Goal: Information Seeking & Learning: Learn about a topic

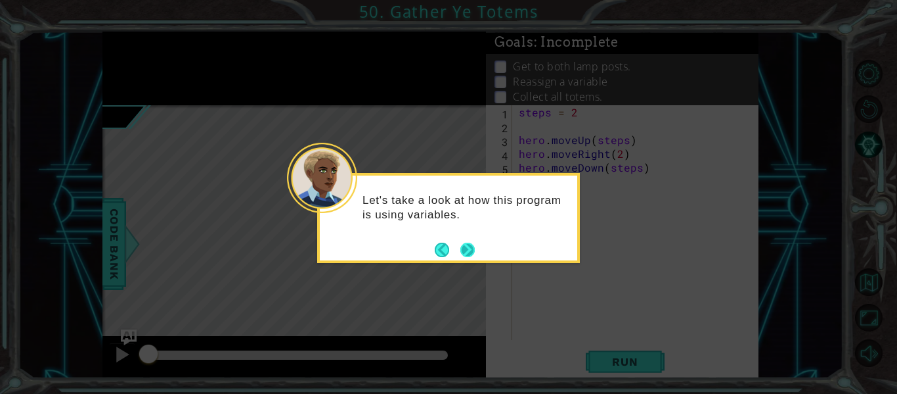
click at [474, 250] on button "Next" at bounding box center [468, 249] width 14 height 14
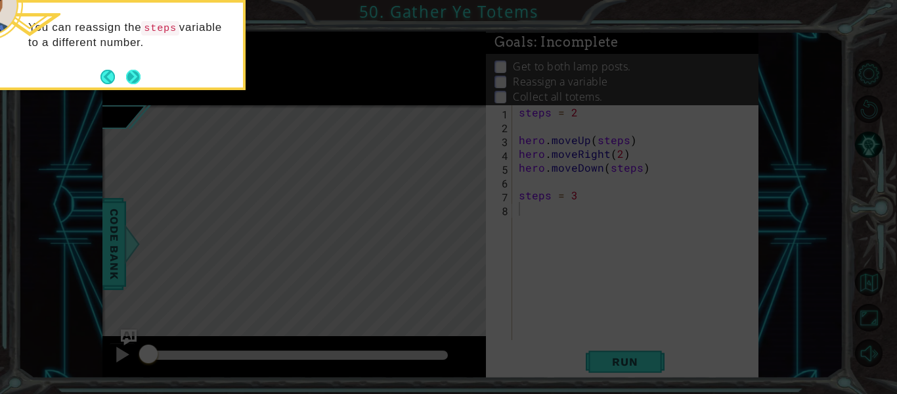
click at [132, 74] on button "Next" at bounding box center [134, 77] width 18 height 18
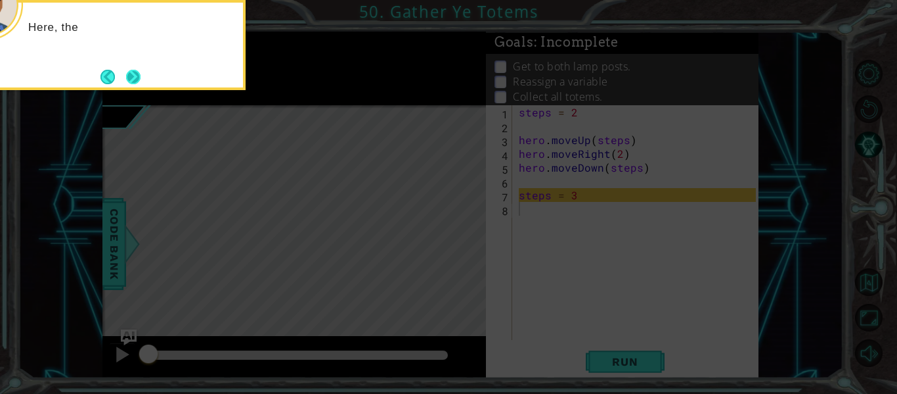
click at [133, 72] on button "Next" at bounding box center [133, 77] width 14 height 14
click at [135, 78] on button "Next" at bounding box center [133, 77] width 14 height 14
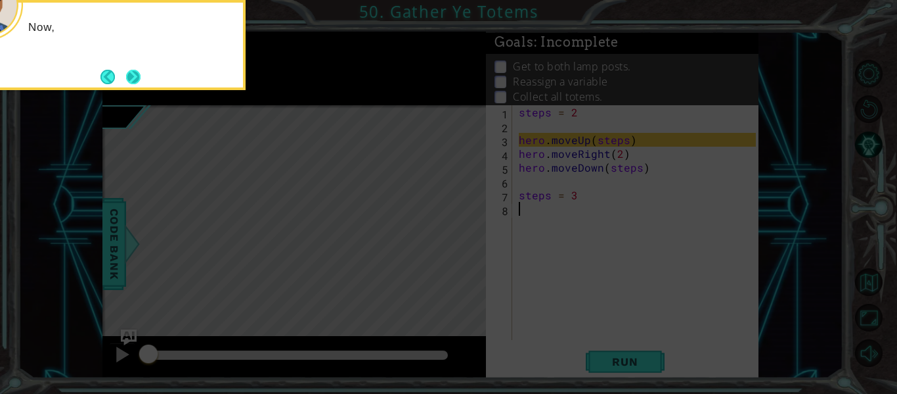
click at [135, 78] on button "Next" at bounding box center [133, 77] width 14 height 14
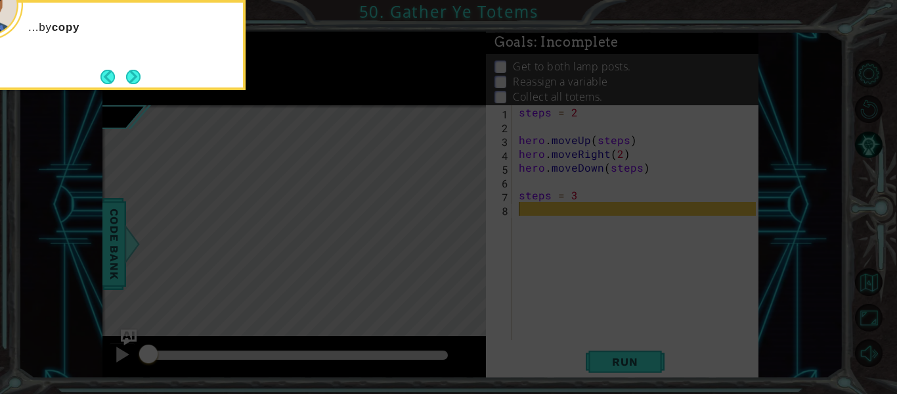
click at [135, 78] on button "Next" at bounding box center [133, 77] width 14 height 14
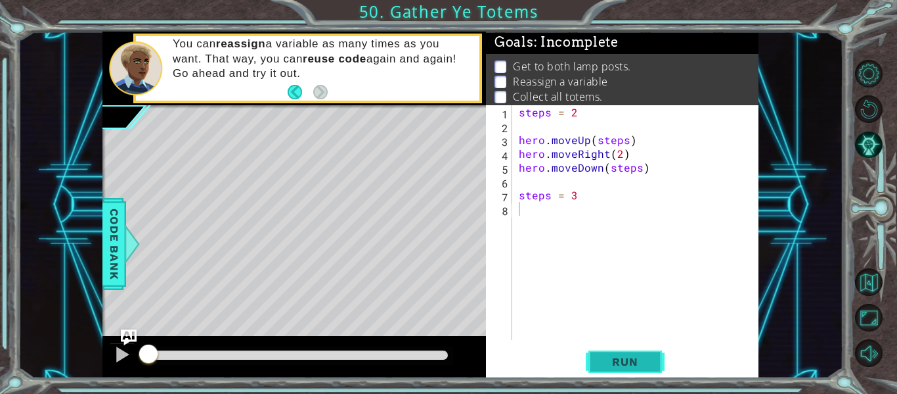
click at [641, 363] on span "Run" at bounding box center [625, 361] width 52 height 13
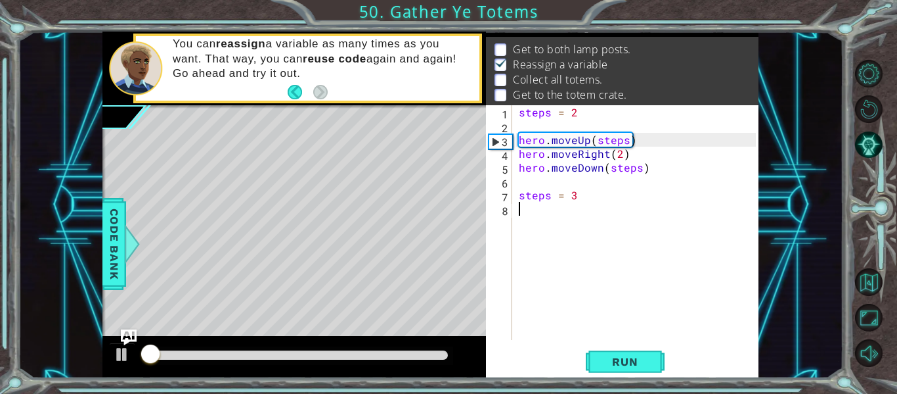
scroll to position [19, 0]
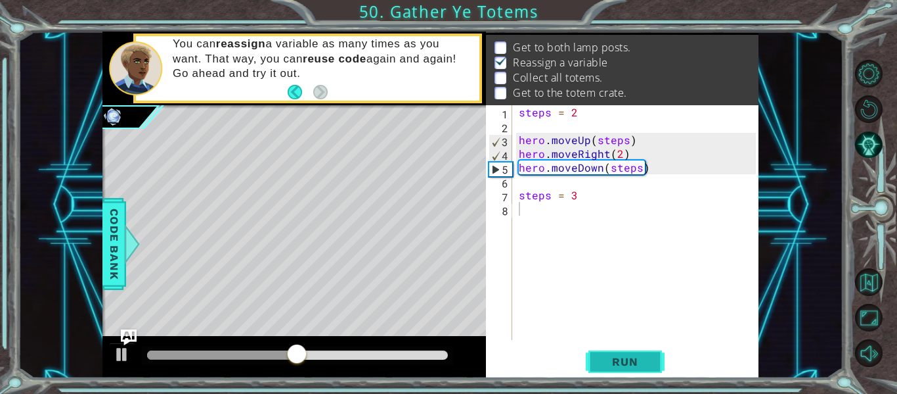
click at [637, 350] on button "Run" at bounding box center [625, 361] width 79 height 27
click at [624, 360] on span "Run" at bounding box center [625, 361] width 52 height 13
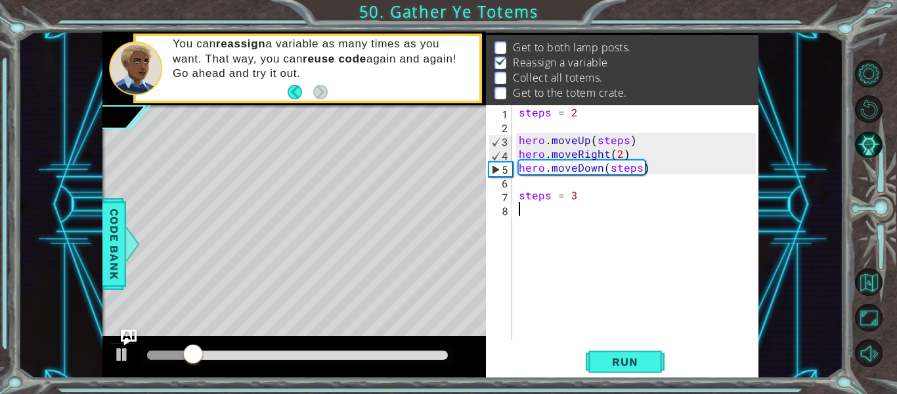
click at [541, 231] on div "steps = 2 hero . moveUp ( steps ) hero . moveRight ( 2 ) hero . moveDown ( step…" at bounding box center [639, 236] width 246 height 262
click at [523, 209] on div "steps = 2 hero . moveUp ( steps ) hero . moveRight ( 2 ) hero . moveDown ( step…" at bounding box center [639, 236] width 246 height 262
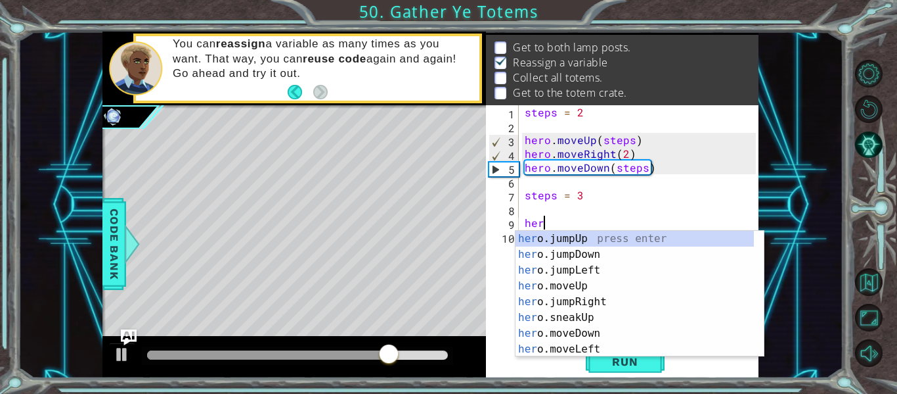
scroll to position [0, 1]
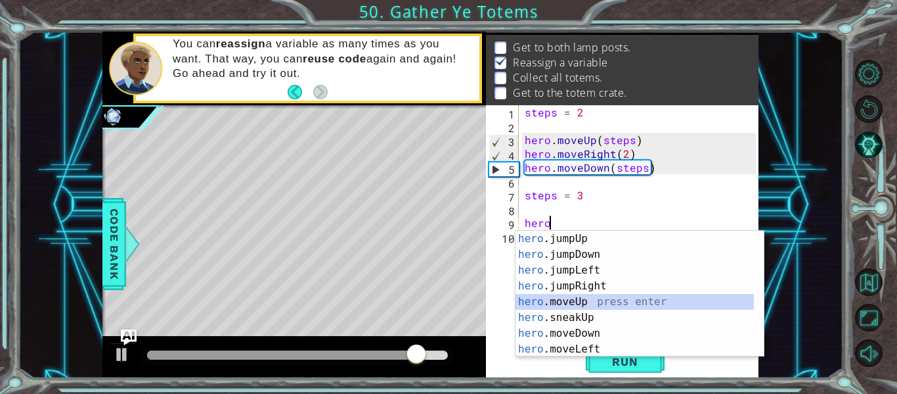
click at [583, 302] on div "hero .jumpUp press enter hero .jumpDown press enter hero .jumpLeft press enter …" at bounding box center [635, 310] width 238 height 158
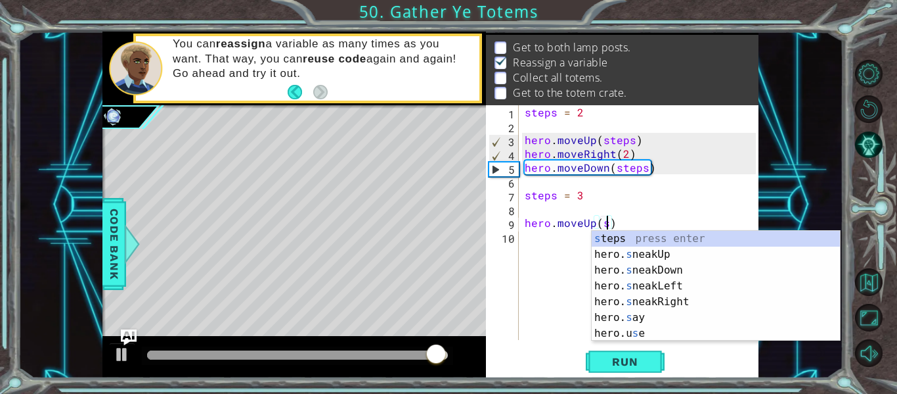
scroll to position [0, 5]
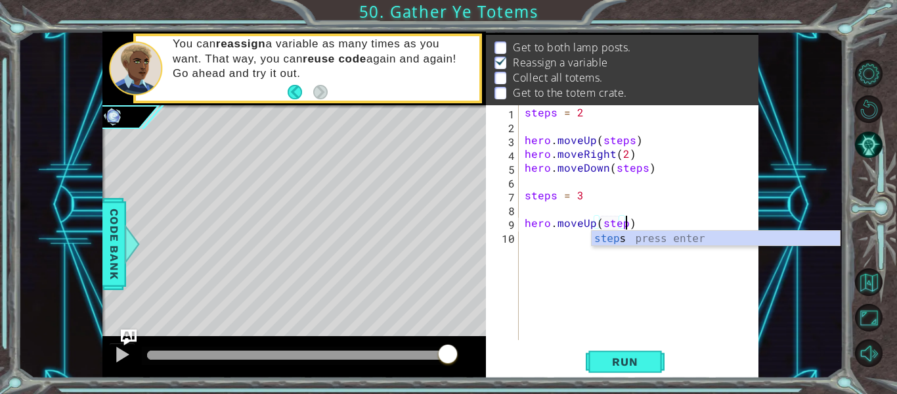
type textarea "hero.moveUp(steps)"
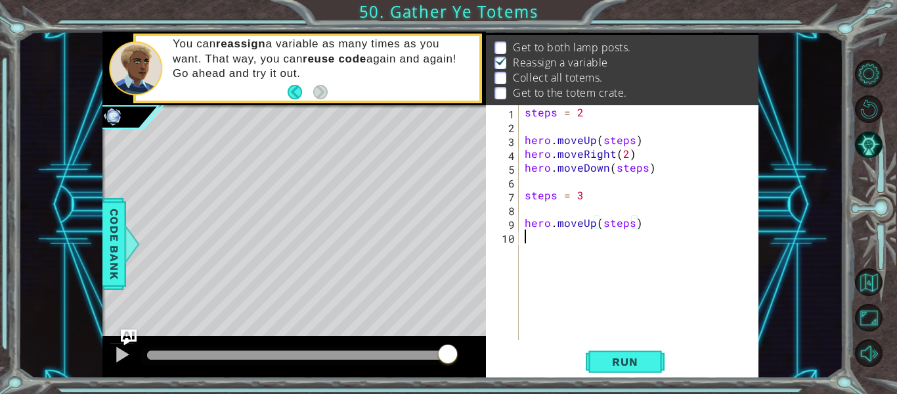
click at [566, 238] on div "steps = 2 hero . moveUp ( steps ) hero . moveRight ( 2 ) hero . moveDown ( step…" at bounding box center [642, 236] width 240 height 262
click at [617, 369] on button "Run" at bounding box center [625, 361] width 79 height 27
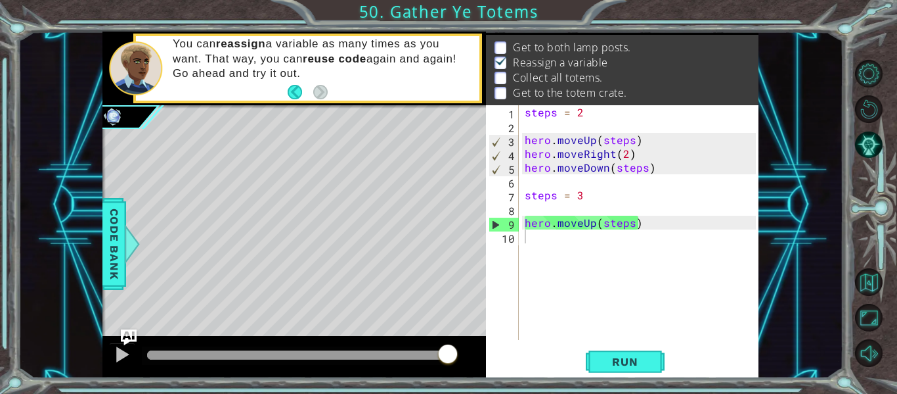
click at [878, 192] on div at bounding box center [877, 213] width 40 height 102
click at [655, 240] on div "steps = 2 hero . moveUp ( steps ) hero . moveRight ( 2 ) hero . moveDown ( step…" at bounding box center [642, 236] width 240 height 262
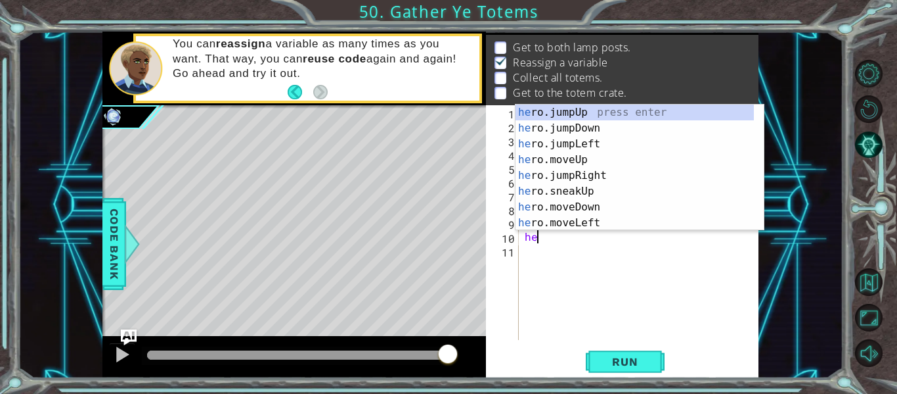
type textarea "her"
click at [618, 175] on div "her o.jumpUp press enter her o.jumpDown press enter her o.jumpLeft press enter …" at bounding box center [635, 183] width 238 height 158
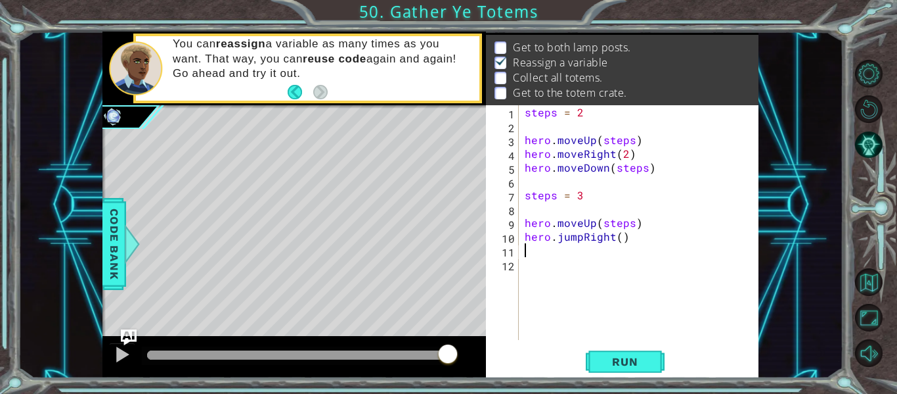
scroll to position [0, 0]
click at [625, 355] on span "Run" at bounding box center [625, 361] width 52 height 13
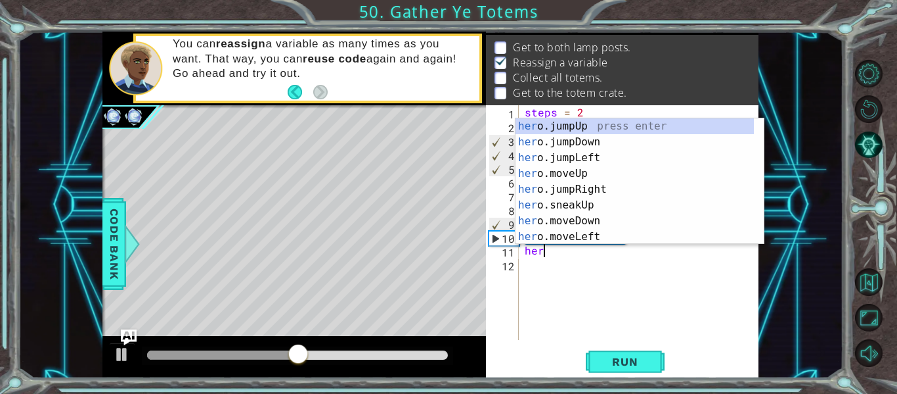
scroll to position [0, 1]
click at [601, 216] on div "her o.jumpUp press enter her o.jumpDown press enter her o.jumpLeft press enter …" at bounding box center [635, 197] width 238 height 158
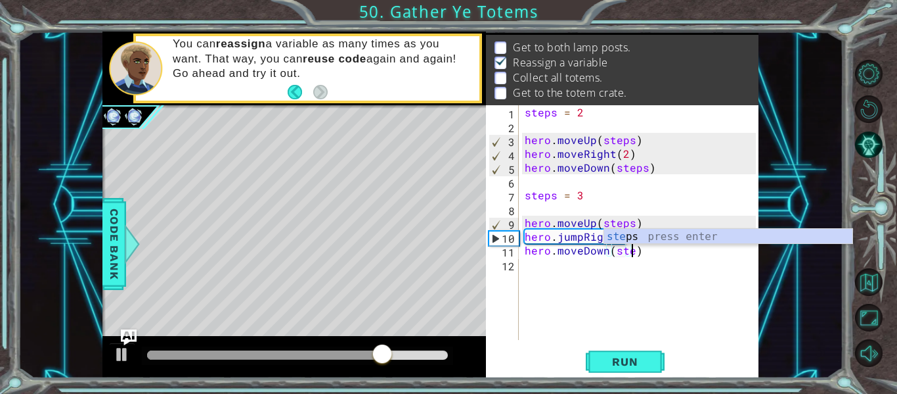
scroll to position [0, 7]
click at [677, 235] on div "ste ps press enter" at bounding box center [728, 252] width 248 height 47
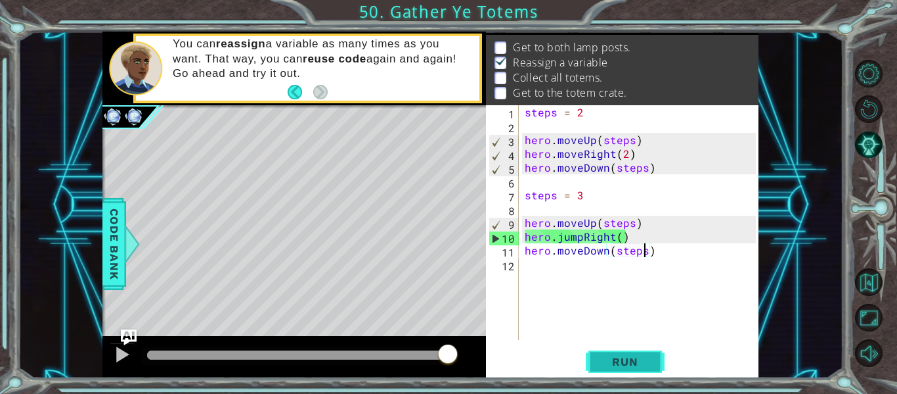
type textarea "hero.moveDown(steps)"
click at [617, 353] on button "Run" at bounding box center [625, 361] width 79 height 27
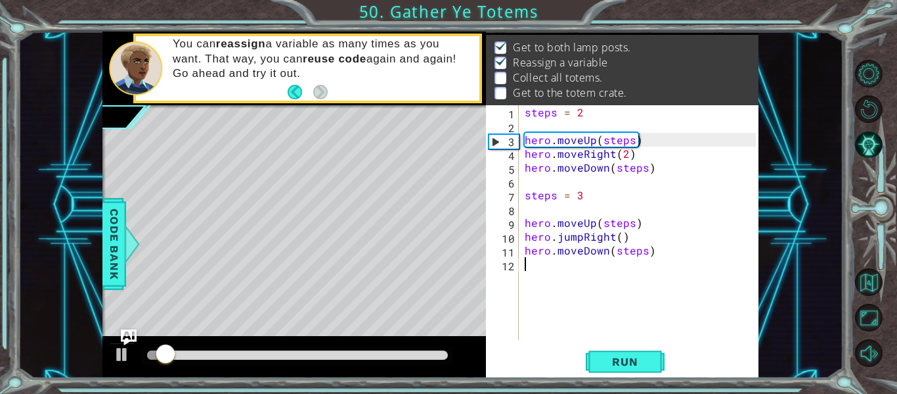
click at [572, 261] on div "steps = 2 hero . moveUp ( steps ) hero . moveRight ( 2 ) hero . moveDown ( step…" at bounding box center [642, 236] width 240 height 262
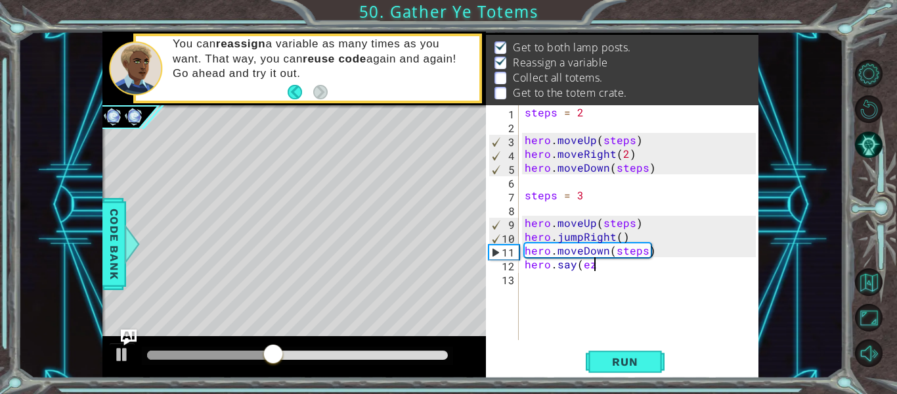
scroll to position [0, 4]
click at [630, 340] on div "hero.say(ez) 1 2 3 4 5 6 7 8 9 10 11 12 13 steps = 2 hero . moveUp ( steps ) he…" at bounding box center [622, 241] width 273 height 273
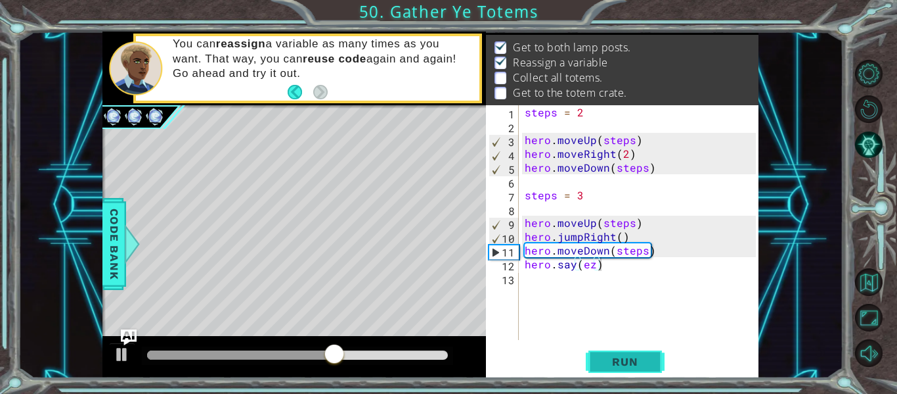
click at [631, 357] on span "Run" at bounding box center [625, 361] width 52 height 13
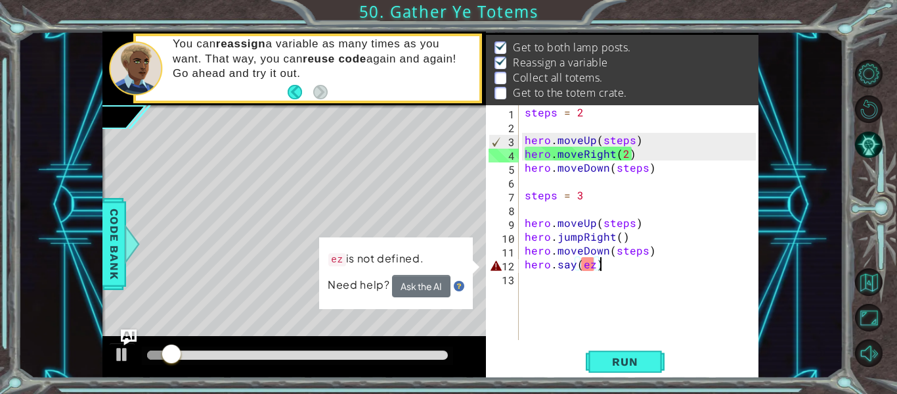
click at [595, 269] on div "steps = 2 hero . moveUp ( steps ) hero . moveRight ( 2 ) hero . moveDown ( step…" at bounding box center [642, 236] width 240 height 262
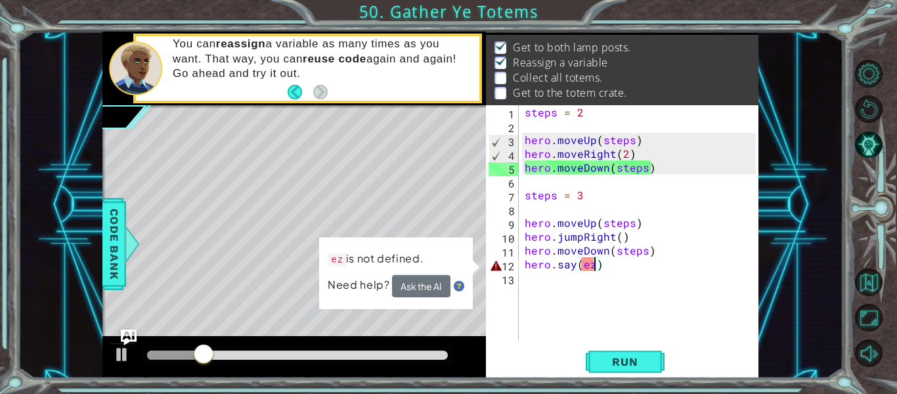
scroll to position [0, 5]
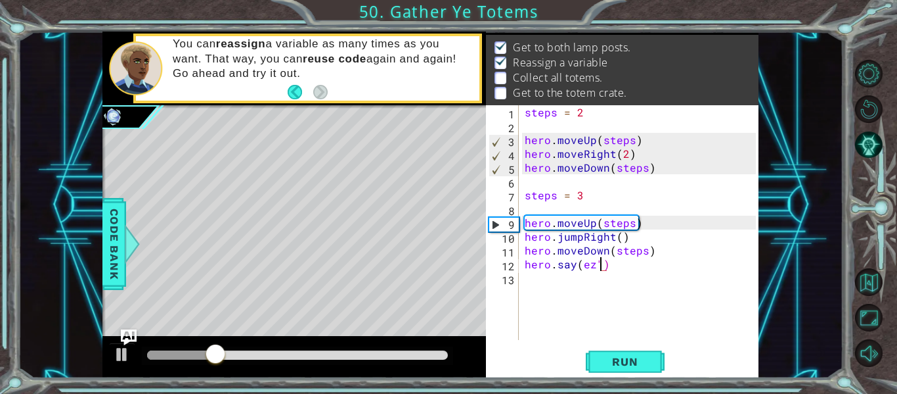
click at [579, 263] on div "steps = 2 hero . moveUp ( steps ) hero . moveRight ( 2 ) hero . moveDown ( step…" at bounding box center [642, 236] width 240 height 262
type textarea "hero.say("ez")"
click at [625, 355] on span "Run" at bounding box center [625, 361] width 52 height 13
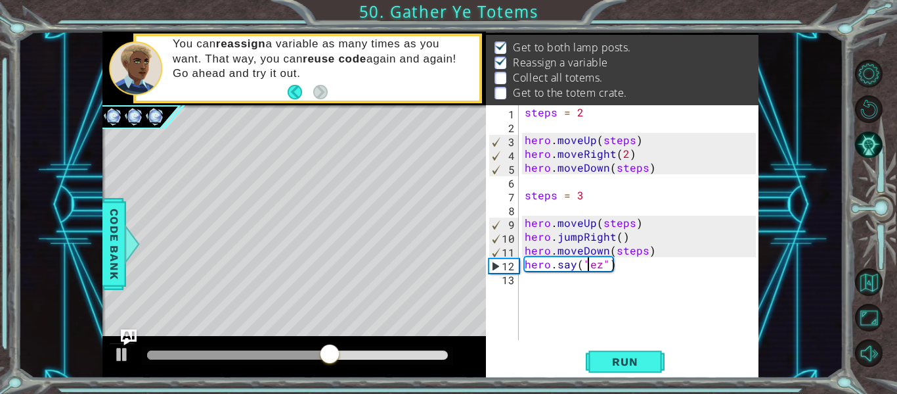
click at [544, 279] on div "steps = 2 hero . moveUp ( steps ) hero . moveRight ( 2 ) hero . moveDown ( step…" at bounding box center [642, 236] width 240 height 262
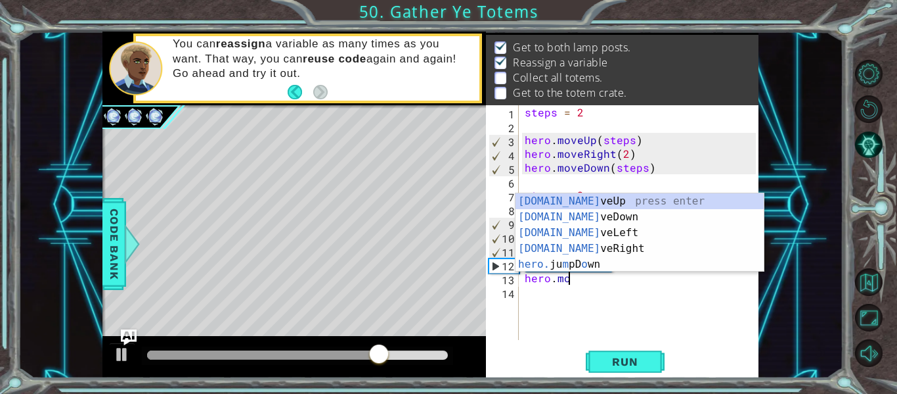
scroll to position [0, 3]
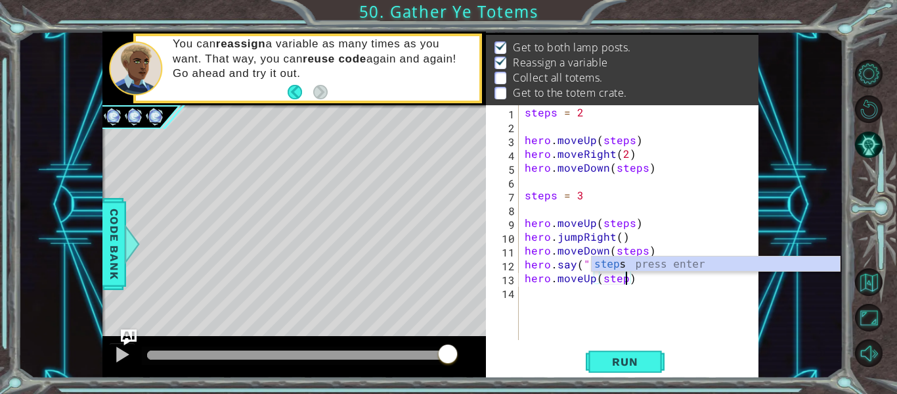
type textarea "hero.moveUp(steps)"
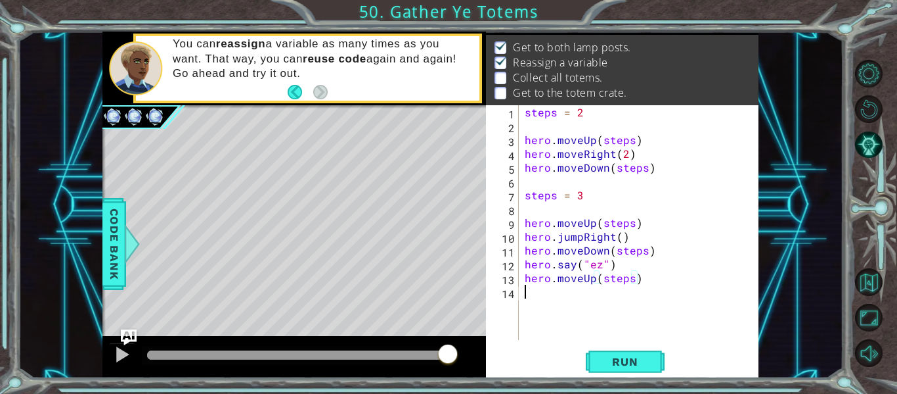
click at [556, 303] on div "steps = 2 hero . moveUp ( steps ) hero . moveRight ( 2 ) hero . moveDown ( step…" at bounding box center [642, 236] width 240 height 262
click at [623, 368] on span "Run" at bounding box center [625, 361] width 52 height 13
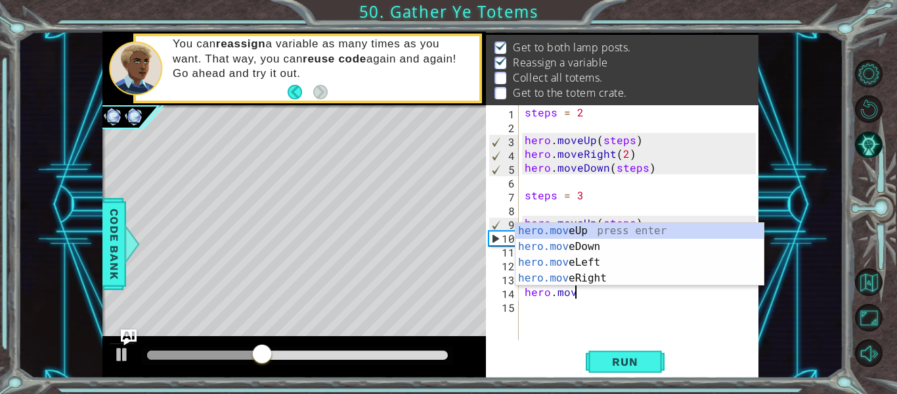
scroll to position [0, 3]
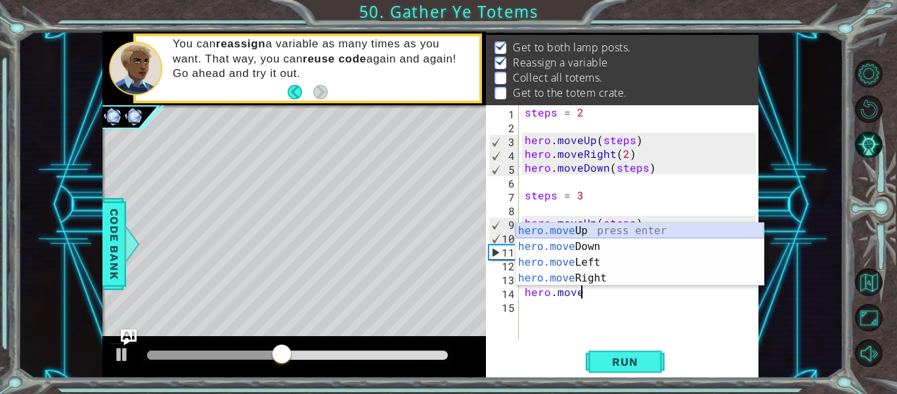
click at [568, 224] on div "hero.move Up press enter hero.move Down press enter hero.move Left press enter …" at bounding box center [640, 270] width 248 height 95
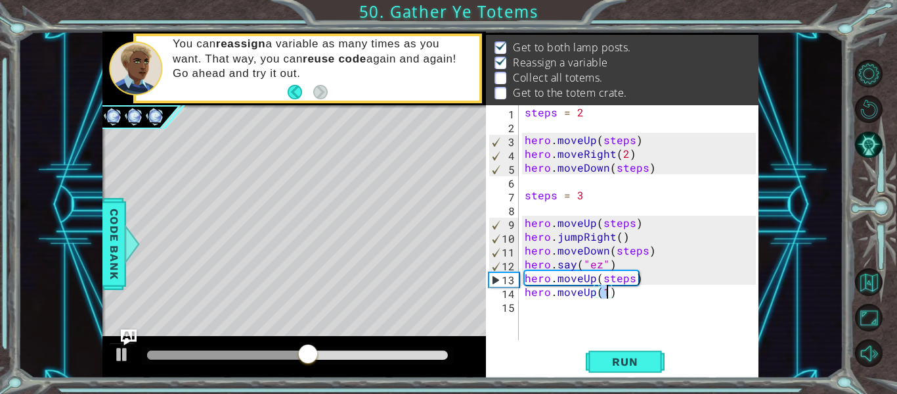
type textarea "hero.moveUp()"
click at [553, 302] on div "steps = 2 hero . moveUp ( steps ) hero . moveRight ( 2 ) hero . moveDown ( step…" at bounding box center [642, 236] width 240 height 262
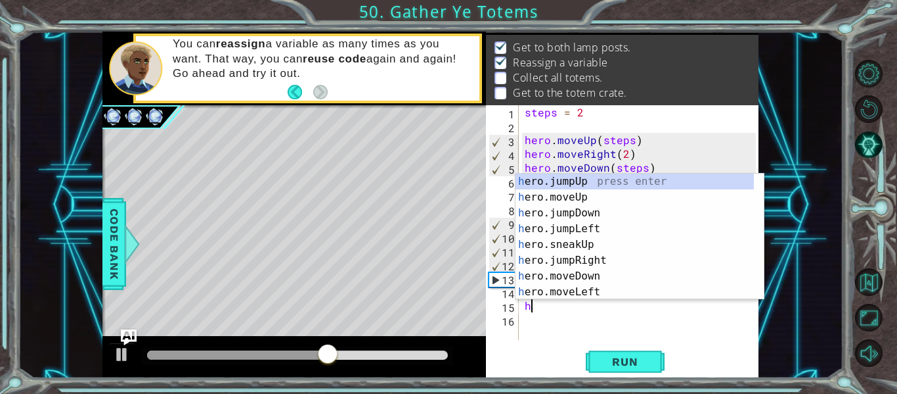
type textarea "her"
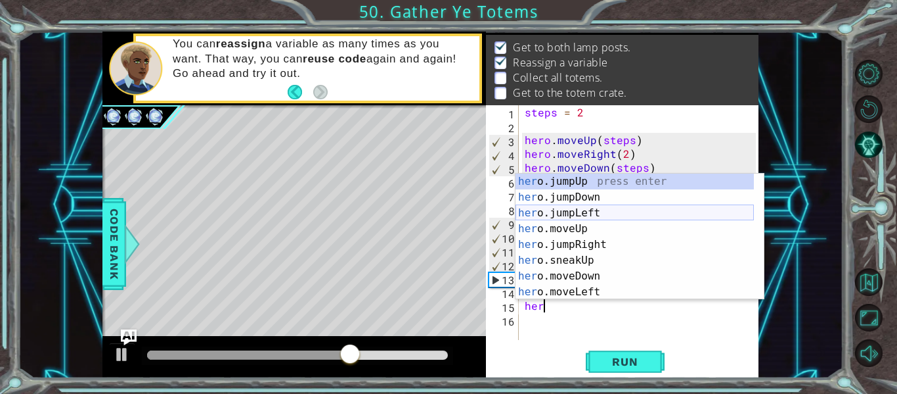
click at [616, 212] on div "her o.jumpUp press enter her o.jumpDown press enter her o.jumpLeft press enter …" at bounding box center [635, 252] width 238 height 158
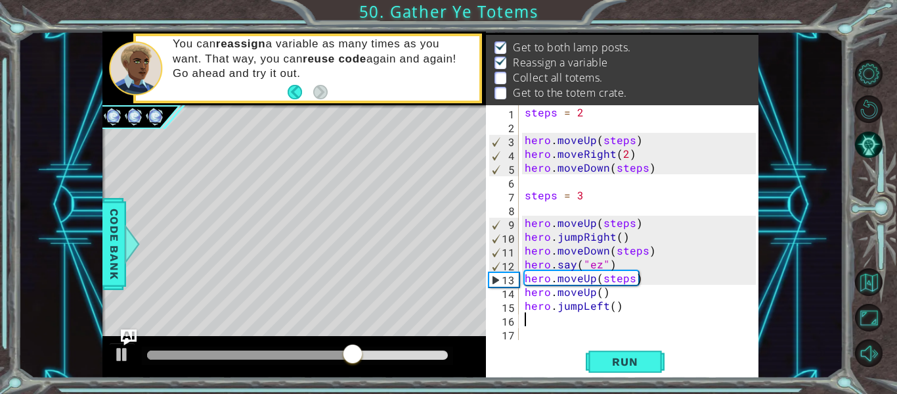
scroll to position [0, 0]
click at [600, 308] on div "steps = 2 hero . moveUp ( steps ) hero . moveRight ( 2 ) hero . moveDown ( step…" at bounding box center [642, 236] width 240 height 262
click at [605, 306] on div "steps = 2 hero . moveUp ( steps ) hero . moveRight ( 2 ) hero . moveDown ( step…" at bounding box center [642, 236] width 240 height 262
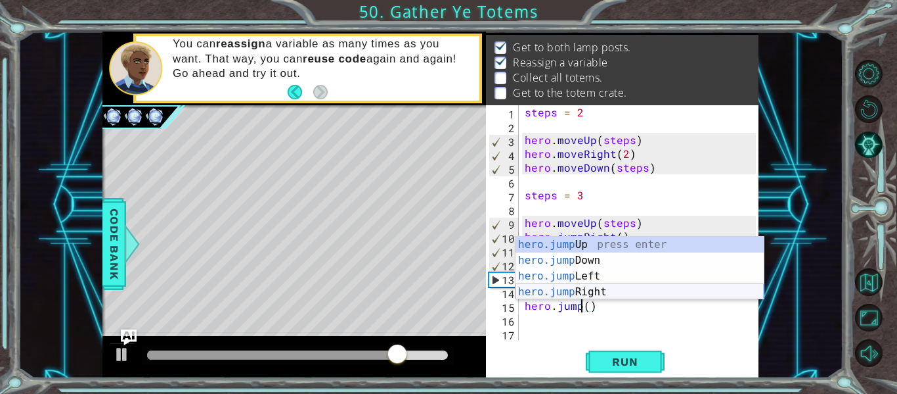
click at [578, 286] on div "hero.jump Up press enter hero.jump Down press enter hero.jump Left press enter …" at bounding box center [640, 284] width 248 height 95
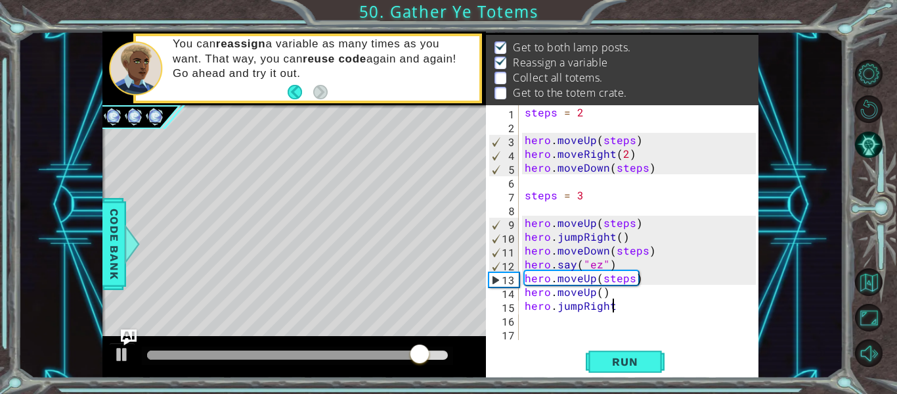
scroll to position [0, 5]
type textarea "hero.jumpRight()"
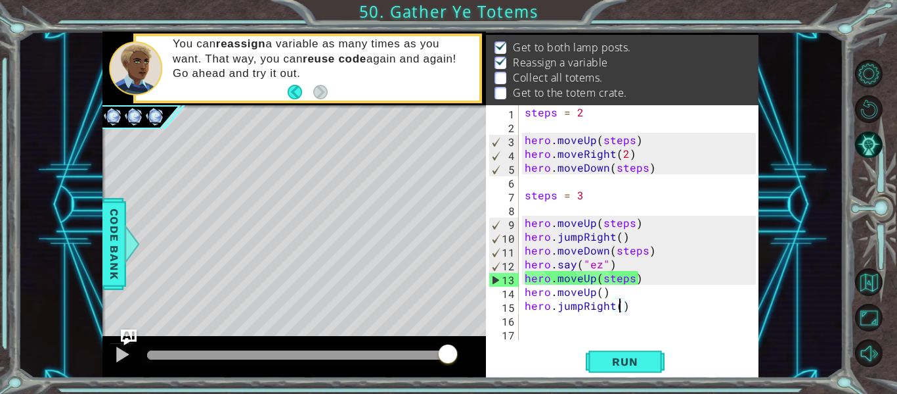
click at [620, 312] on div "steps = 2 hero . moveUp ( steps ) hero . moveRight ( 2 ) hero . moveDown ( step…" at bounding box center [642, 236] width 240 height 262
click at [532, 319] on div "steps = 2 hero . moveUp ( steps ) hero . moveRight ( 2 ) hero . moveDown ( step…" at bounding box center [642, 236] width 240 height 262
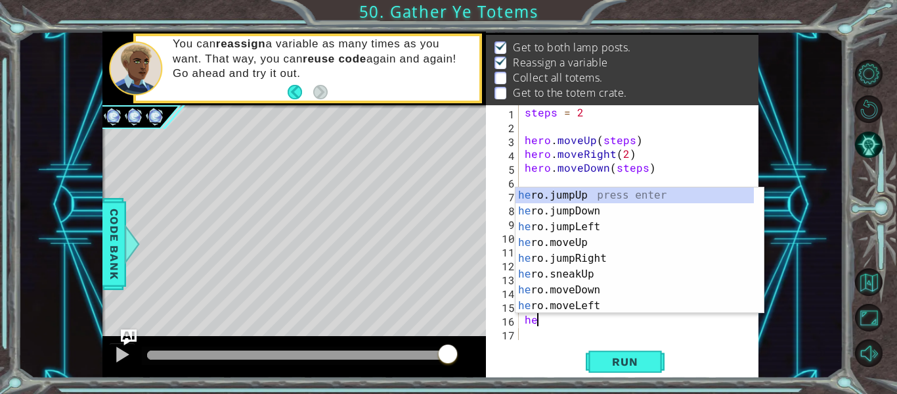
scroll to position [0, 1]
click at [583, 283] on div "her o.jumpUp press enter her o.jumpDown press enter her o.jumpLeft press enter …" at bounding box center [635, 266] width 238 height 158
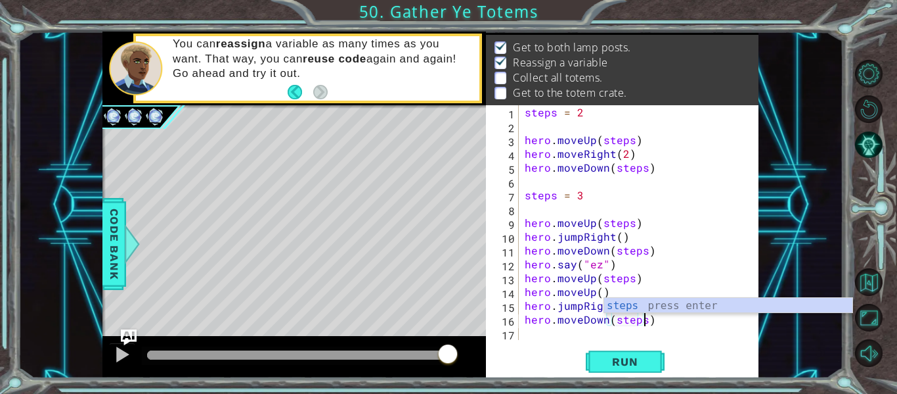
scroll to position [0, 7]
type textarea "hero.moveDown(steps)"
click at [620, 355] on span "Run" at bounding box center [625, 361] width 52 height 13
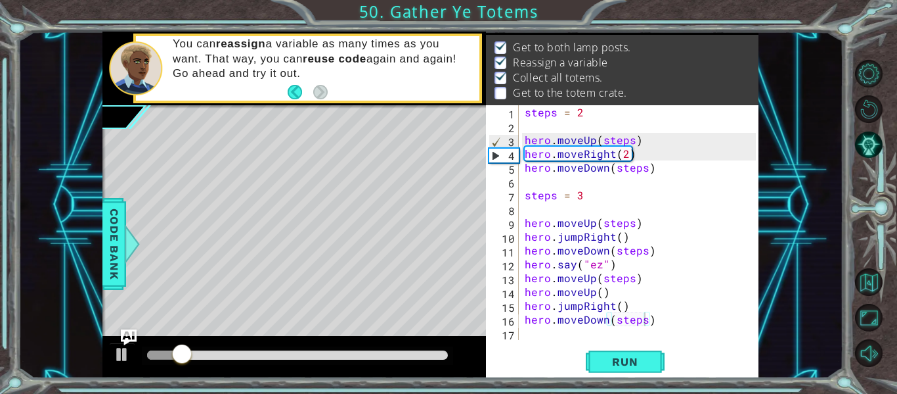
click at [538, 340] on div "hero.moveDown(steps) 1 2 3 4 5 6 7 8 9 10 11 12 13 14 15 16 17 steps = 2 hero .…" at bounding box center [622, 241] width 273 height 273
click at [543, 330] on div "steps = 2 hero . moveUp ( steps ) hero . moveRight ( 2 ) hero . moveDown ( step…" at bounding box center [642, 236] width 240 height 262
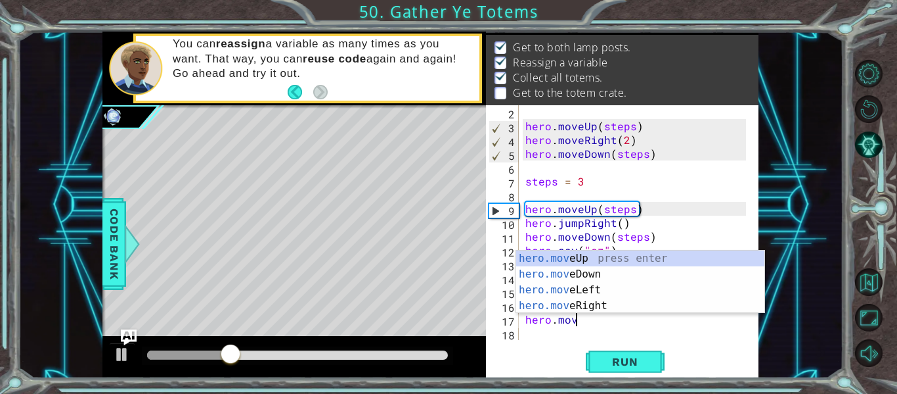
scroll to position [0, 3]
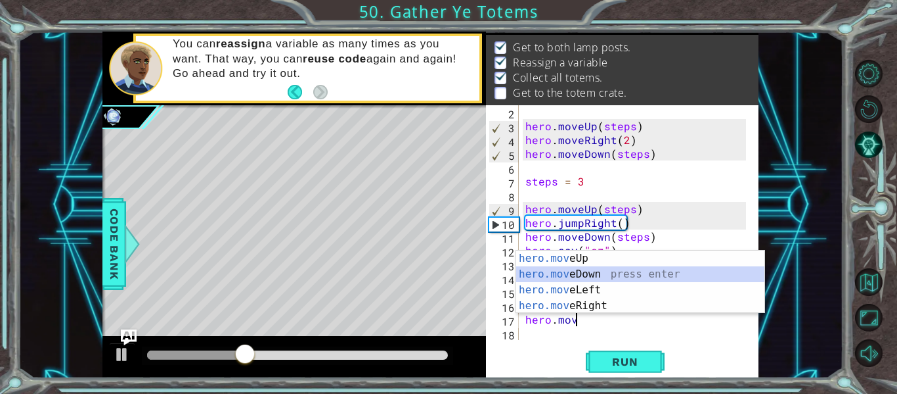
click at [581, 275] on div "hero.mov eUp press enter hero.mov eDown press enter hero.mov eLeft press enter …" at bounding box center [640, 297] width 248 height 95
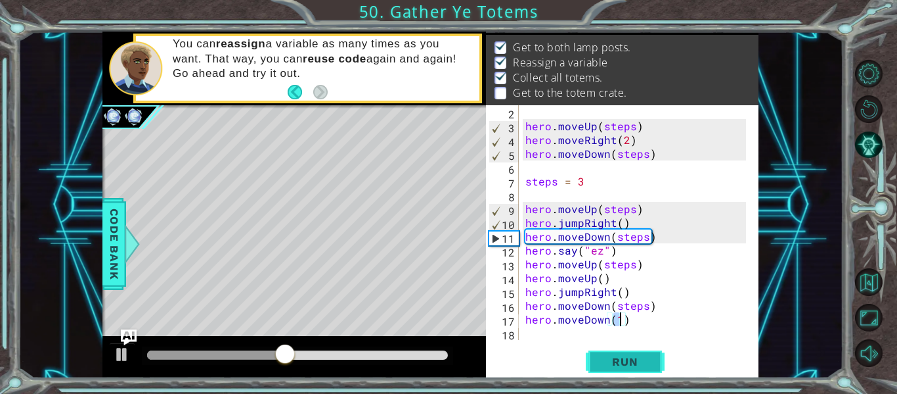
type textarea "hero.moveDown(1)"
click at [632, 357] on span "Run" at bounding box center [625, 361] width 52 height 13
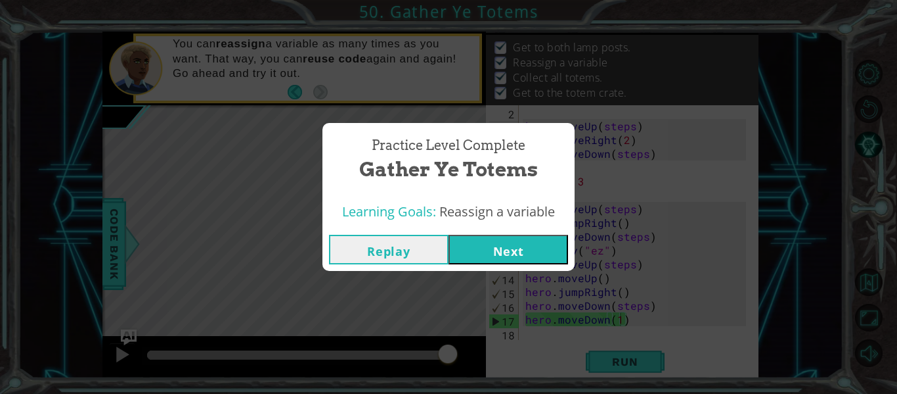
click at [486, 246] on button "Next" at bounding box center [509, 250] width 120 height 30
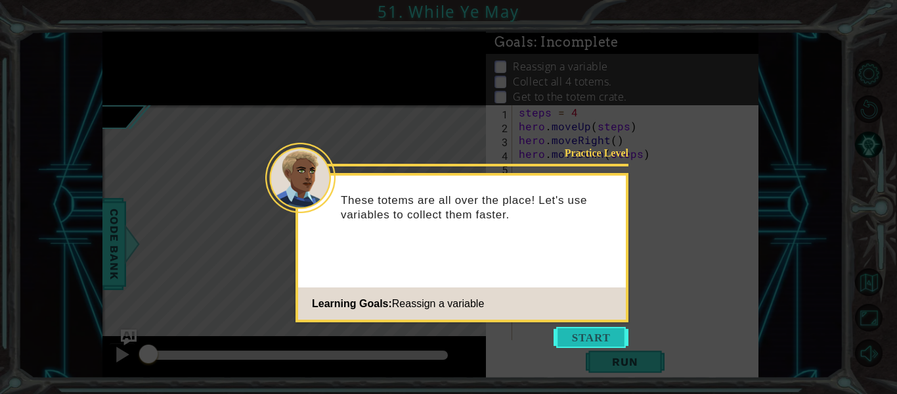
click at [591, 328] on button "Start" at bounding box center [591, 337] width 75 height 21
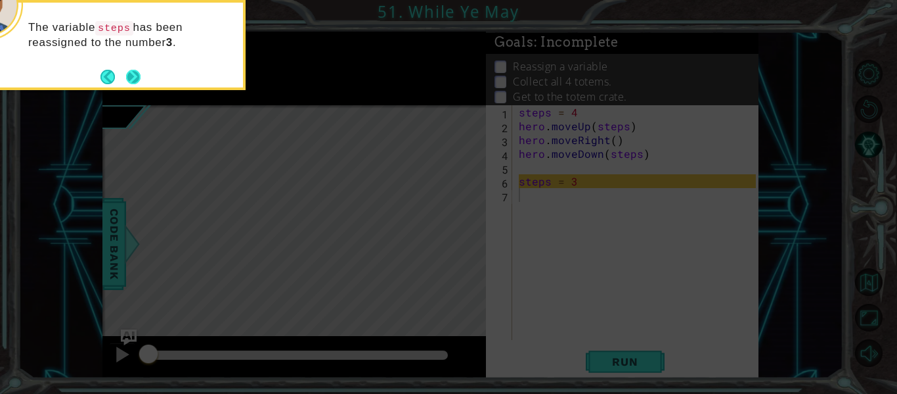
click at [131, 74] on button "Next" at bounding box center [133, 77] width 14 height 14
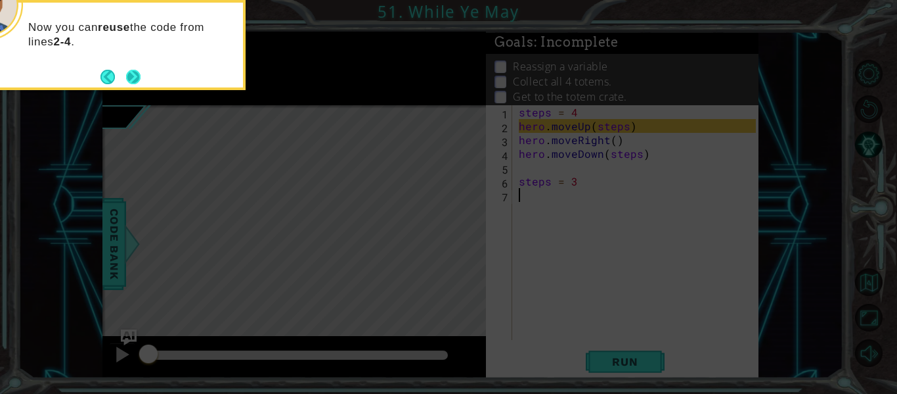
click at [141, 83] on div "Now you can reuse the code from lines 2-4 ." at bounding box center [114, 45] width 263 height 90
click at [135, 79] on button "Next" at bounding box center [133, 77] width 14 height 14
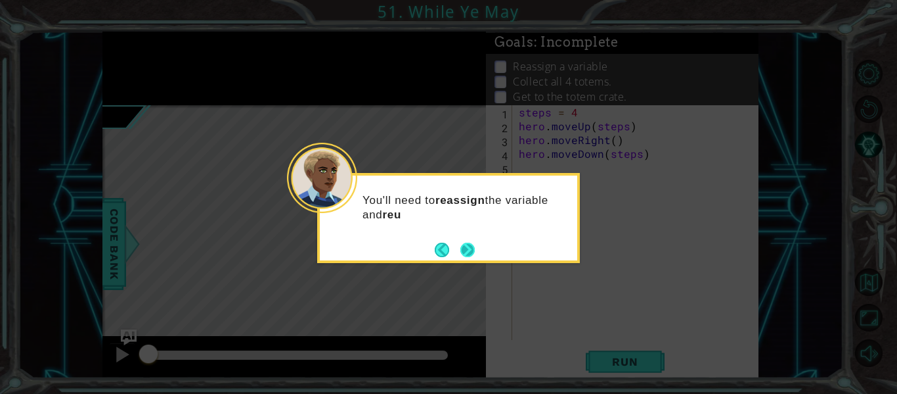
click at [472, 257] on button "Next" at bounding box center [468, 249] width 14 height 14
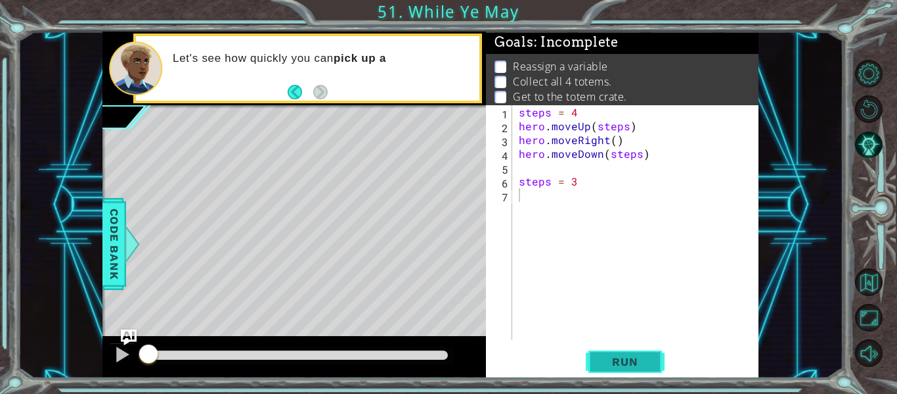
click at [600, 359] on span "Run" at bounding box center [625, 361] width 52 height 13
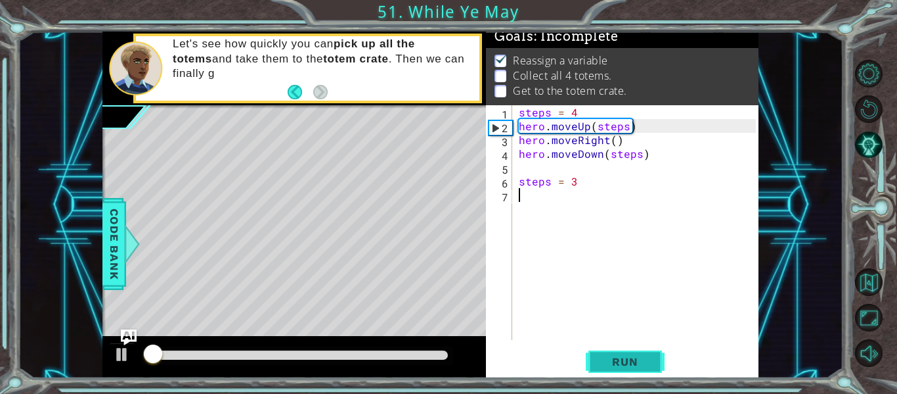
scroll to position [11, 0]
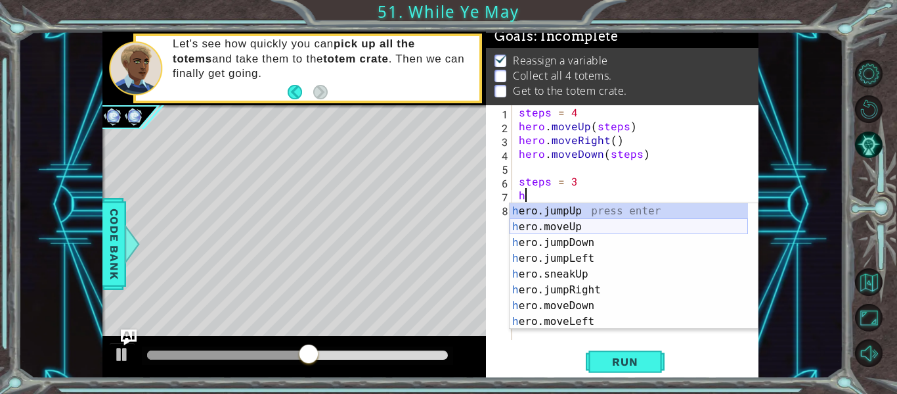
click at [590, 230] on div "h ero.jumpUp press enter h ero.moveUp press enter h ero.jumpDown press enter h …" at bounding box center [629, 282] width 238 height 158
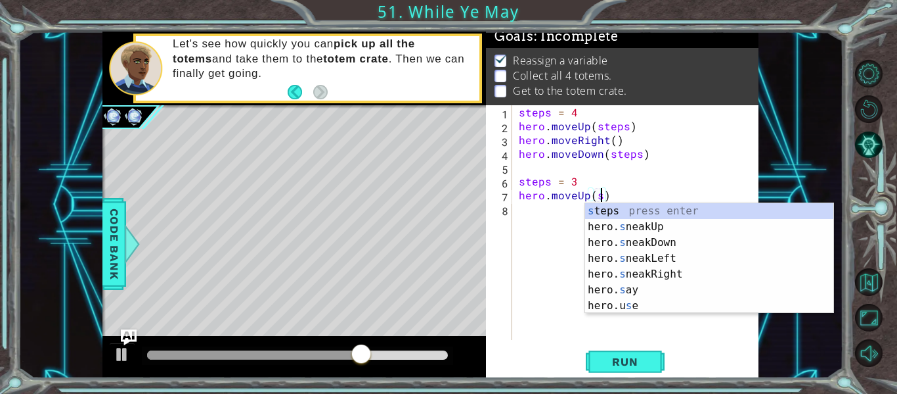
scroll to position [0, 5]
click at [669, 206] on div "s teps press enter hero. s neakUp press enter hero. s neakDown press enter hero…" at bounding box center [709, 274] width 248 height 142
type textarea "hero.moveUp(steps)"
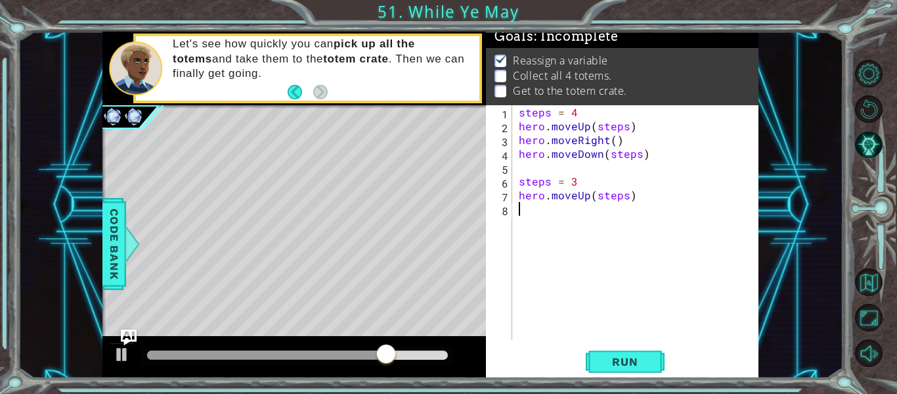
click at [566, 227] on div "steps = 4 hero . moveUp ( steps ) hero . moveRight ( ) hero . moveDown ( steps …" at bounding box center [639, 236] width 246 height 262
click at [629, 364] on span "Run" at bounding box center [625, 361] width 52 height 13
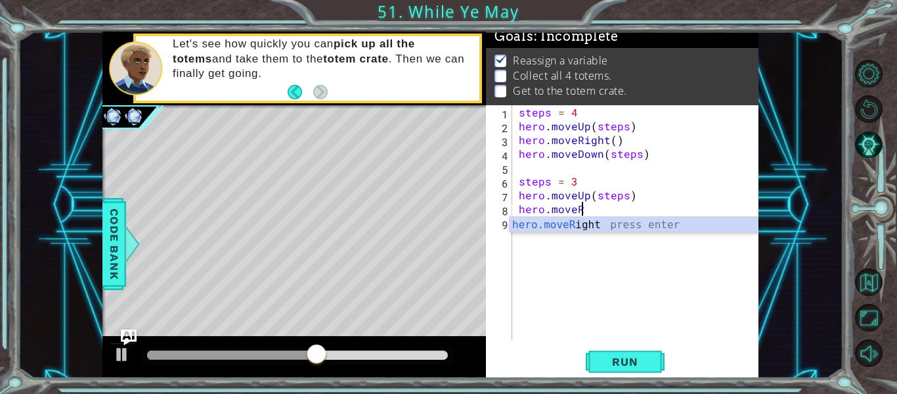
scroll to position [0, 3]
click at [527, 222] on div "hero.moveR ight press enter" at bounding box center [634, 240] width 248 height 47
type textarea "hero.moveRight(1)"
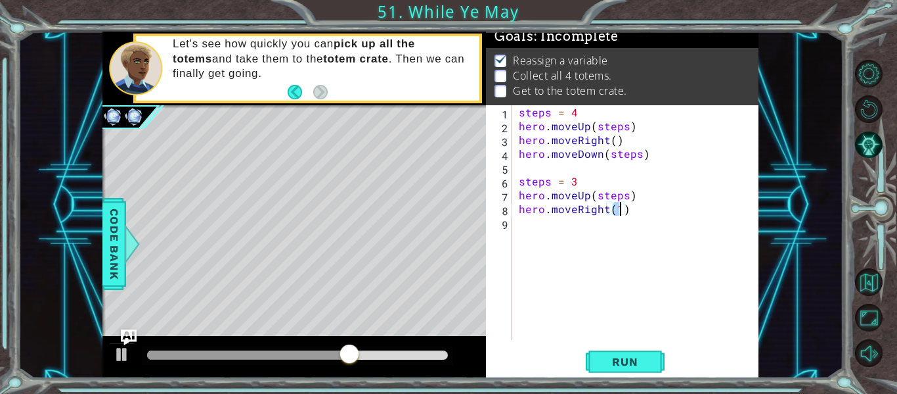
click at [533, 227] on div "steps = 4 hero . moveUp ( steps ) hero . moveRight ( ) hero . moveDown ( steps …" at bounding box center [639, 236] width 246 height 262
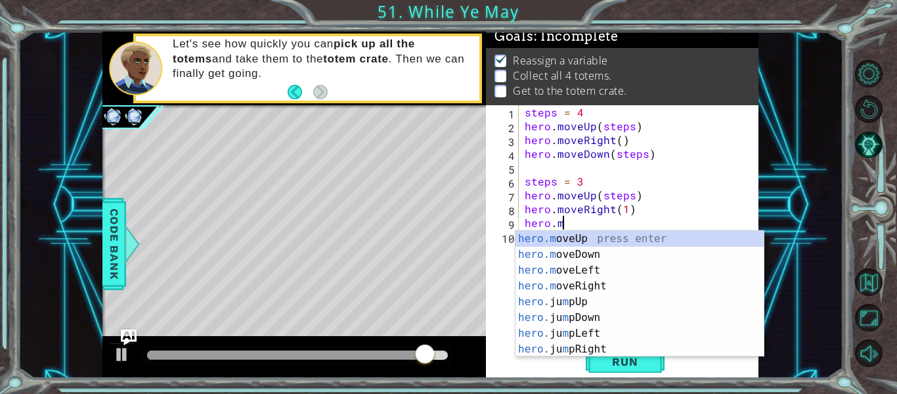
scroll to position [0, 2]
click at [621, 259] on div "hero.m oveUp press enter hero.m oveDown press enter hero.m oveLeft press enter …" at bounding box center [640, 310] width 248 height 158
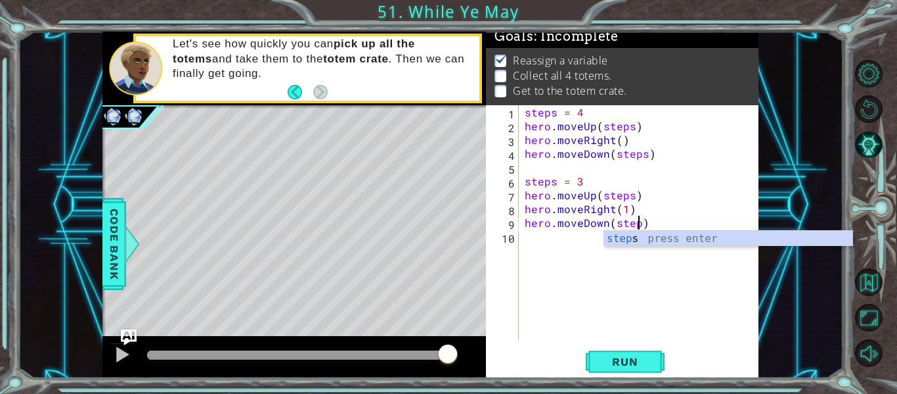
type textarea "hero.moveDown(steps)"
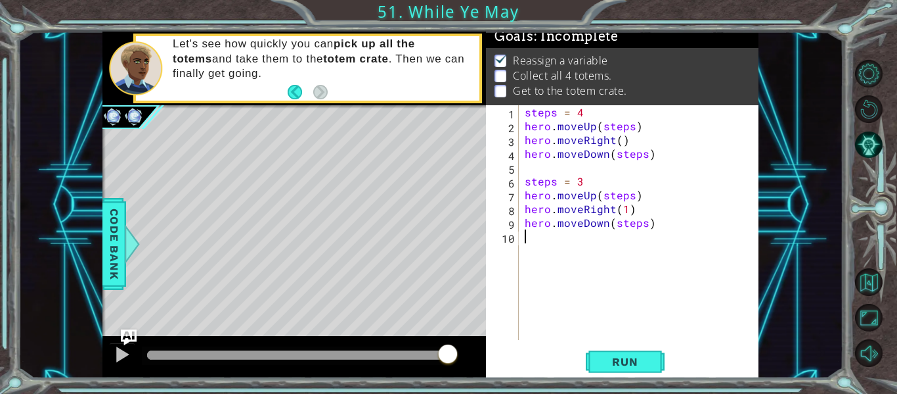
click at [550, 235] on div "steps = 4 hero . moveUp ( steps ) hero . moveRight ( ) hero . moveDown ( steps …" at bounding box center [642, 236] width 240 height 262
click at [627, 359] on span "Run" at bounding box center [625, 361] width 52 height 13
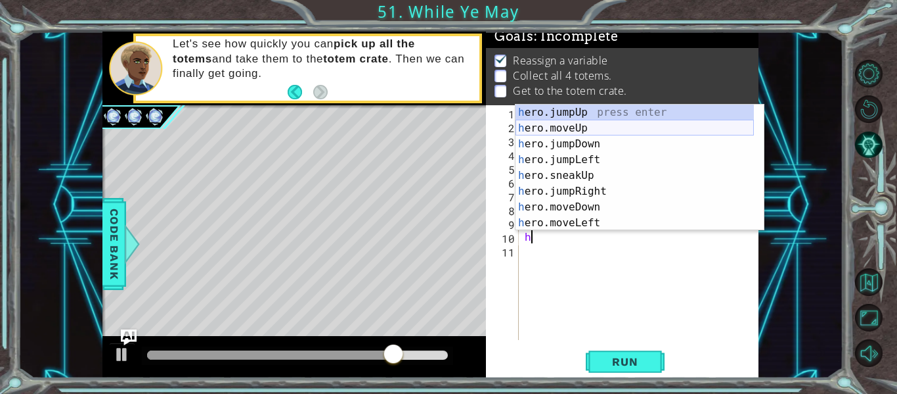
click at [569, 129] on div "h ero.jumpUp press enter h ero.moveUp press enter h ero.jumpDown press enter h …" at bounding box center [635, 183] width 238 height 158
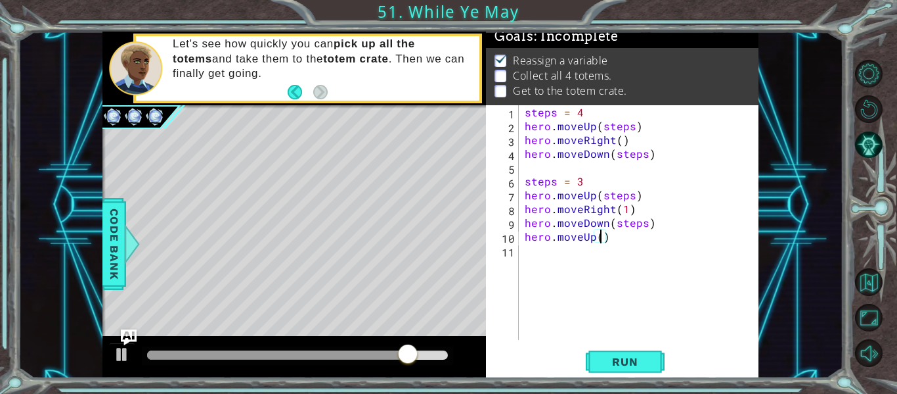
type textarea "hero.moveUp(2)"
click at [545, 254] on div "steps = 4 hero . moveUp ( steps ) hero . moveRight ( ) hero . moveDown ( steps …" at bounding box center [642, 236] width 240 height 262
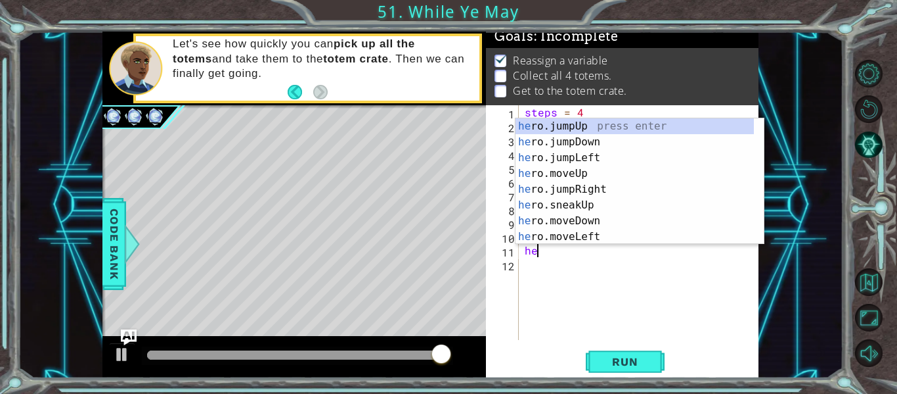
scroll to position [0, 1]
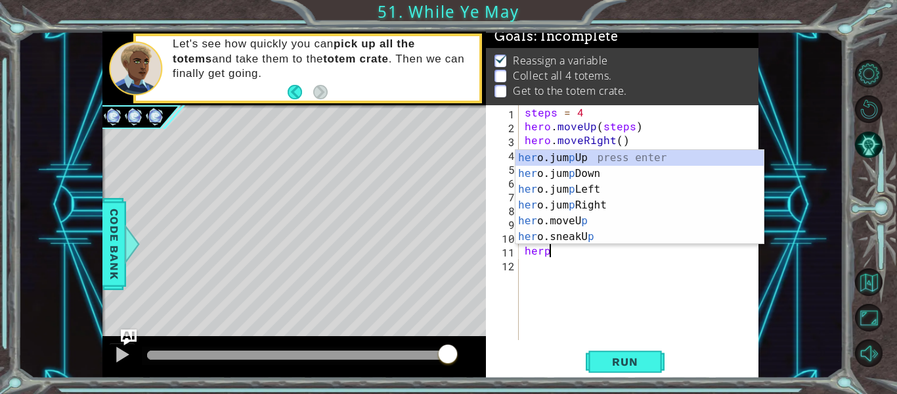
type textarea "her"
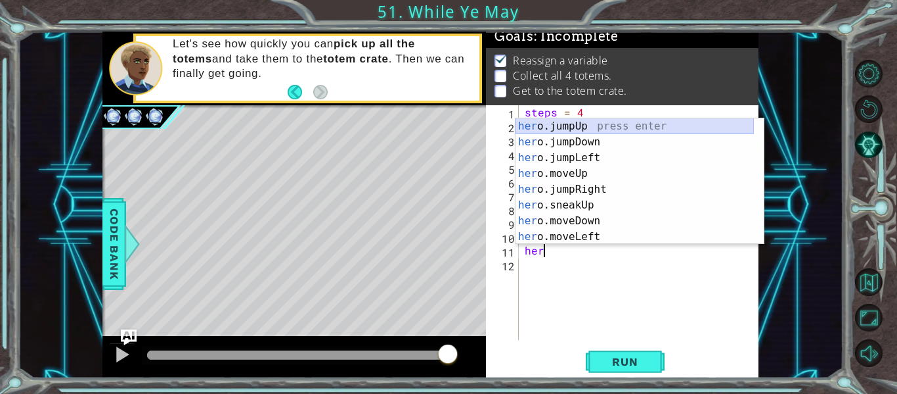
click at [639, 133] on div "her o.jumpUp press enter her o.jumpDown press enter her o.jumpLeft press enter …" at bounding box center [635, 197] width 238 height 158
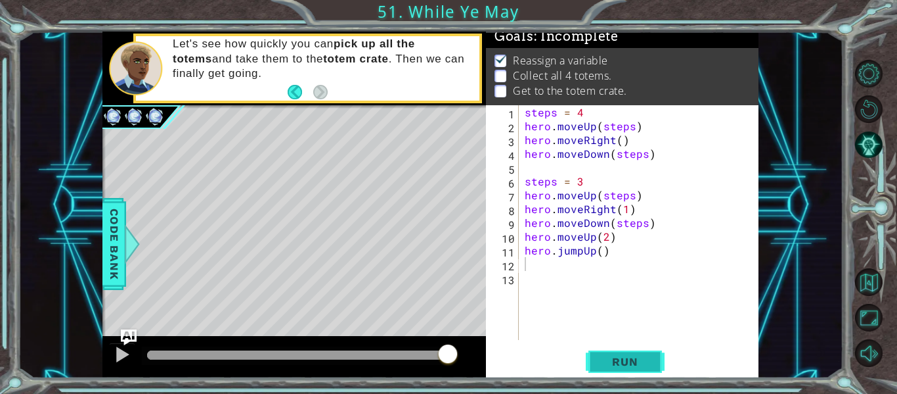
click at [607, 374] on button "Run" at bounding box center [625, 361] width 79 height 27
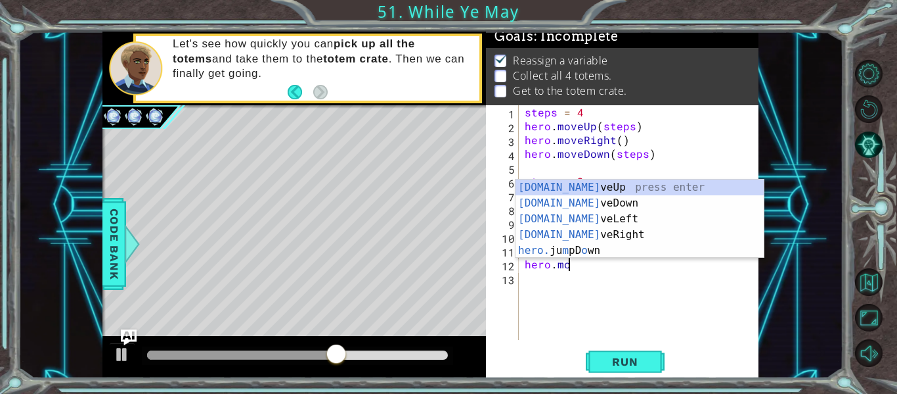
scroll to position [0, 3]
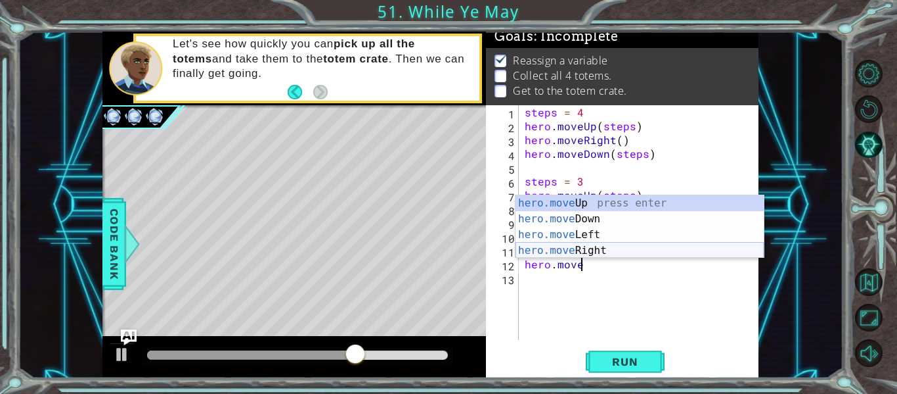
click at [564, 248] on div "hero.move Up press enter hero.move Down press enter hero.move Left press enter …" at bounding box center [640, 242] width 248 height 95
type textarea "hero.moveRight(1)"
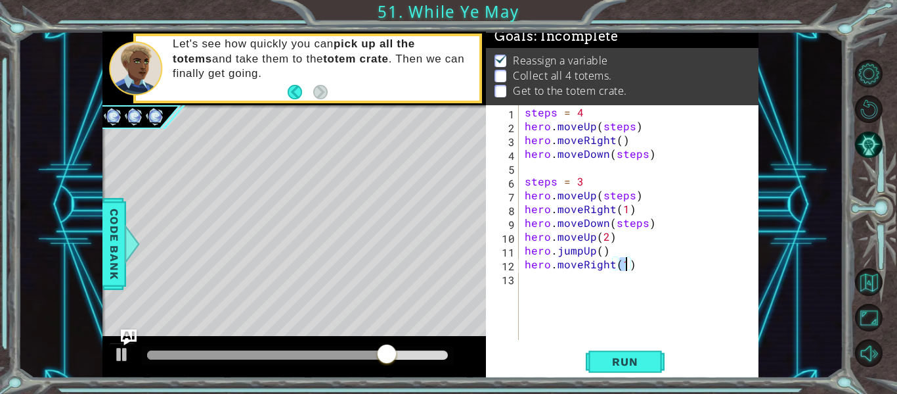
click at [530, 276] on div "steps = 4 hero . moveUp ( steps ) hero . moveRight ( ) hero . moveDown ( steps …" at bounding box center [642, 236] width 240 height 262
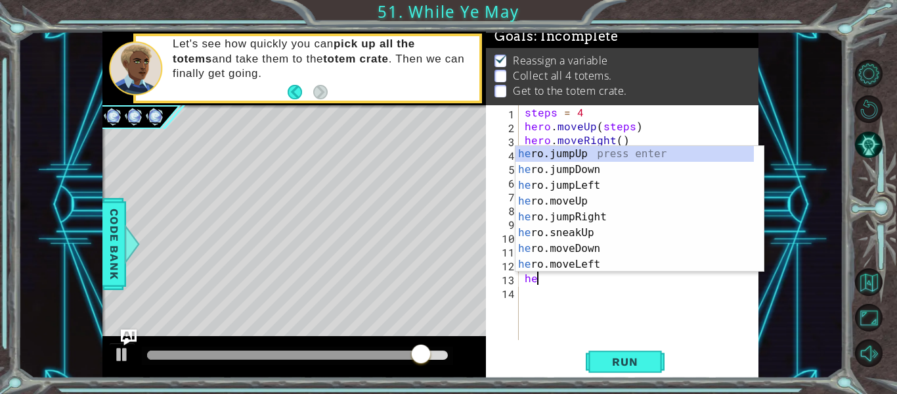
scroll to position [0, 1]
type textarea "hero"
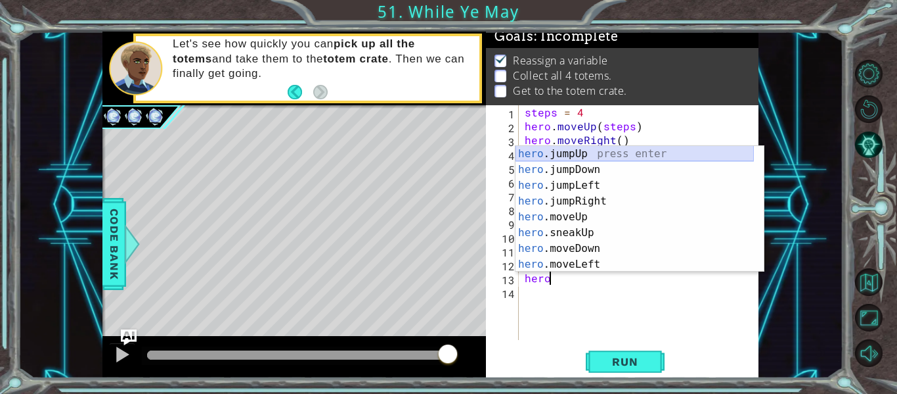
click at [597, 158] on div "hero .jumpUp press enter hero .jumpDown press enter hero .jumpLeft press enter …" at bounding box center [635, 225] width 238 height 158
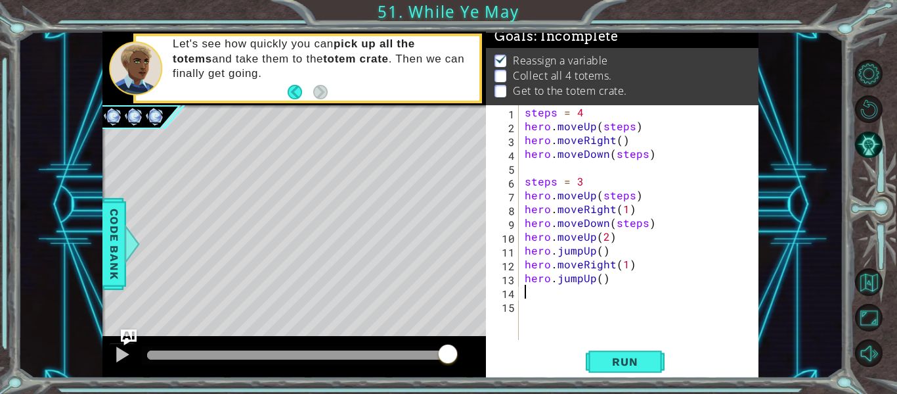
scroll to position [0, 0]
click at [599, 281] on div "steps = 4 hero . moveUp ( steps ) hero . moveRight ( ) hero . moveDown ( steps …" at bounding box center [642, 236] width 240 height 262
click at [590, 276] on div "steps = 4 hero . moveUp ( steps ) hero . moveRight ( ) hero . moveDown ( steps …" at bounding box center [642, 236] width 240 height 262
click at [592, 277] on div "steps = 4 hero . moveUp ( steps ) hero . moveRight ( ) hero . moveDown ( steps …" at bounding box center [642, 236] width 240 height 262
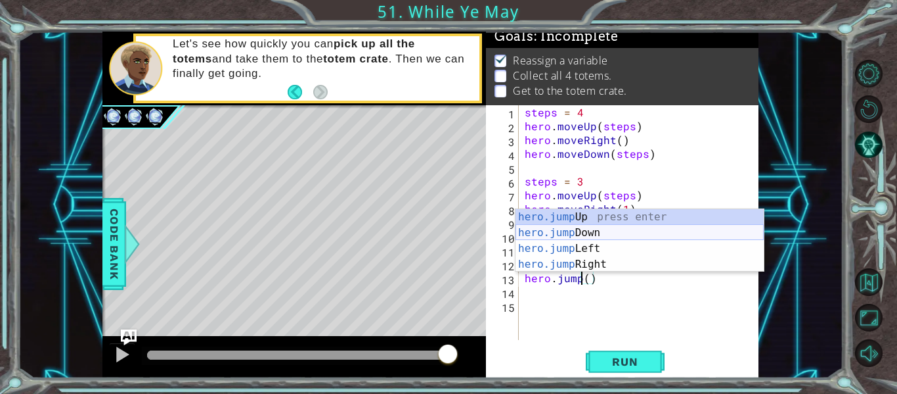
click at [567, 233] on div "hero.jump Up press enter hero.jump Down press enter hero.jump Left press enter …" at bounding box center [640, 256] width 248 height 95
type textarea "hero.jumpDown"
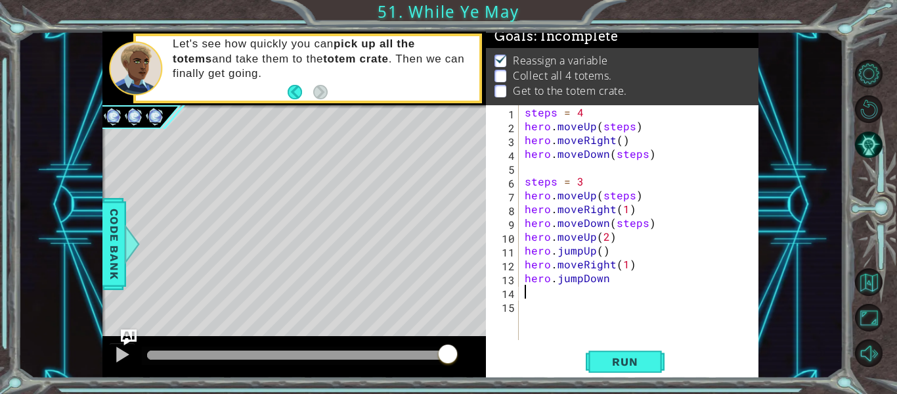
click at [535, 291] on div "steps = 4 hero . moveUp ( steps ) hero . moveRight ( ) hero . moveDown ( steps …" at bounding box center [642, 236] width 240 height 262
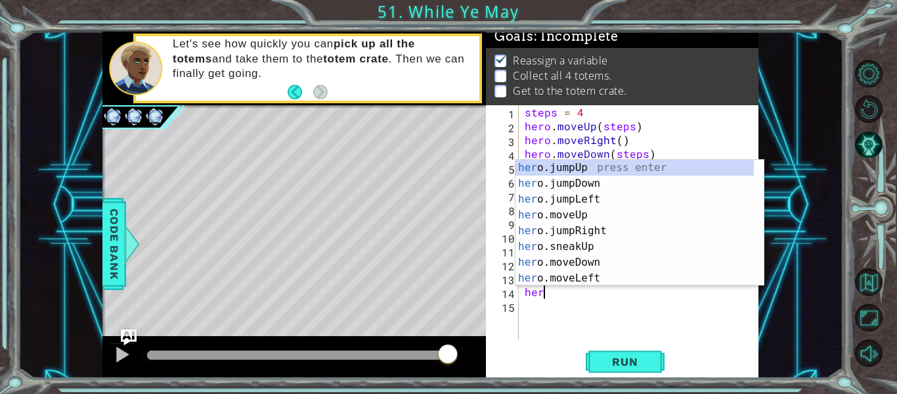
scroll to position [0, 1]
type textarea "hero"
click at [608, 168] on div "hero .jumpUp press enter hero .jumpDown press enter hero .jumpLeft press enter …" at bounding box center [635, 239] width 238 height 158
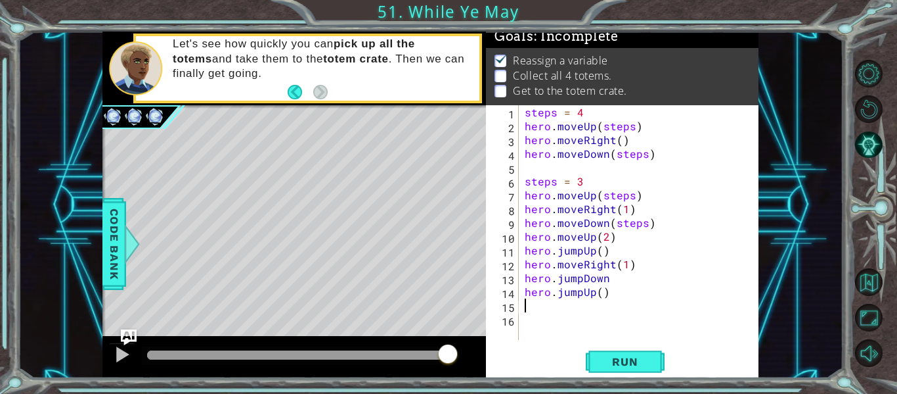
scroll to position [0, 0]
click at [610, 355] on span "Run" at bounding box center [625, 361] width 52 height 13
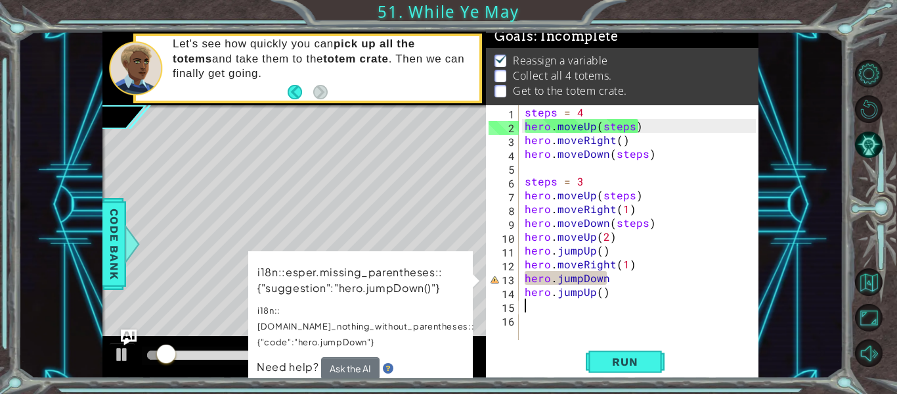
click at [613, 279] on div "steps = 4 hero . moveUp ( steps ) hero . moveRight ( ) hero . moveDown ( steps …" at bounding box center [642, 236] width 240 height 262
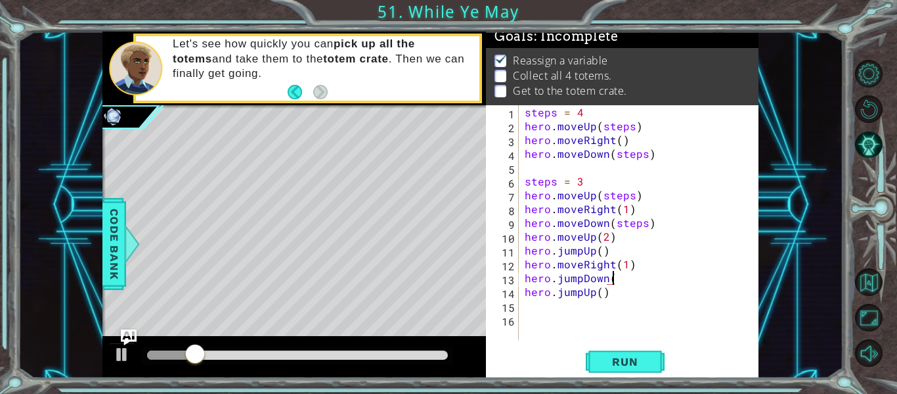
scroll to position [0, 5]
type textarea "hero.jumpDown()"
click at [629, 358] on span "Run" at bounding box center [625, 361] width 52 height 13
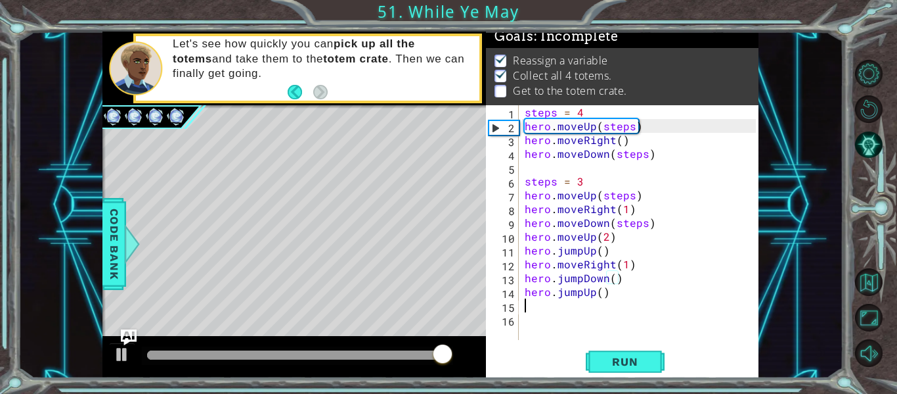
click at [633, 308] on div "steps = 4 hero . moveUp ( steps ) hero . moveRight ( ) hero . moveDown ( steps …" at bounding box center [642, 236] width 240 height 262
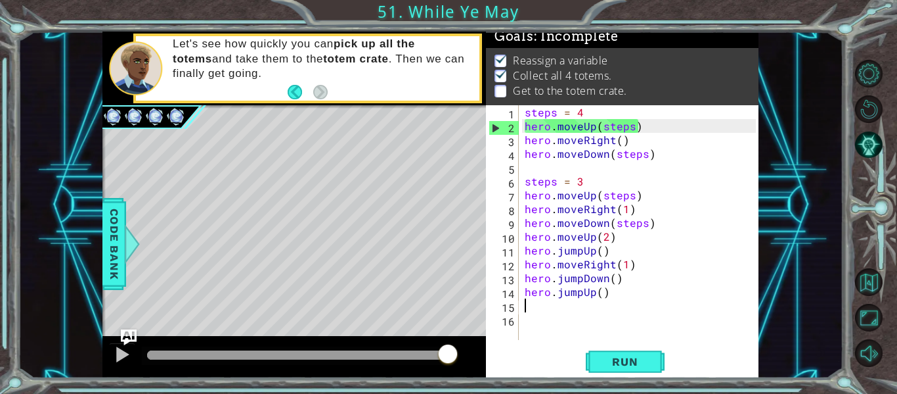
click at [621, 303] on div "steps = 4 hero . moveUp ( steps ) hero . moveRight ( ) hero . moveDown ( steps …" at bounding box center [642, 236] width 240 height 262
click at [600, 294] on div "steps = 4 hero . moveUp ( steps ) hero . moveRight ( ) hero . moveDown ( steps …" at bounding box center [642, 236] width 240 height 262
click at [592, 296] on div "steps = 4 hero . moveUp ( steps ) hero . moveRight ( ) hero . moveDown ( steps …" at bounding box center [642, 236] width 240 height 262
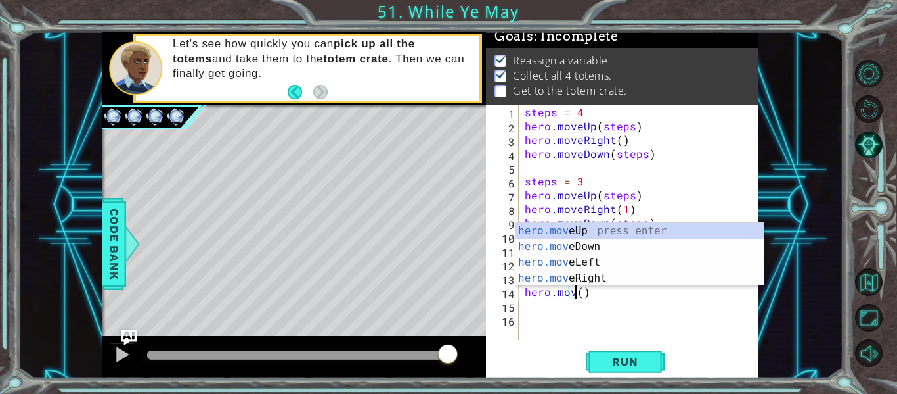
scroll to position [0, 3]
click at [632, 235] on div "hero.mov eUp press enter hero.mov eDown press enter hero.mov eLeft press enter …" at bounding box center [640, 270] width 248 height 95
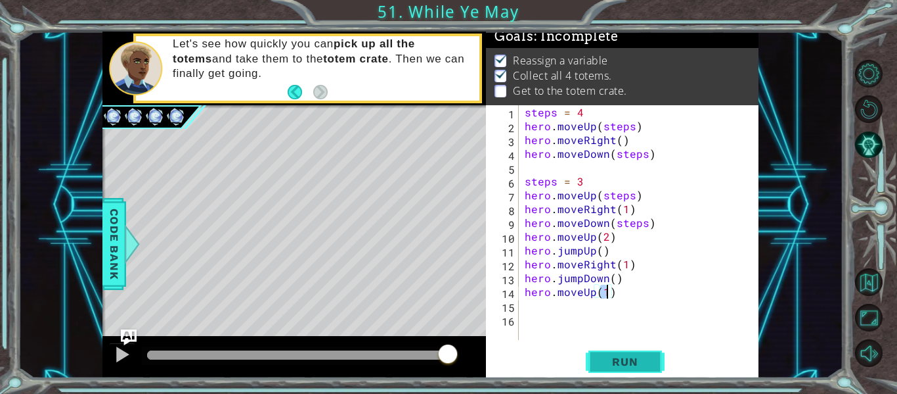
type textarea "hero.moveUp(1)"
click at [645, 355] on span "Run" at bounding box center [625, 361] width 52 height 13
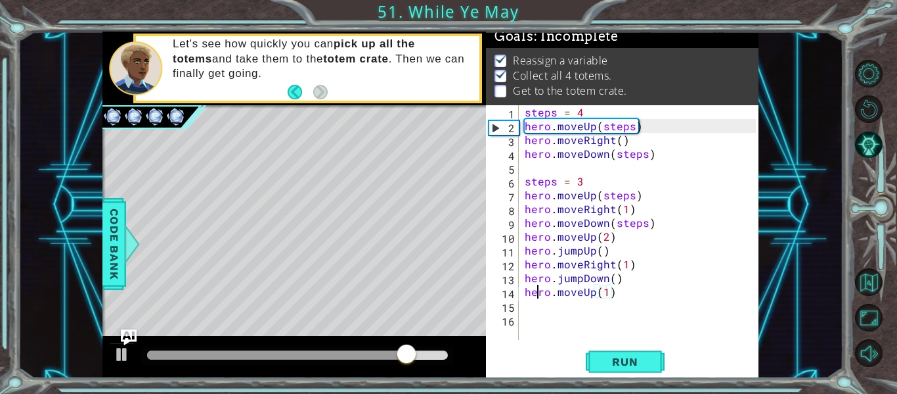
click at [540, 292] on div "steps = 4 hero . moveUp ( steps ) hero . moveRight ( ) hero . moveDown ( steps …" at bounding box center [642, 236] width 240 height 262
click at [533, 302] on div "steps = 4 hero . moveUp ( steps ) hero . moveRight ( ) hero . moveDown ( steps …" at bounding box center [642, 236] width 240 height 262
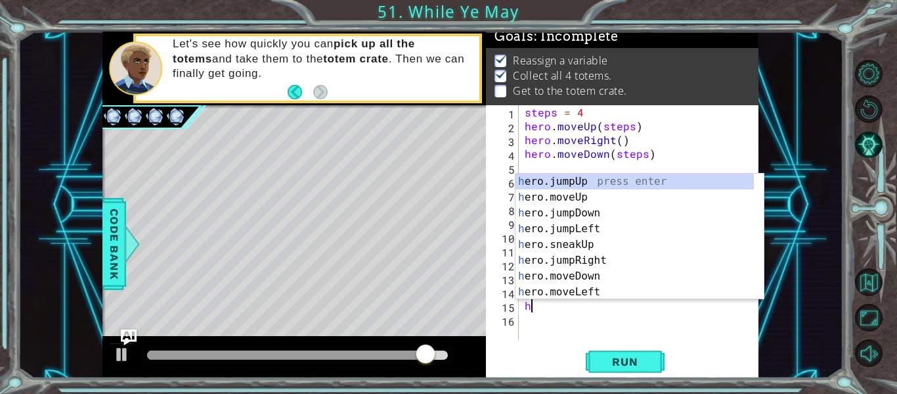
scroll to position [0, 1]
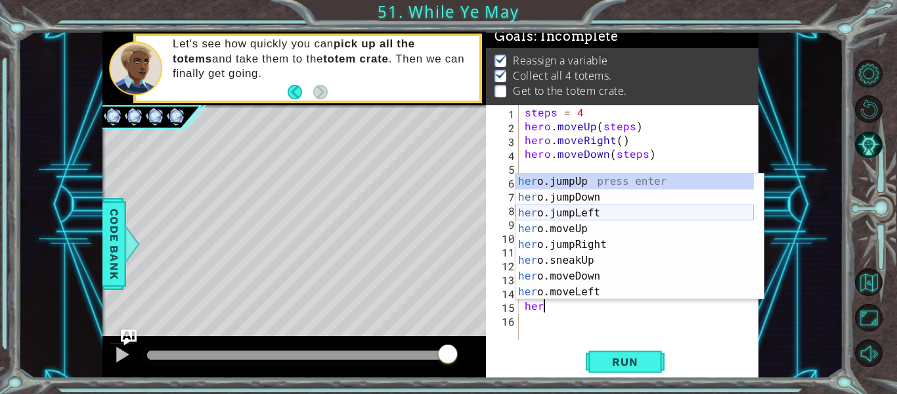
type textarea "hero"
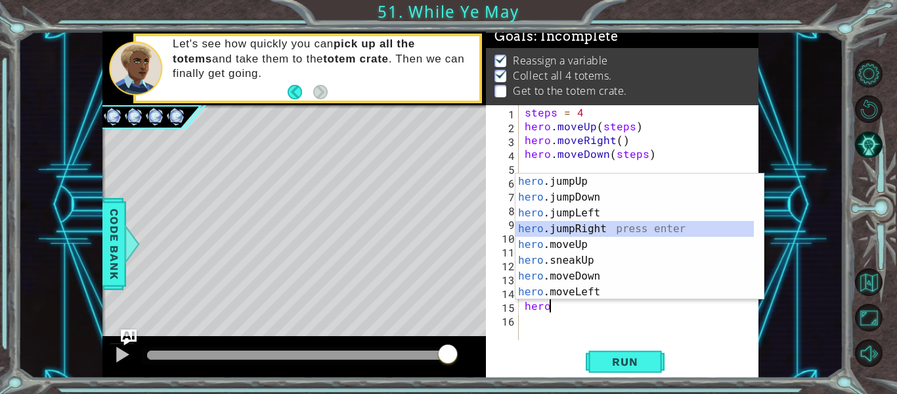
click at [625, 222] on div "hero .jumpUp press enter hero .jumpDown press enter hero .jumpLeft press enter …" at bounding box center [635, 252] width 238 height 158
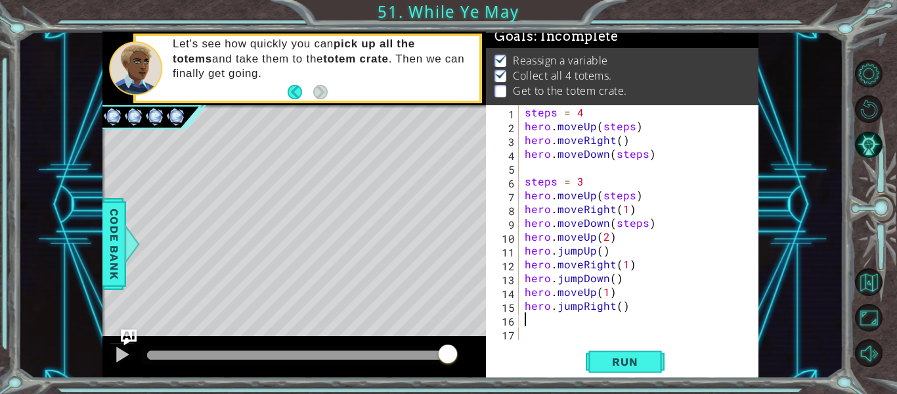
click at [618, 306] on div "steps = 4 hero . moveUp ( steps ) hero . moveRight ( ) hero . moveDown ( steps …" at bounding box center [642, 236] width 240 height 262
click at [614, 311] on div "steps = 4 hero . moveUp ( steps ) hero . moveRight ( ) hero . moveDown ( steps …" at bounding box center [642, 236] width 240 height 262
click at [580, 309] on div "steps = 4 hero . moveUp ( steps ) hero . moveRight ( ) hero . moveDown ( steps …" at bounding box center [642, 236] width 240 height 262
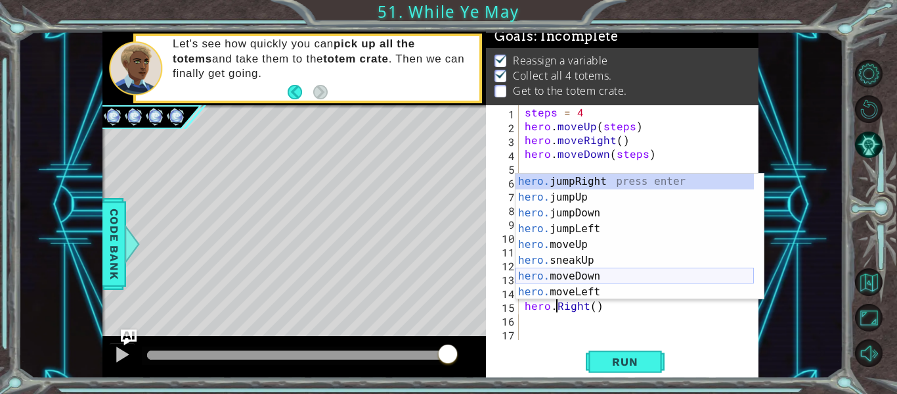
scroll to position [0, 3]
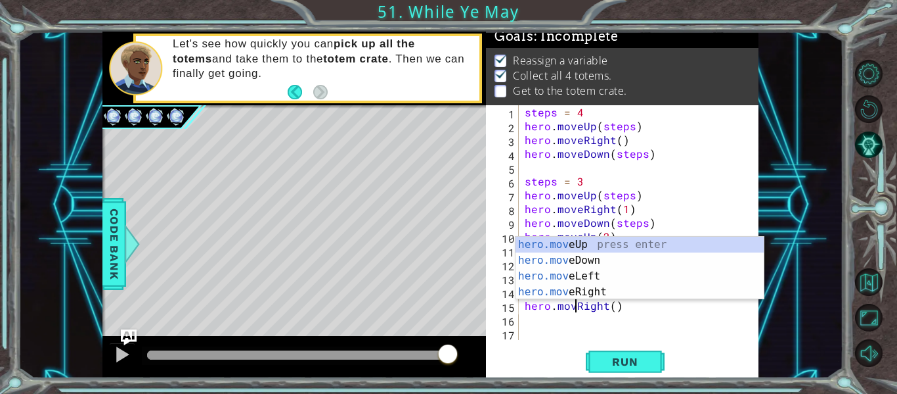
type textarea "hero.moveRight()"
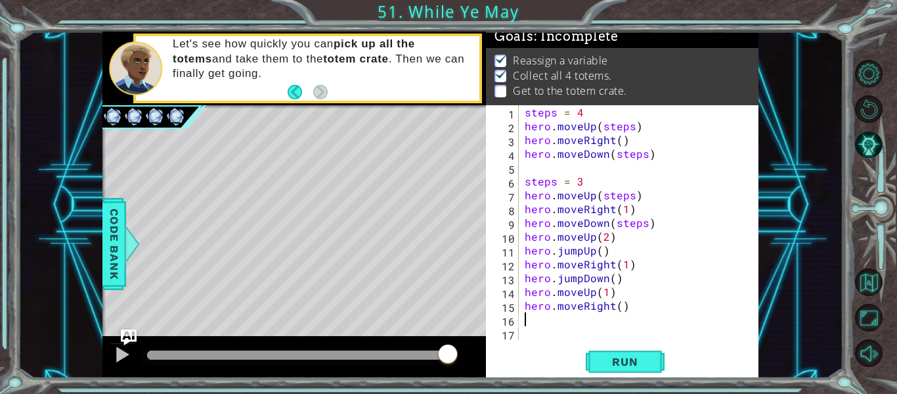
click at [543, 319] on div "steps = 4 hero . moveUp ( steps ) hero . moveRight ( ) hero . moveDown ( steps …" at bounding box center [642, 236] width 240 height 262
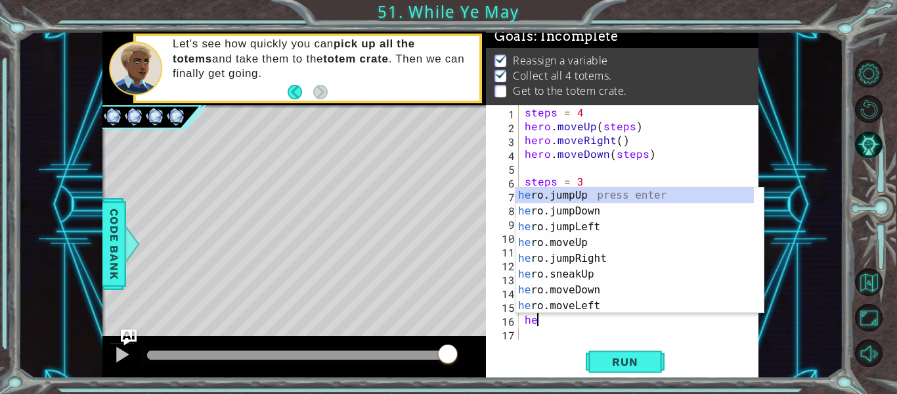
scroll to position [0, 1]
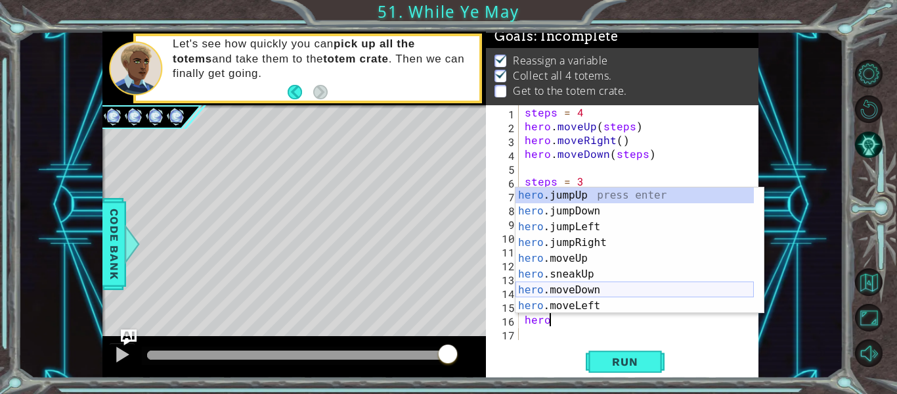
click at [597, 288] on div "hero .jumpUp press enter hero .jumpDown press enter hero .jumpLeft press enter …" at bounding box center [635, 266] width 238 height 158
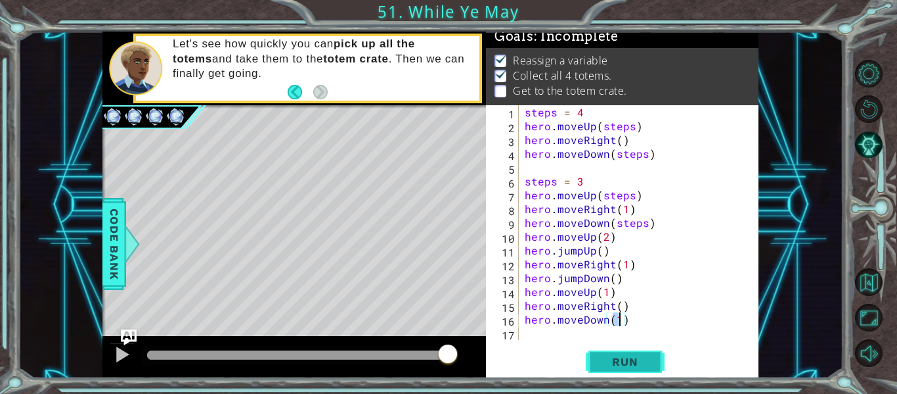
type textarea "hero.moveDown(1)"
click at [627, 371] on button "Run" at bounding box center [625, 361] width 79 height 27
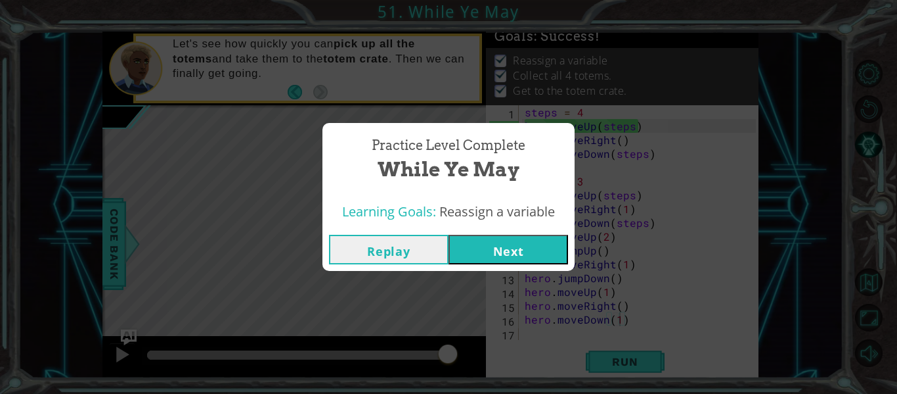
click at [507, 245] on button "Next" at bounding box center [509, 250] width 120 height 30
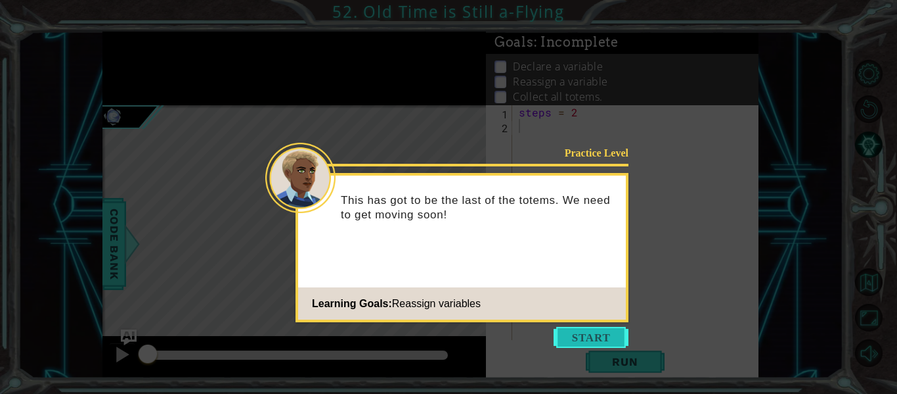
click at [579, 341] on button "Start" at bounding box center [591, 337] width 75 height 21
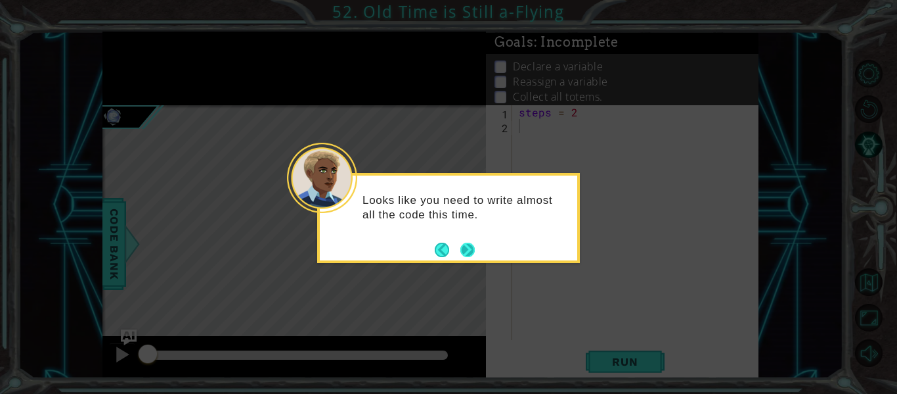
click at [464, 244] on button "Next" at bounding box center [468, 249] width 14 height 14
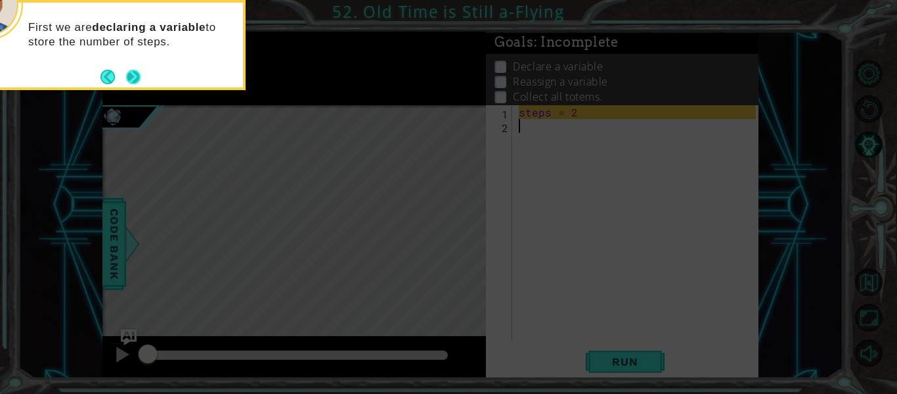
click at [127, 78] on button "Next" at bounding box center [133, 77] width 14 height 14
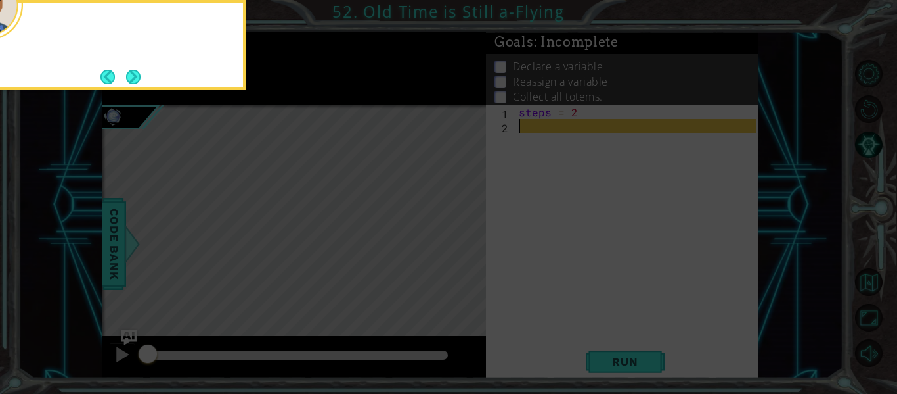
click at [127, 78] on button "Next" at bounding box center [133, 77] width 14 height 14
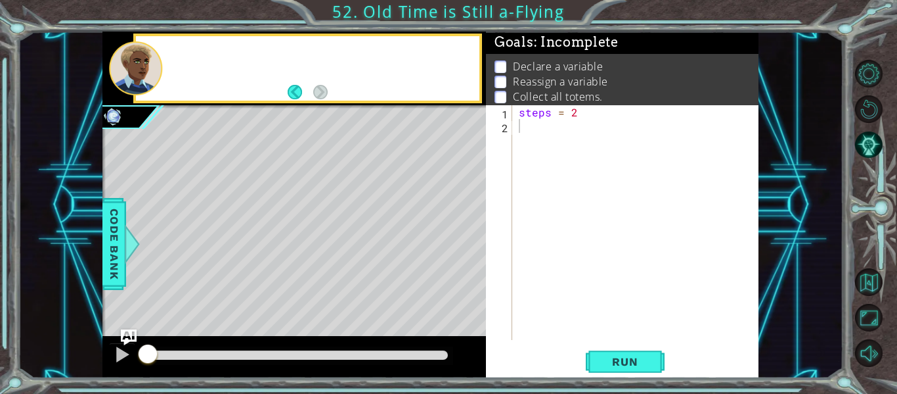
click at [127, 78] on div at bounding box center [135, 68] width 53 height 54
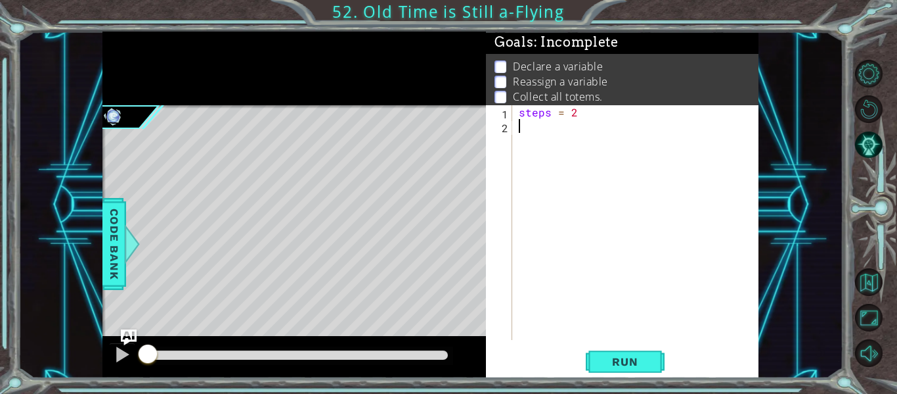
click at [574, 156] on div "steps = 2" at bounding box center [639, 236] width 246 height 262
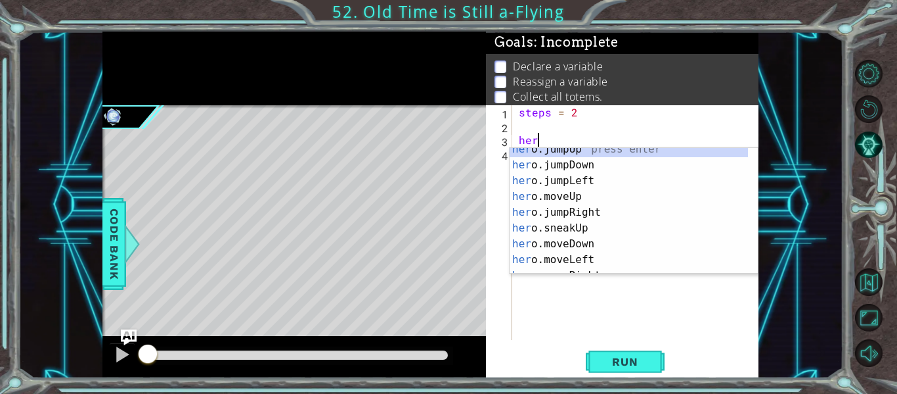
scroll to position [30, 0]
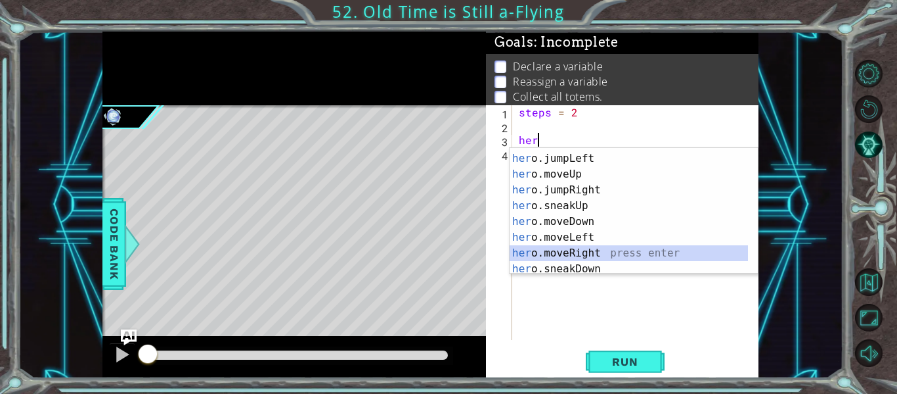
click at [627, 258] on div "her o.jumpDown press enter her o.jumpLeft press enter her o.moveUp press enter …" at bounding box center [629, 214] width 238 height 158
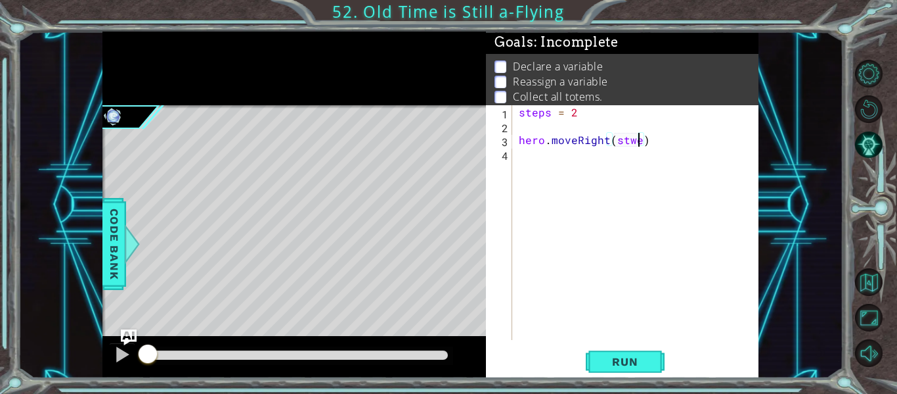
scroll to position [0, 7]
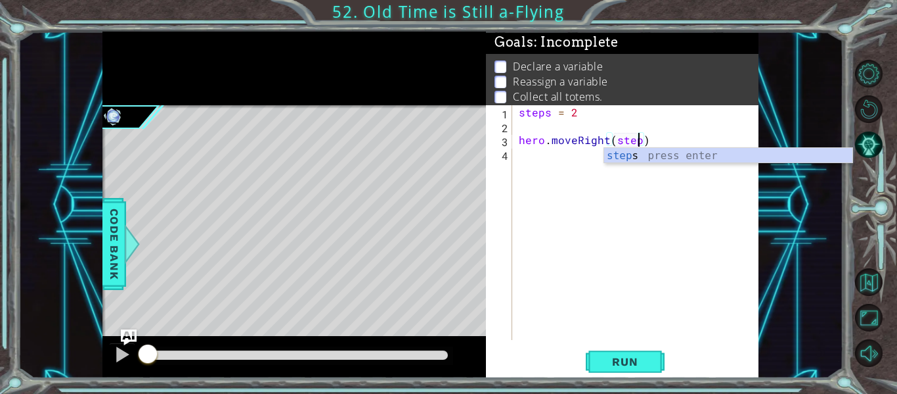
type textarea "hero.moveRight(steps)"
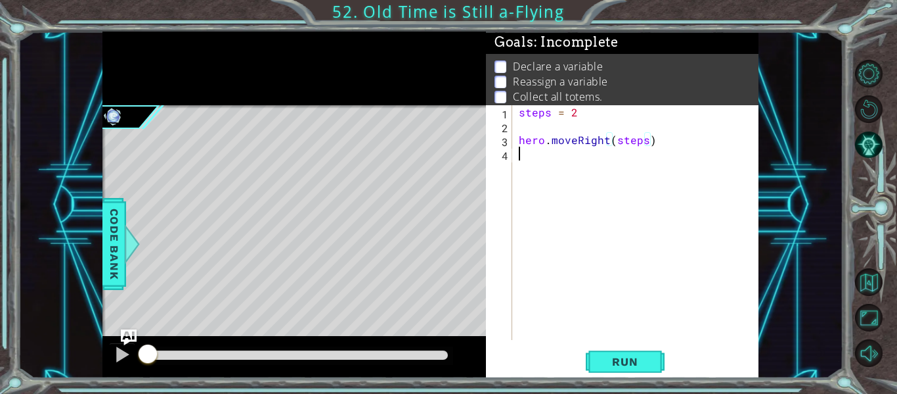
click at [546, 163] on div "steps = 2 hero . moveRight ( steps )" at bounding box center [639, 236] width 246 height 262
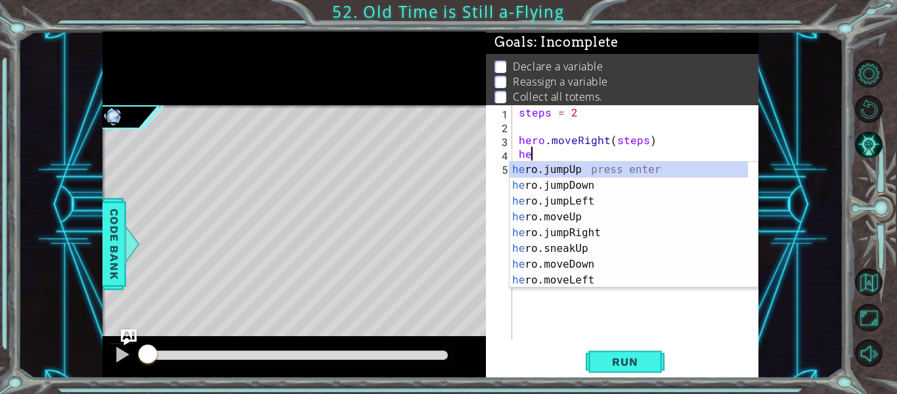
scroll to position [0, 1]
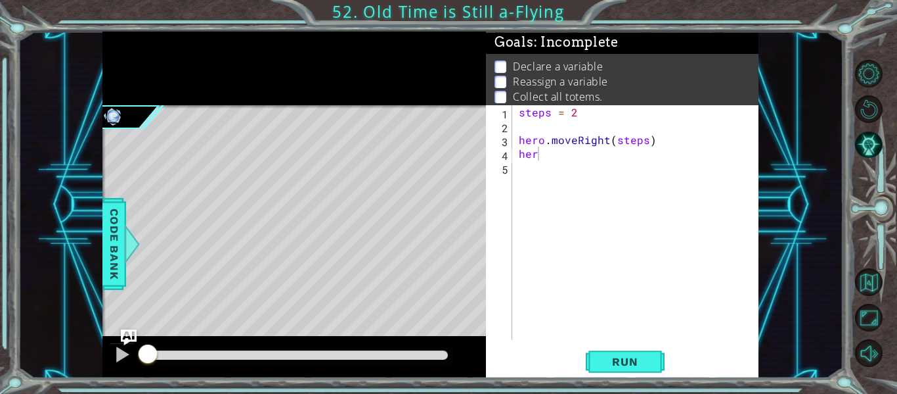
click at [609, 346] on div "her 1 2 3 4 5 steps = 2 hero . moveRight ( steps ) her הההההההההההההההההההההההה…" at bounding box center [622, 241] width 273 height 273
click at [620, 352] on button "Run" at bounding box center [625, 361] width 79 height 27
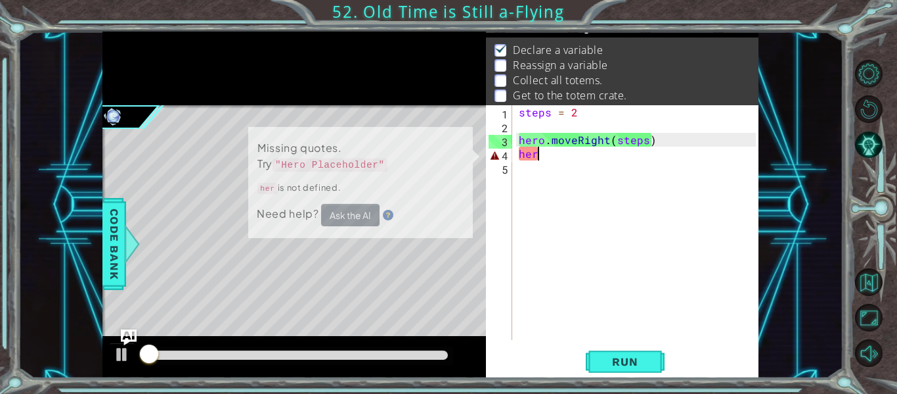
scroll to position [19, 0]
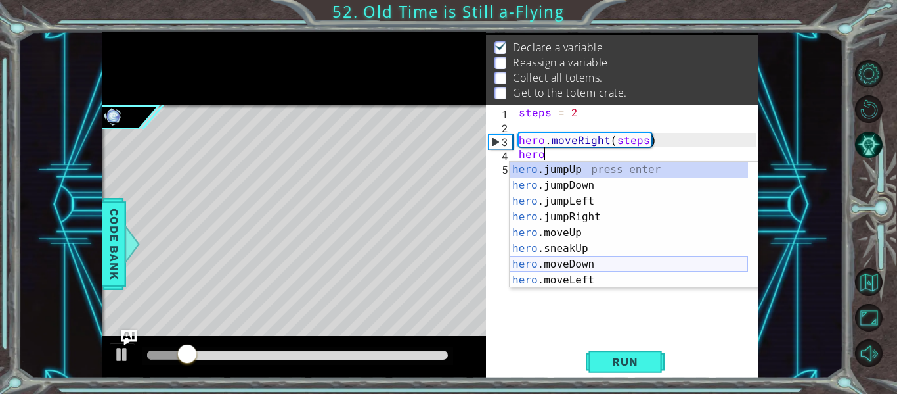
click at [614, 267] on div "hero .jumpUp press enter hero .jumpDown press enter hero .jumpLeft press enter …" at bounding box center [629, 241] width 238 height 158
type textarea "hero.moveDown(1)"
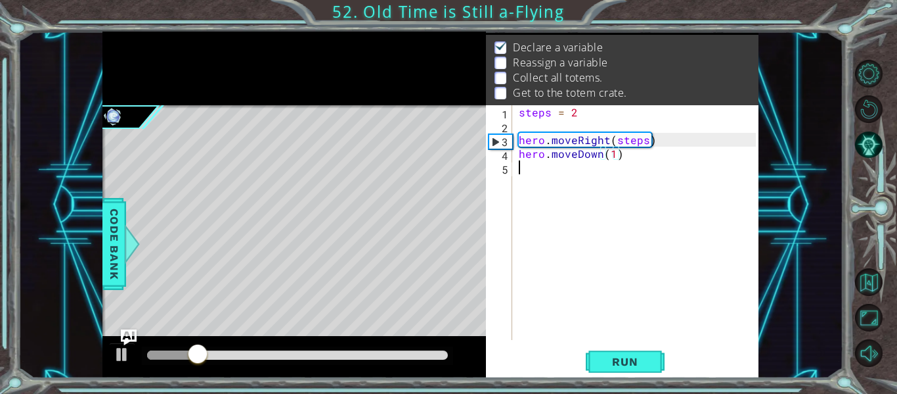
click at [587, 181] on div "steps = 2 hero . moveRight ( steps ) hero . moveDown ( 1 )" at bounding box center [639, 236] width 246 height 262
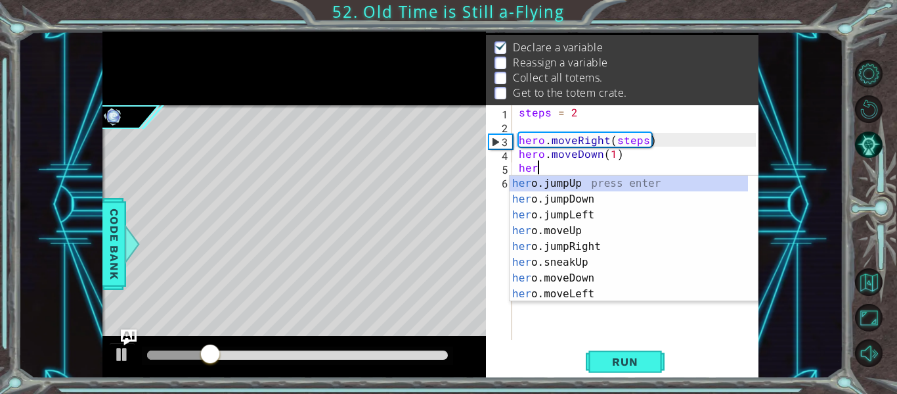
scroll to position [0, 1]
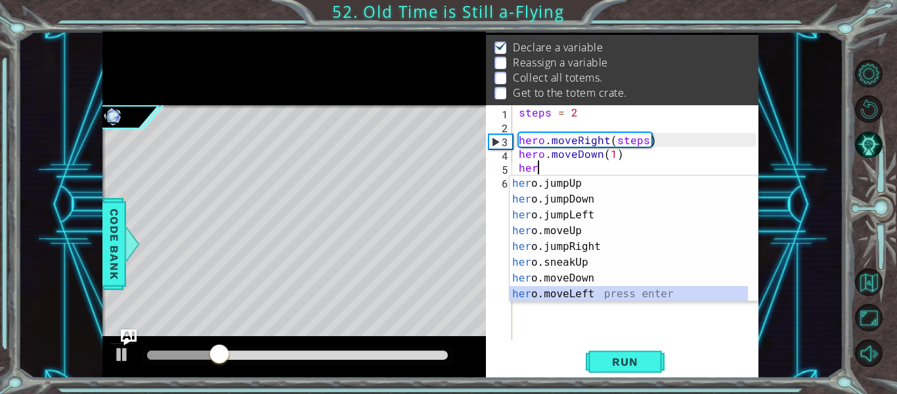
click at [617, 296] on div "her o.jumpUp press enter her o.jumpDown press enter her o.jumpLeft press enter …" at bounding box center [629, 254] width 238 height 158
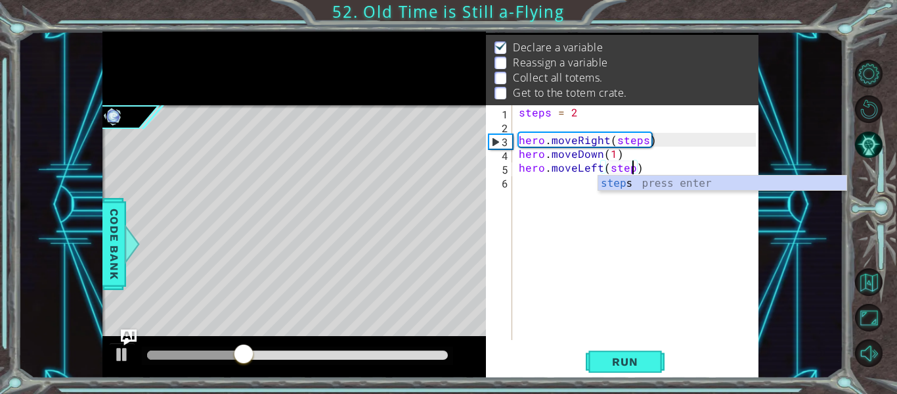
type textarea "hero.moveLeft(steps)"
click at [532, 181] on div "steps = 2 hero . moveRight ( steps ) hero . moveDown ( 1 ) hero . moveLeft ( st…" at bounding box center [639, 236] width 246 height 262
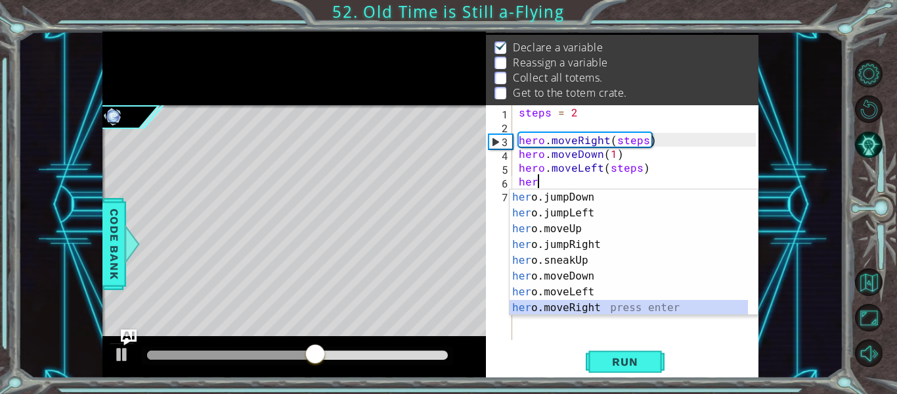
scroll to position [16, 0]
click at [597, 311] on div "her o.jumpDown press enter her o.jumpLeft press enter her o.moveUp press enter …" at bounding box center [629, 268] width 238 height 158
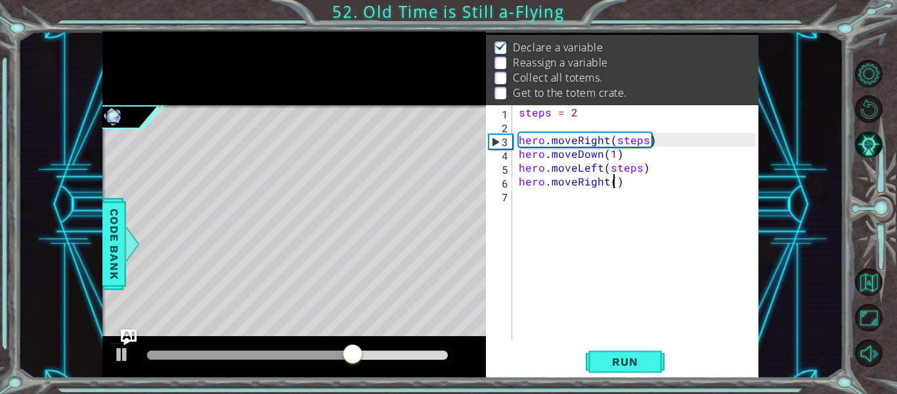
type textarea "hero.moveRight(4)"
click at [576, 204] on div "steps = 2 hero . moveRight ( steps ) hero . moveDown ( 1 ) hero . moveLeft ( st…" at bounding box center [639, 236] width 246 height 262
click at [651, 171] on div "steps = 2 hero . moveRight ( steps ) hero . moveDown ( 1 ) hero . moveLeft ( st…" at bounding box center [639, 236] width 246 height 262
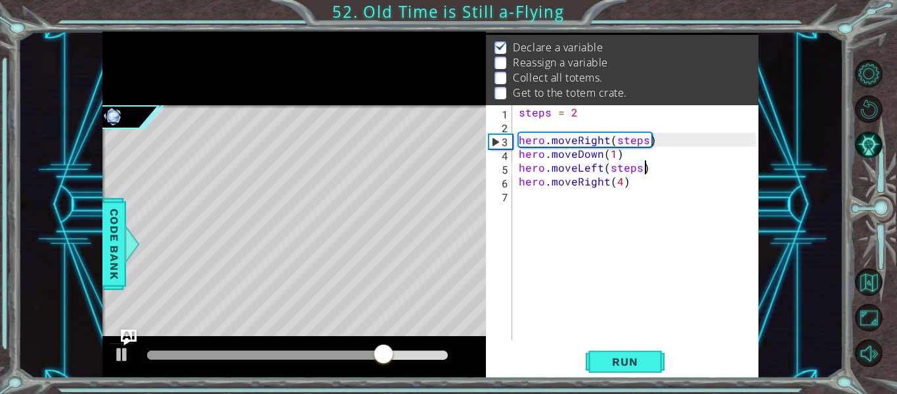
type textarea "hero.moveLeft(steps)"
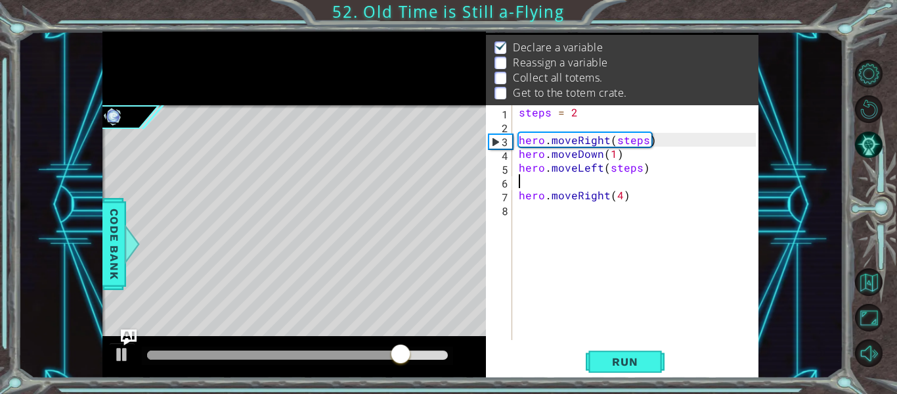
type textarea "h"
drag, startPoint x: 518, startPoint y: 112, endPoint x: 585, endPoint y: 116, distance: 67.1
click at [585, 116] on div "steps = 2 hero . moveRight ( steps ) hero . moveDown ( 1 ) hero . moveLeft ( st…" at bounding box center [639, 236] width 246 height 262
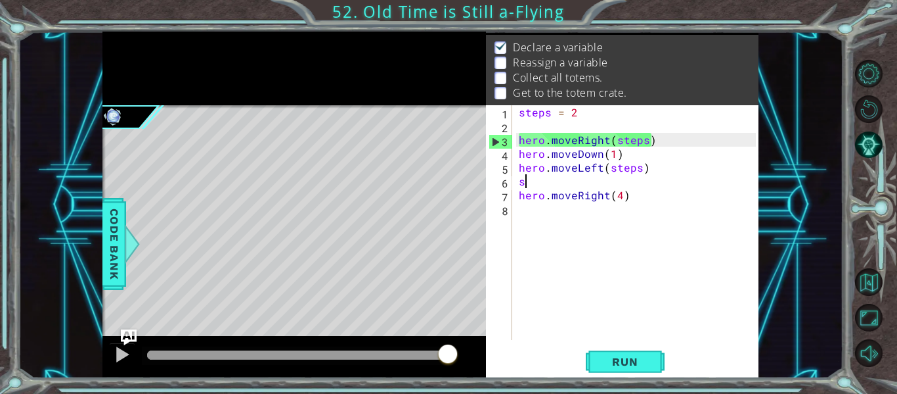
click at [555, 185] on div "steps = 2 hero . moveRight ( steps ) hero . moveDown ( 1 ) hero . moveLeft ( st…" at bounding box center [639, 236] width 246 height 262
type textarea "s"
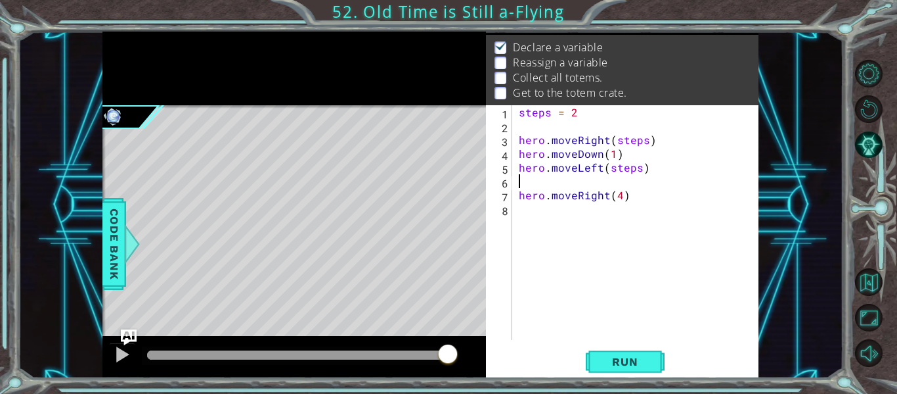
paste textarea "steps = 2"
click at [622, 198] on div "steps = 2 hero . moveRight ( steps ) hero . moveDown ( 1 ) hero . moveLeft ( st…" at bounding box center [639, 236] width 246 height 262
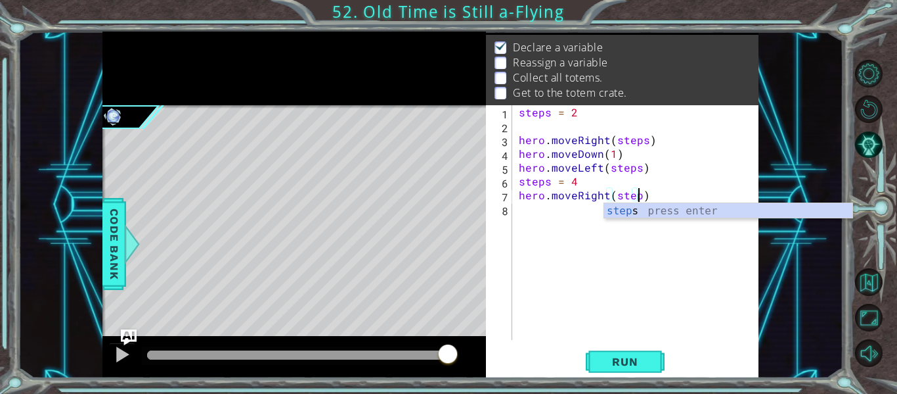
scroll to position [0, 8]
type textarea "hero.moveRight(steps)"
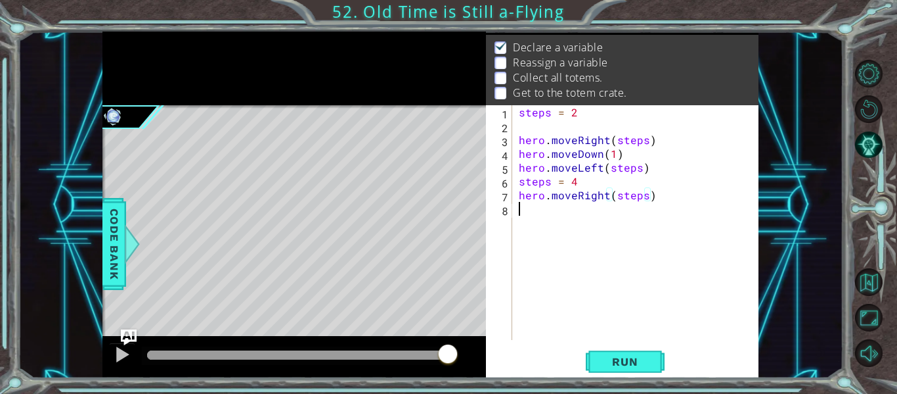
click at [563, 228] on div "steps = 2 hero . moveRight ( steps ) hero . moveDown ( 1 ) hero . moveLeft ( st…" at bounding box center [639, 236] width 246 height 262
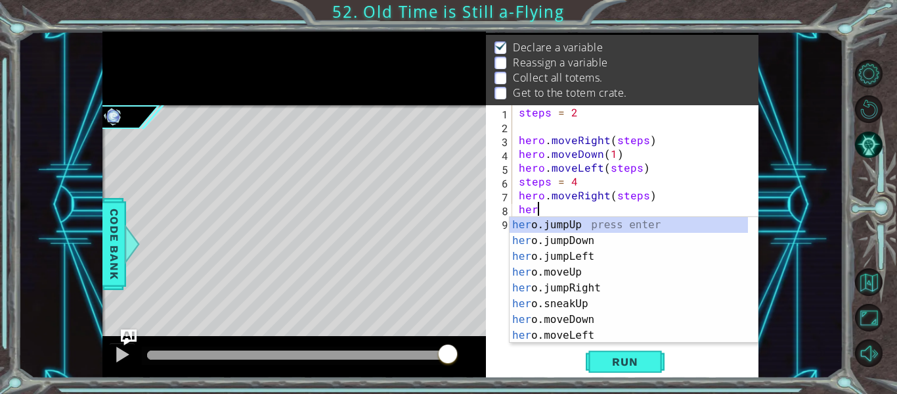
scroll to position [0, 1]
click at [597, 321] on div "her o.jumpUp press enter her o.jumpDown press enter her o.jumpLeft press enter …" at bounding box center [629, 296] width 238 height 158
type textarea "hero.moveDown(1)"
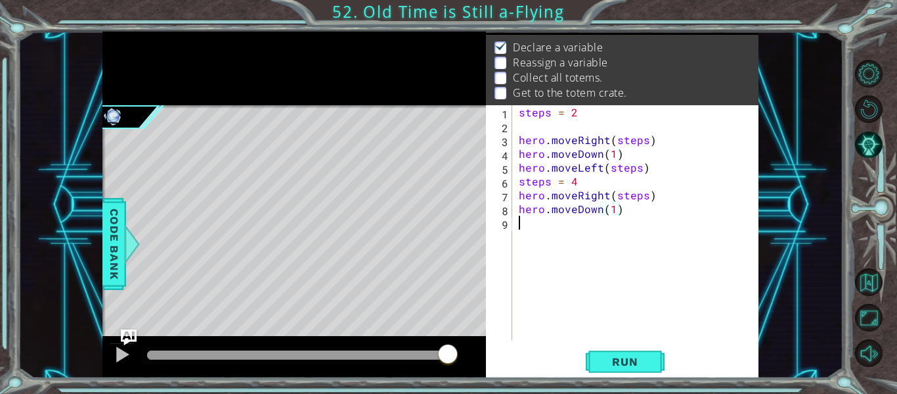
click at [563, 240] on div "steps = 2 hero . moveRight ( steps ) hero . moveDown ( 1 ) hero . moveLeft ( st…" at bounding box center [639, 236] width 246 height 262
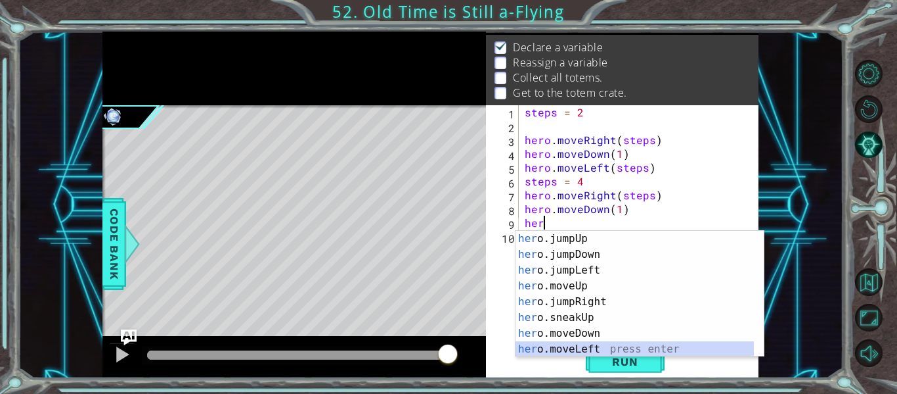
click at [608, 346] on div "her o.jumpUp press enter her o.jumpDown press enter her o.jumpLeft press enter …" at bounding box center [635, 310] width 238 height 158
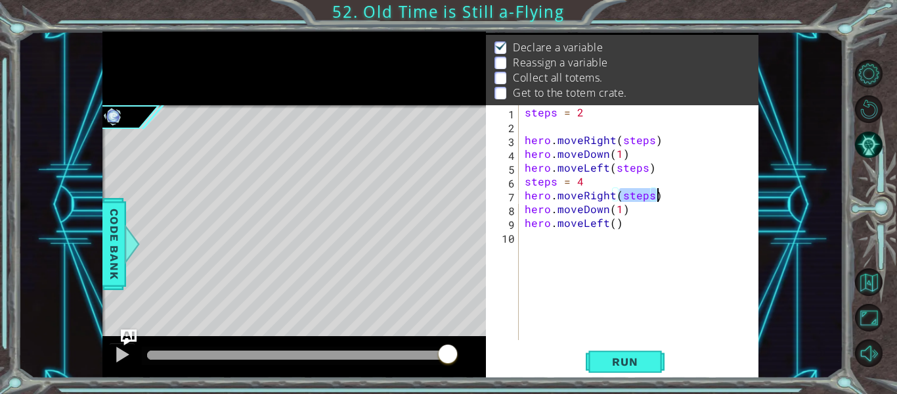
drag, startPoint x: 619, startPoint y: 195, endPoint x: 660, endPoint y: 197, distance: 40.8
click at [660, 197] on div "steps = 2 hero . moveRight ( steps ) hero . moveDown ( 1 ) hero . moveLeft ( st…" at bounding box center [642, 236] width 240 height 262
click at [613, 223] on div "steps = 2 hero . moveRight ( steps ) hero . moveDown ( 1 ) hero . moveLeft ( st…" at bounding box center [642, 236] width 240 height 262
paste textarea "steps)"
type textarea "hero.moveLeft(steps)"
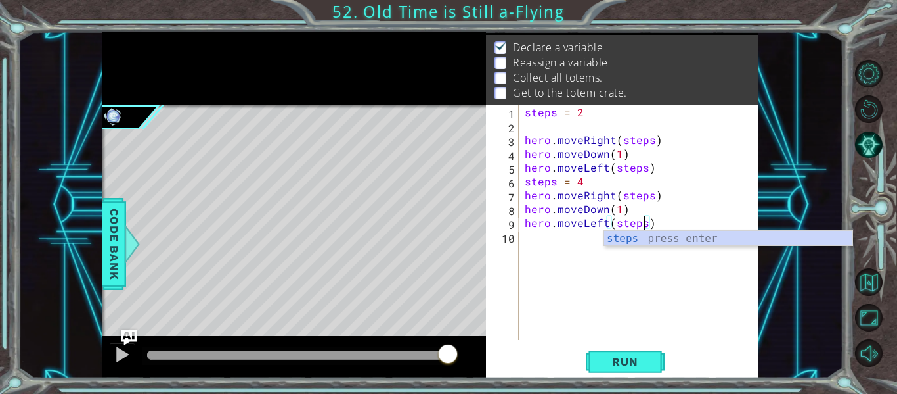
click at [561, 245] on div "steps = 2 hero . moveRight ( steps ) hero . moveDown ( 1 ) hero . moveLeft ( st…" at bounding box center [642, 236] width 240 height 262
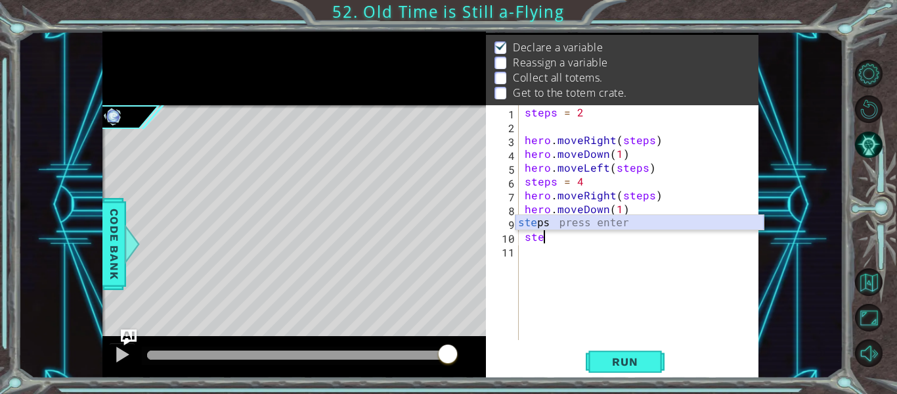
click at [591, 223] on div "ste ps press enter" at bounding box center [640, 238] width 248 height 47
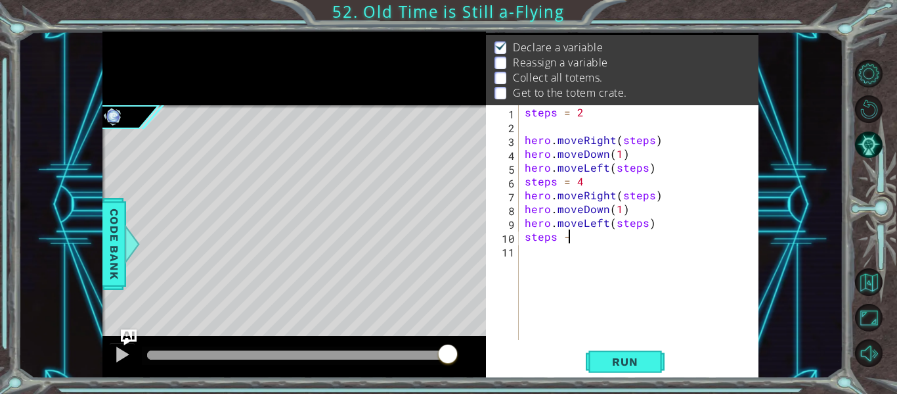
scroll to position [0, 2]
type textarea "steps = 6"
click at [567, 259] on div "steps = 2 hero . moveRight ( steps ) hero . moveDown ( 1 ) hero . moveLeft ( st…" at bounding box center [642, 236] width 240 height 262
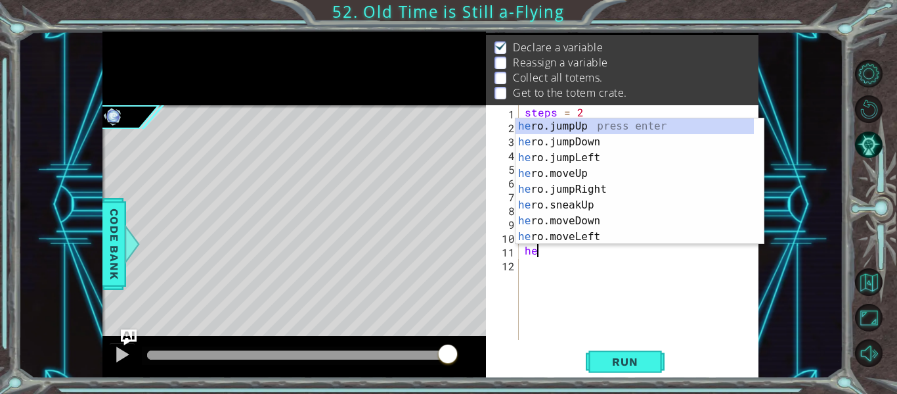
scroll to position [0, 1]
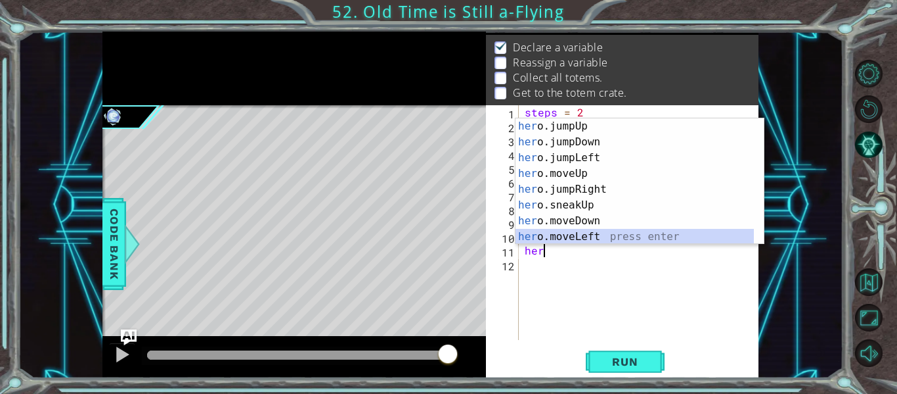
click at [627, 239] on div "her o.jumpUp press enter her o.jumpDown press enter her o.jumpLeft press enter …" at bounding box center [635, 197] width 238 height 158
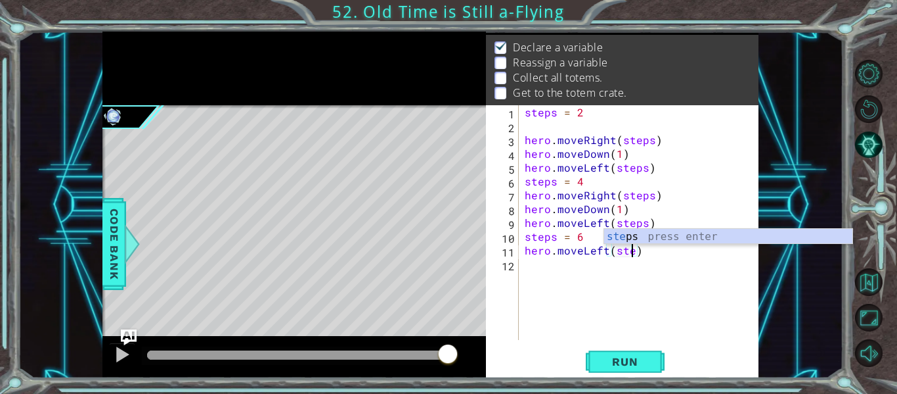
type textarea "hero.moveLeft(steps)"
click at [587, 267] on div "steps = 2 hero . moveRight ( steps ) hero . moveDown ( 1 ) hero . moveLeft ( st…" at bounding box center [642, 236] width 240 height 262
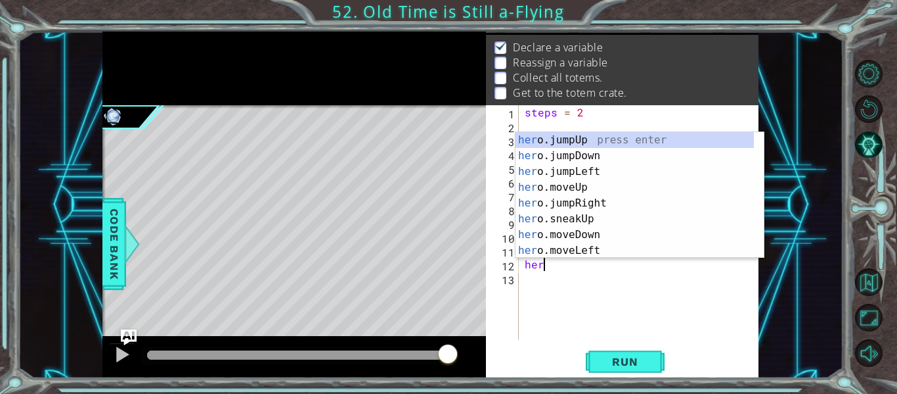
scroll to position [0, 0]
type textarea "h"
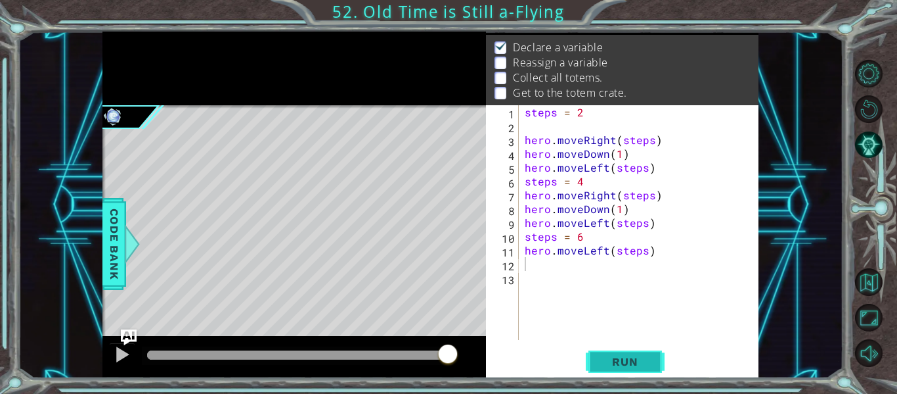
click at [623, 359] on span "Run" at bounding box center [625, 361] width 52 height 13
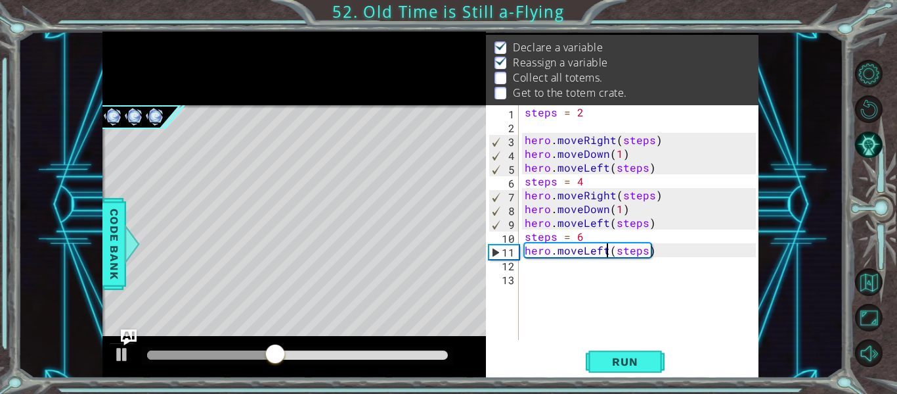
click at [604, 250] on div "steps = 2 hero . moveRight ( steps ) hero . moveDown ( 1 ) hero . moveLeft ( st…" at bounding box center [642, 236] width 240 height 262
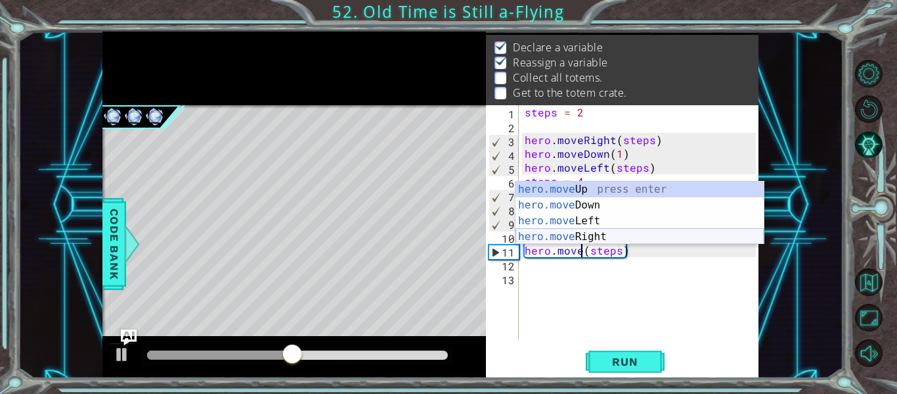
click at [608, 240] on div "hero.move Up press enter hero.move Down press enter hero.move Left press enter …" at bounding box center [640, 228] width 248 height 95
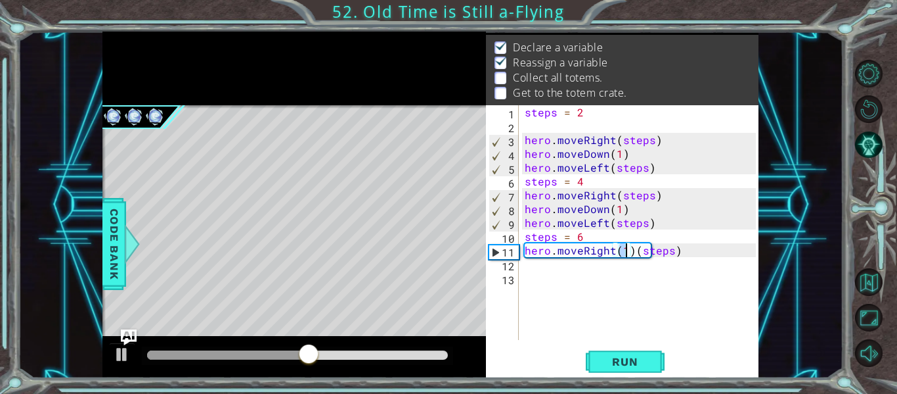
click at [633, 251] on div "steps = 2 hero . moveRight ( steps ) hero . moveDown ( 1 ) hero . moveLeft ( st…" at bounding box center [642, 236] width 240 height 262
type textarea "hero.moveRight(steps)"
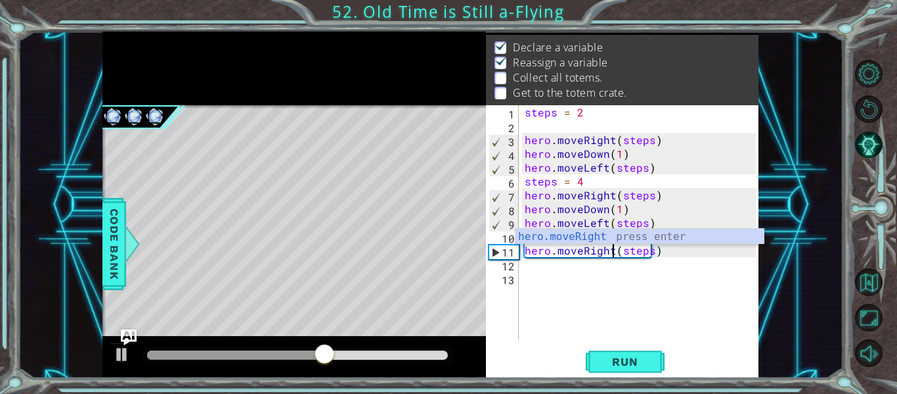
click at [577, 281] on div "steps = 2 hero . moveRight ( steps ) hero . moveDown ( 1 ) hero . moveLeft ( st…" at bounding box center [642, 236] width 240 height 262
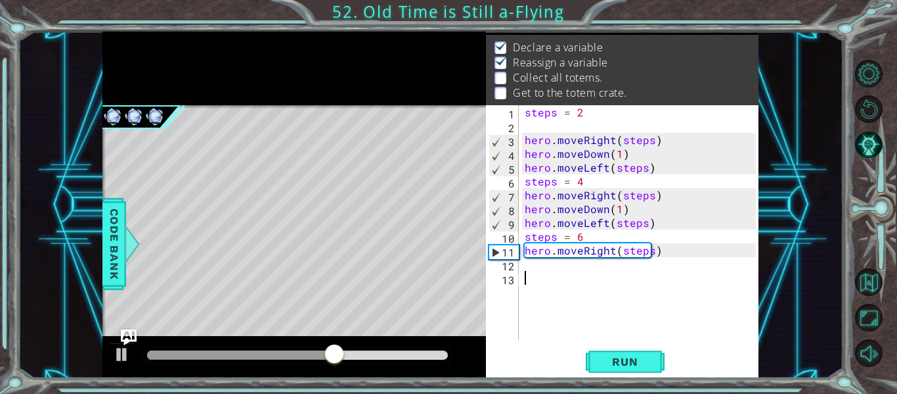
click at [576, 271] on div "steps = 2 hero . moveRight ( steps ) hero . moveDown ( 1 ) hero . moveLeft ( st…" at bounding box center [642, 236] width 240 height 262
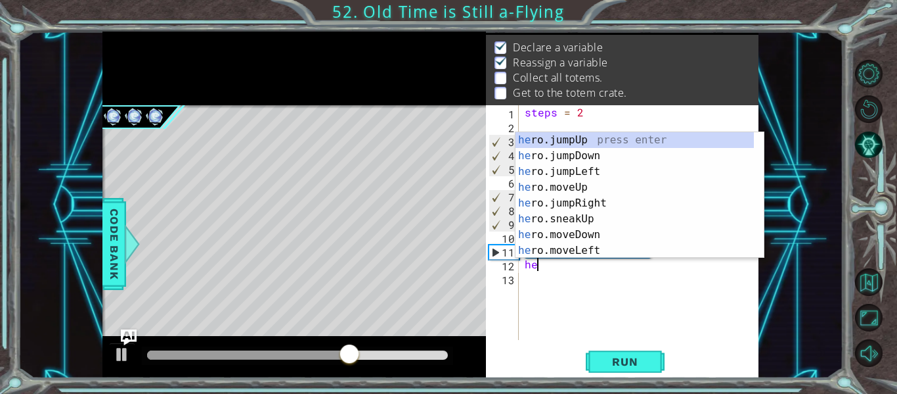
scroll to position [0, 1]
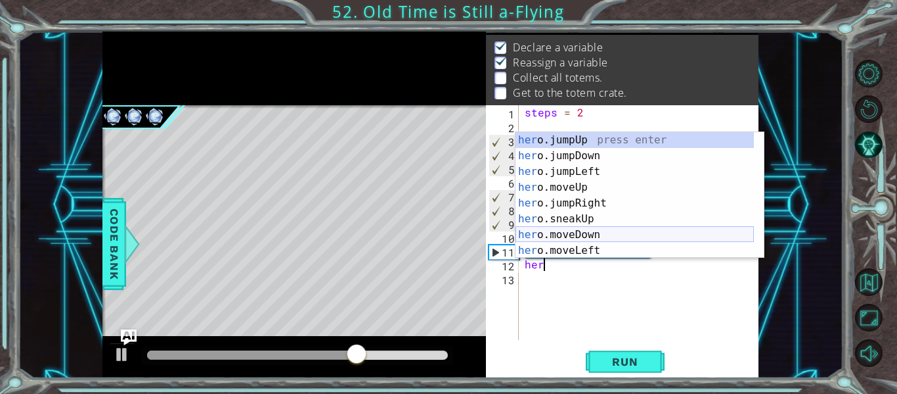
click at [605, 239] on div "her o.jumpUp press enter her o.jumpDown press enter her o.jumpLeft press enter …" at bounding box center [635, 211] width 238 height 158
type textarea "hero.moveDown(1)"
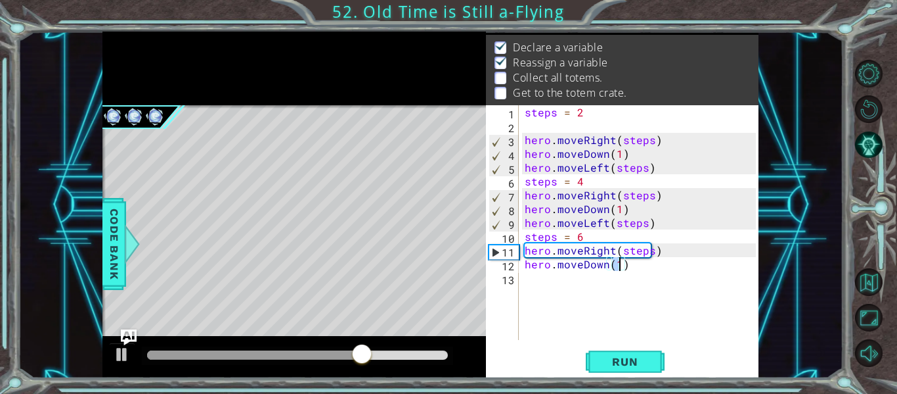
click at [564, 278] on div "steps = 2 hero . moveRight ( steps ) hero . moveDown ( 1 ) hero . moveLeft ( st…" at bounding box center [642, 236] width 240 height 262
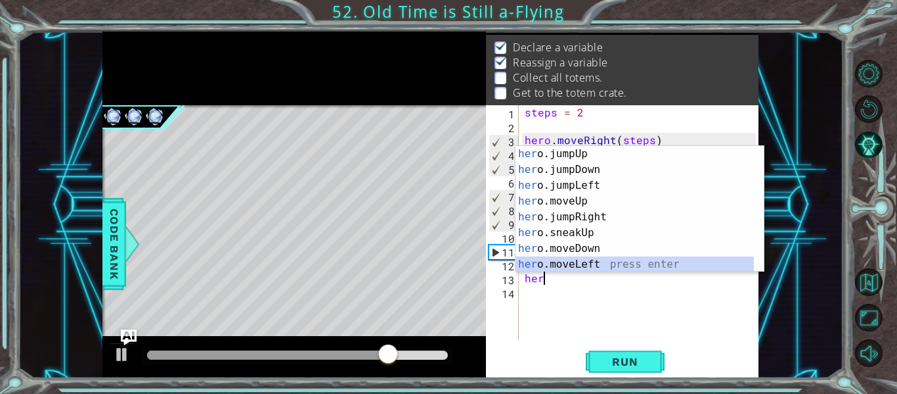
click at [600, 263] on div "her o.jumpUp press enter her o.jumpDown press enter her o.jumpLeft press enter …" at bounding box center [635, 225] width 238 height 158
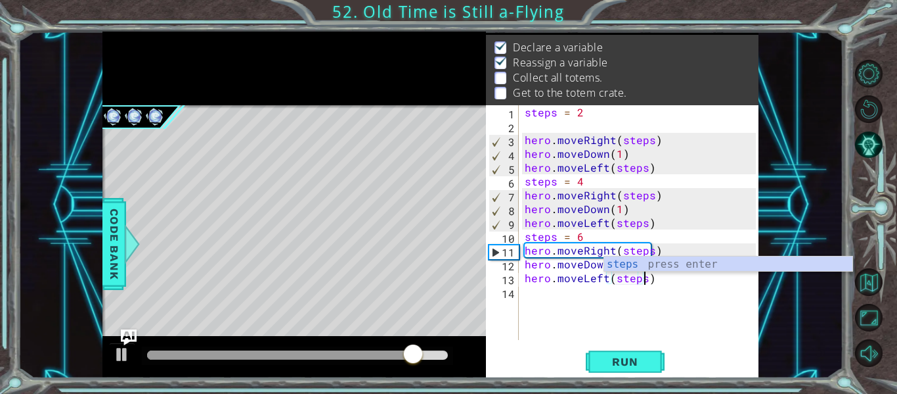
scroll to position [0, 7]
type textarea "hero.moveLeft(steps)"
click at [617, 360] on span "Run" at bounding box center [625, 361] width 52 height 13
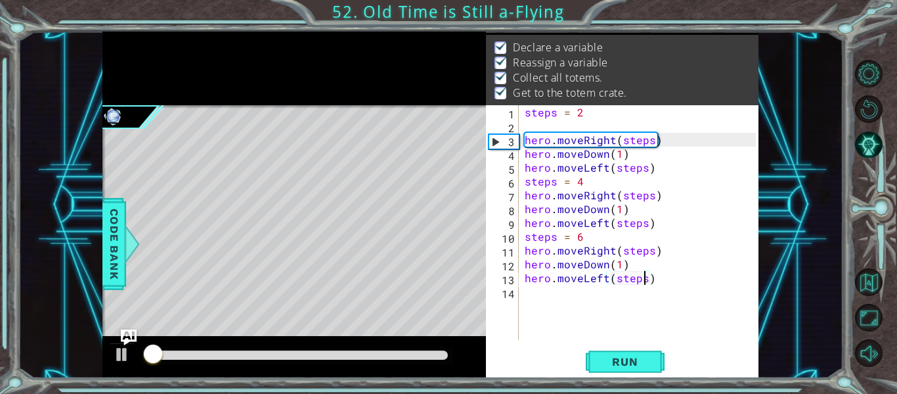
click at [365, 359] on div at bounding box center [297, 354] width 301 height 9
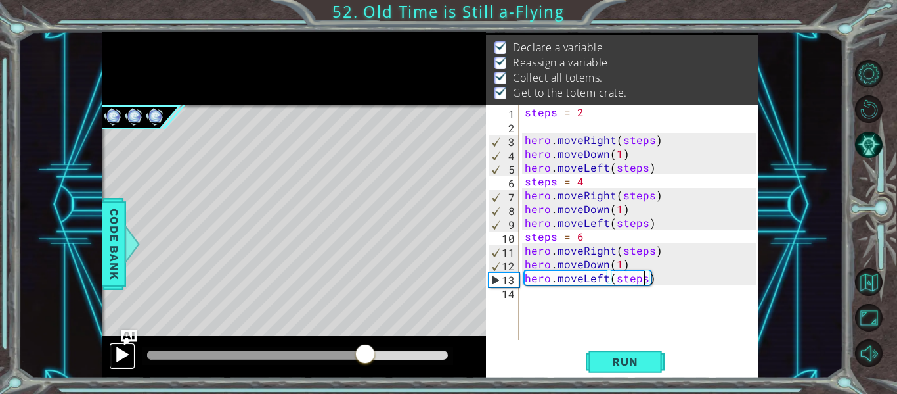
click at [118, 357] on div at bounding box center [122, 354] width 17 height 17
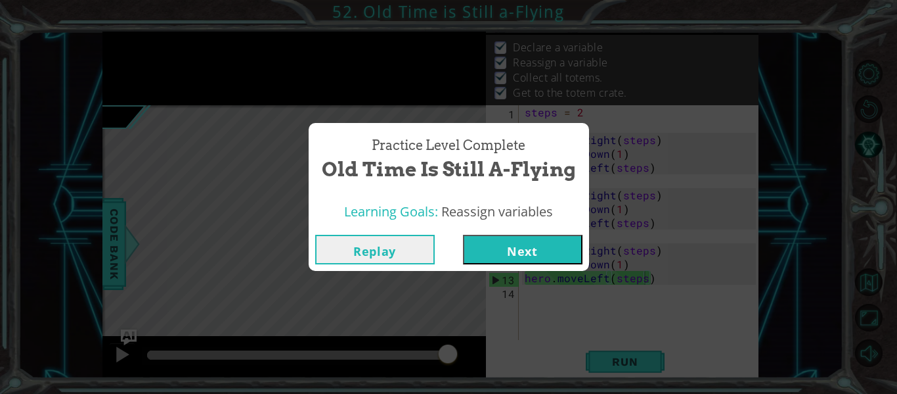
click at [519, 248] on button "Next" at bounding box center [523, 250] width 120 height 30
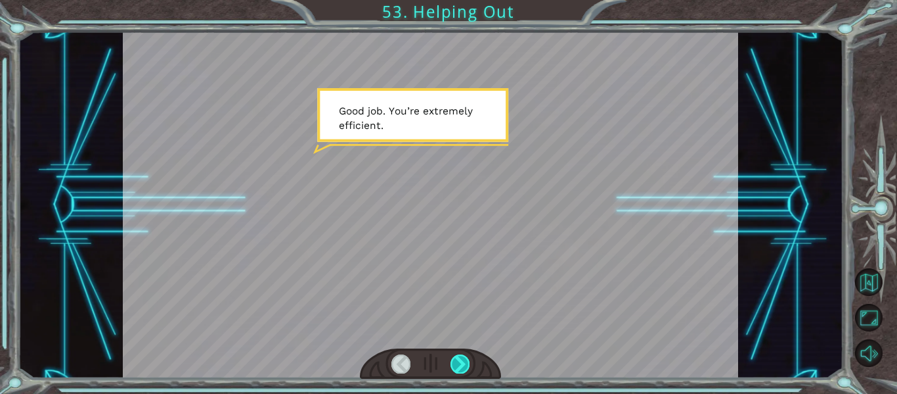
click at [464, 361] on div at bounding box center [460, 363] width 19 height 18
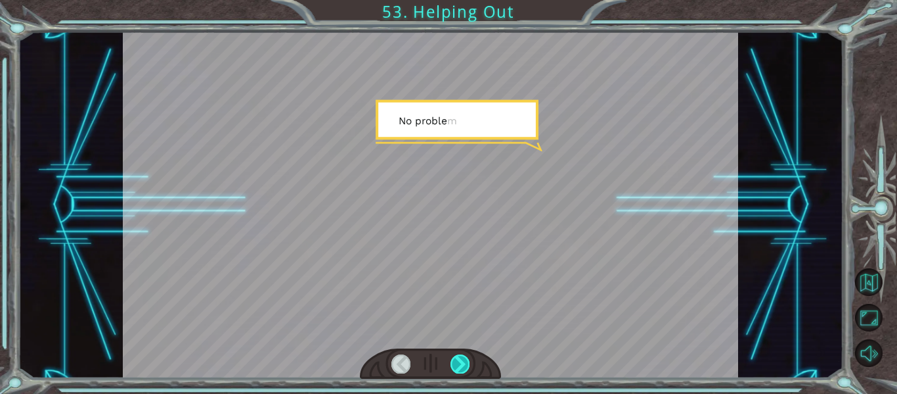
click at [464, 361] on div at bounding box center [460, 363] width 19 height 18
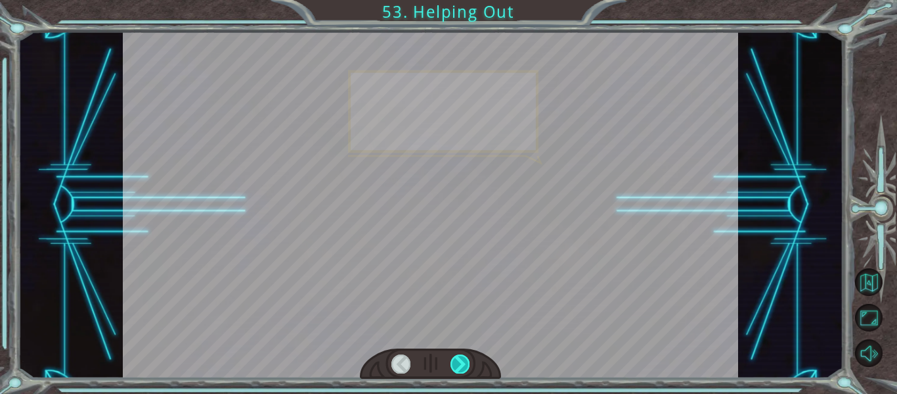
click at [464, 361] on div at bounding box center [460, 363] width 19 height 18
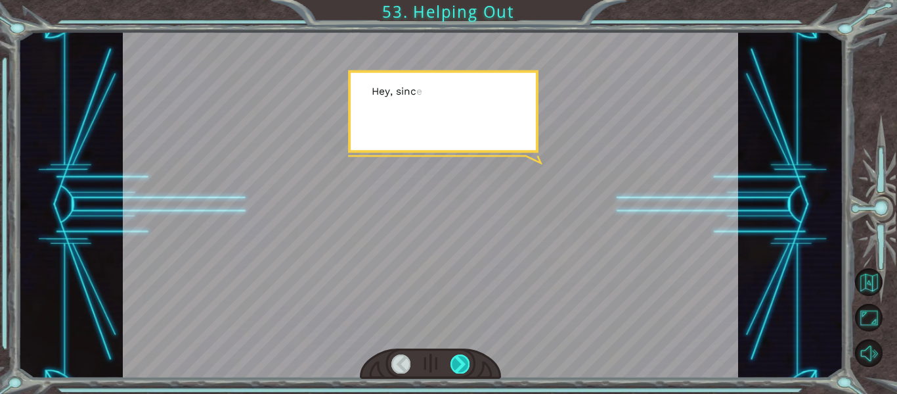
click at [464, 361] on div at bounding box center [460, 363] width 19 height 18
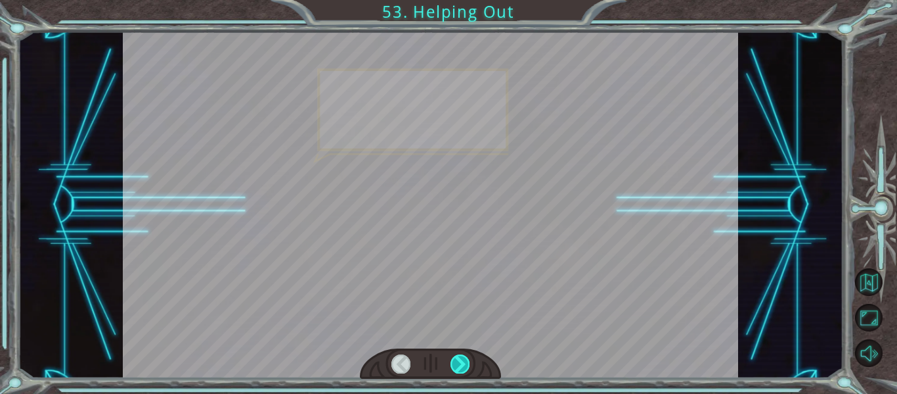
click at [464, 361] on div at bounding box center [460, 363] width 19 height 18
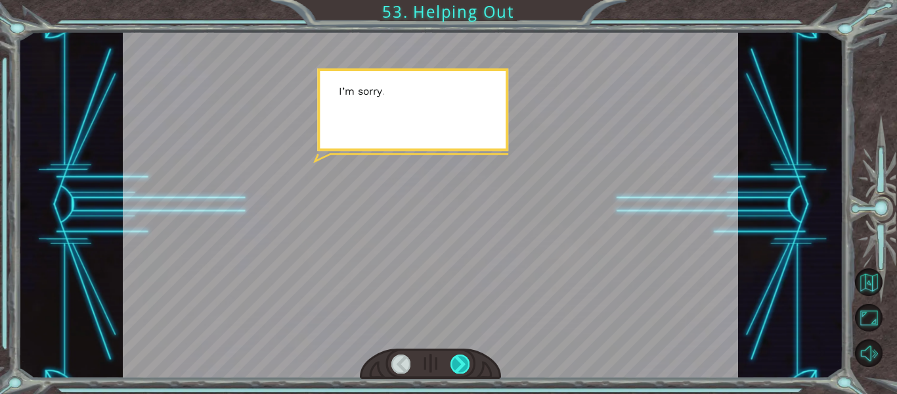
click at [464, 361] on div at bounding box center [460, 363] width 19 height 18
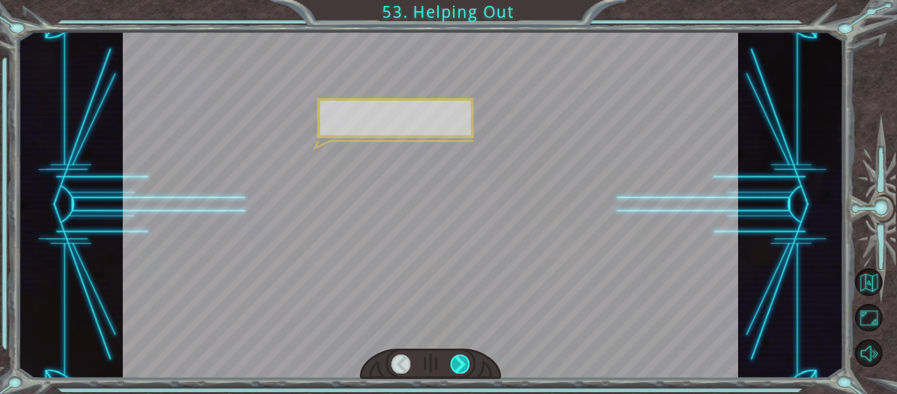
click at [464, 361] on div at bounding box center [460, 363] width 19 height 18
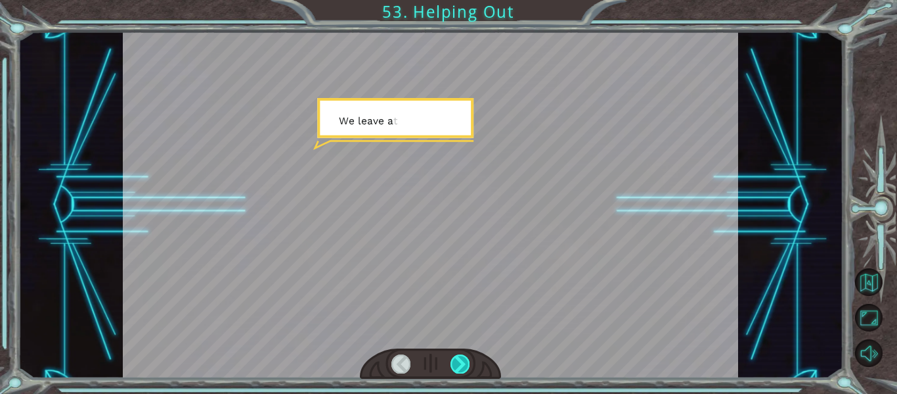
click at [464, 361] on div at bounding box center [460, 363] width 19 height 18
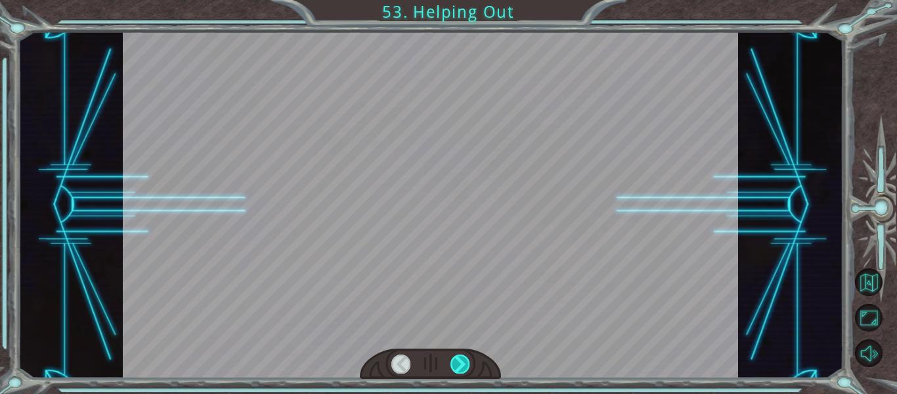
click at [464, 361] on div at bounding box center [460, 363] width 19 height 18
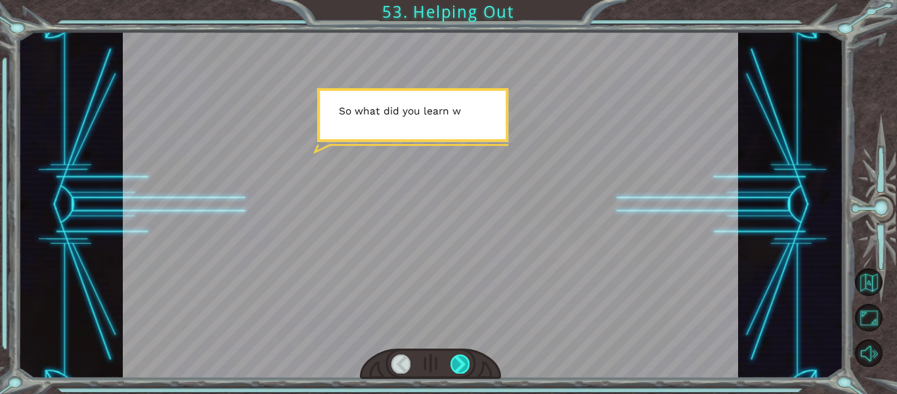
click at [458, 362] on div at bounding box center [460, 363] width 19 height 18
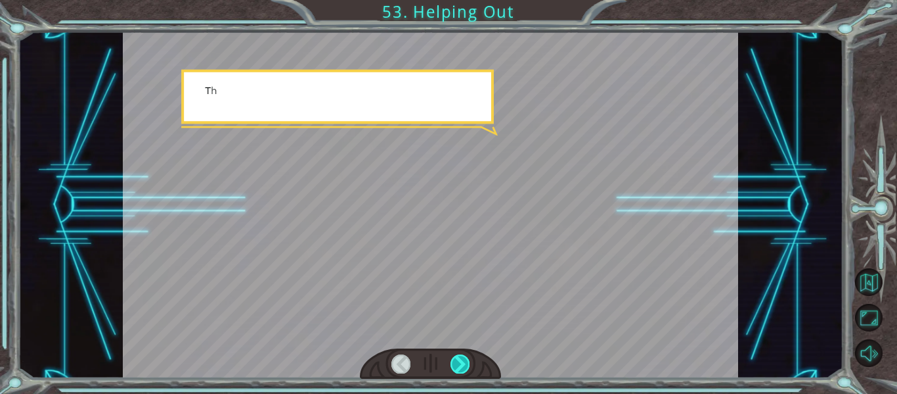
click at [458, 362] on div at bounding box center [460, 363] width 19 height 18
click at [458, 360] on div at bounding box center [460, 363] width 19 height 18
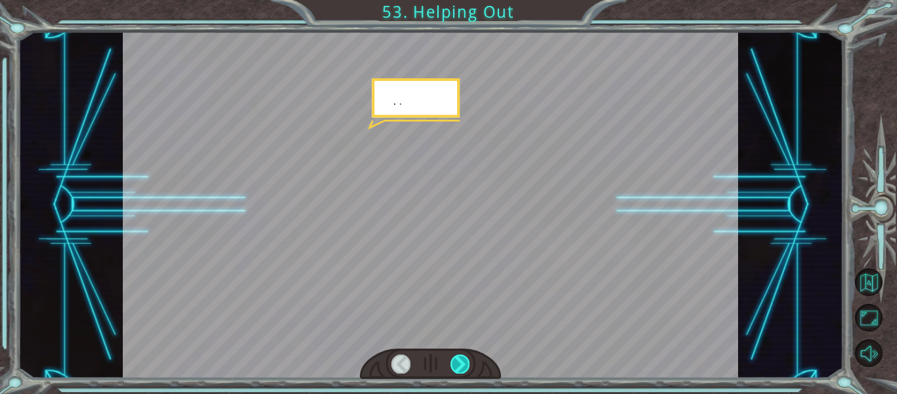
click at [458, 360] on div at bounding box center [460, 363] width 19 height 18
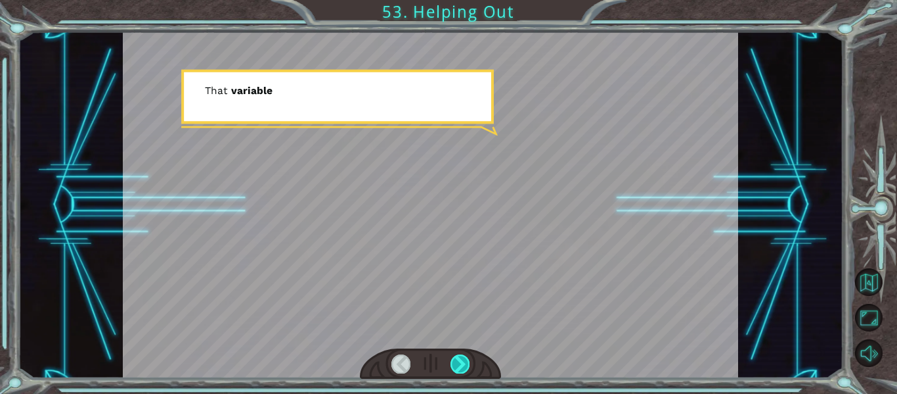
click at [458, 361] on div at bounding box center [460, 363] width 19 height 18
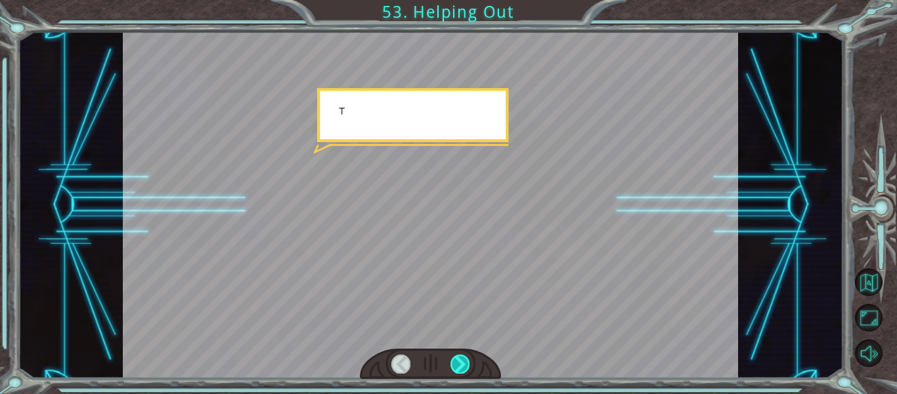
click at [458, 358] on div at bounding box center [460, 363] width 19 height 18
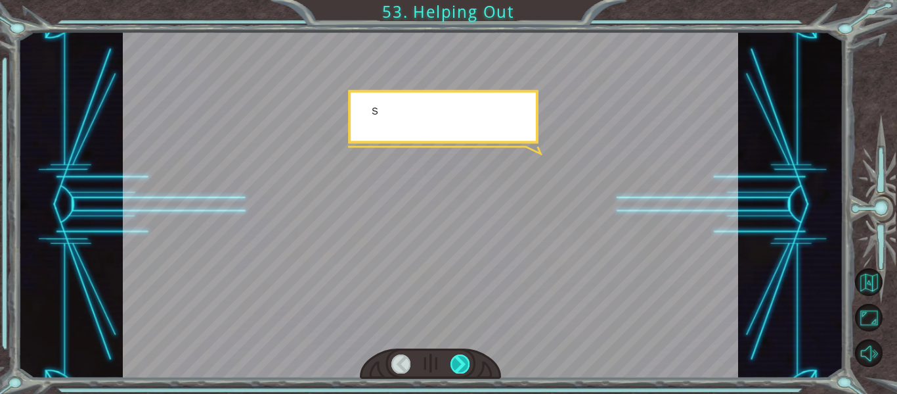
click at [458, 358] on div at bounding box center [460, 363] width 19 height 18
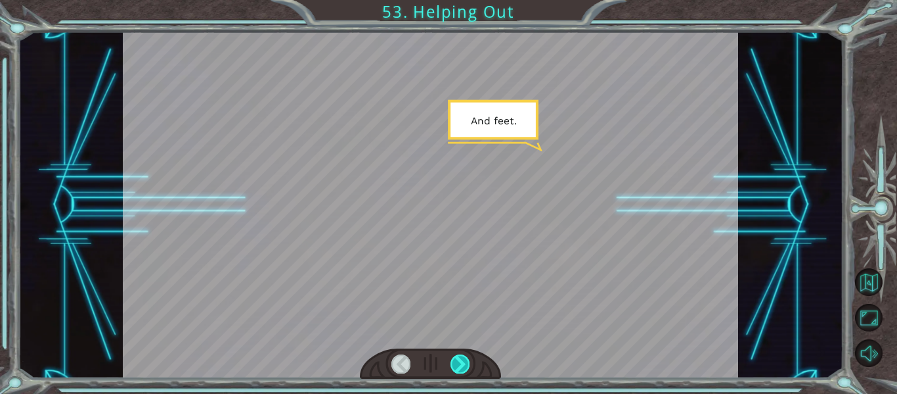
click at [458, 358] on div at bounding box center [460, 363] width 19 height 18
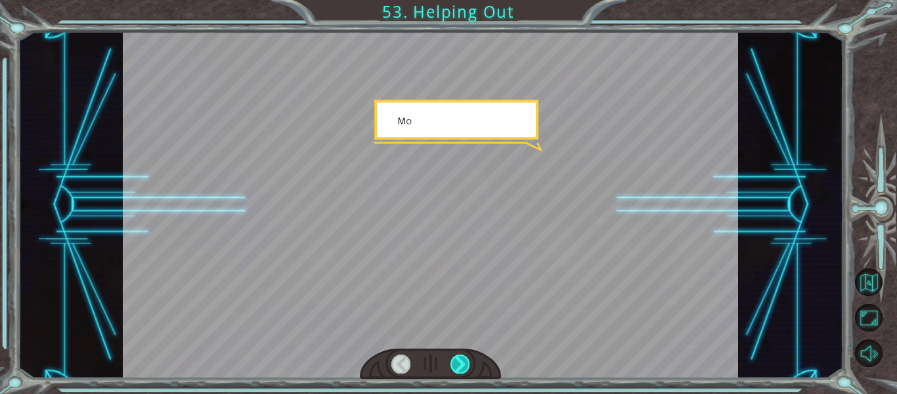
click at [458, 358] on div at bounding box center [460, 363] width 19 height 18
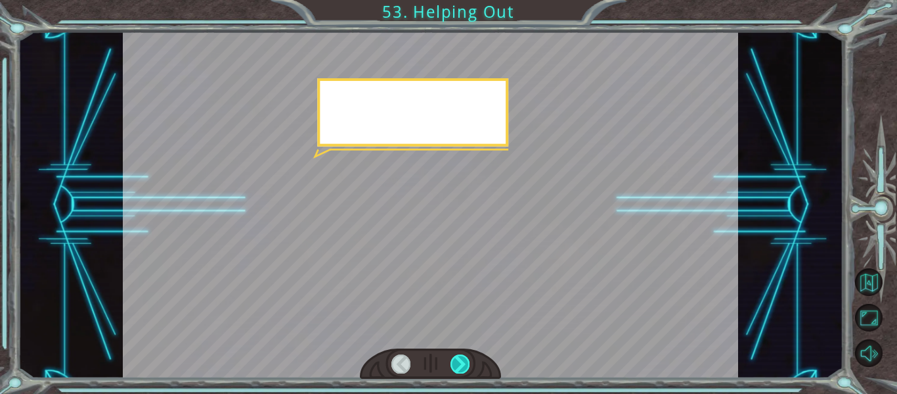
click at [458, 358] on div at bounding box center [460, 363] width 19 height 18
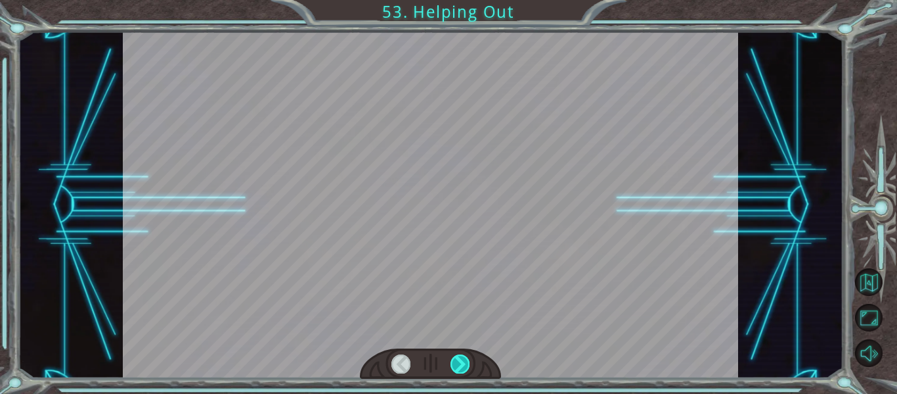
click at [458, 358] on div at bounding box center [460, 363] width 19 height 18
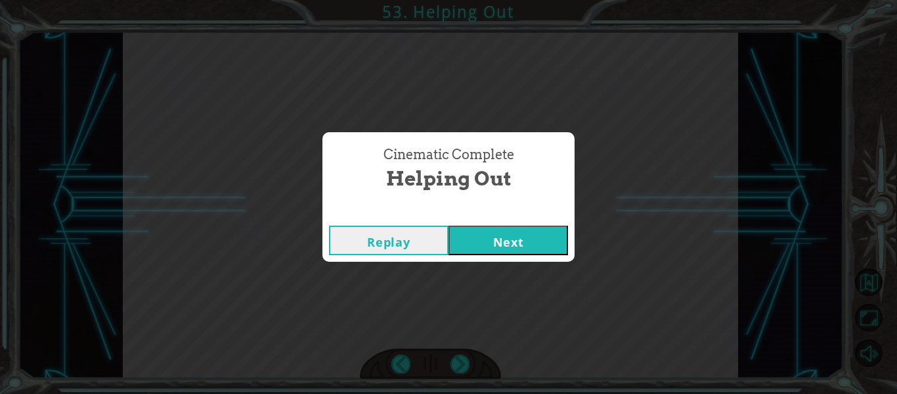
drag, startPoint x: 458, startPoint y: 358, endPoint x: 508, endPoint y: 236, distance: 132.0
click at [508, 236] on button "Next" at bounding box center [509, 240] width 120 height 30
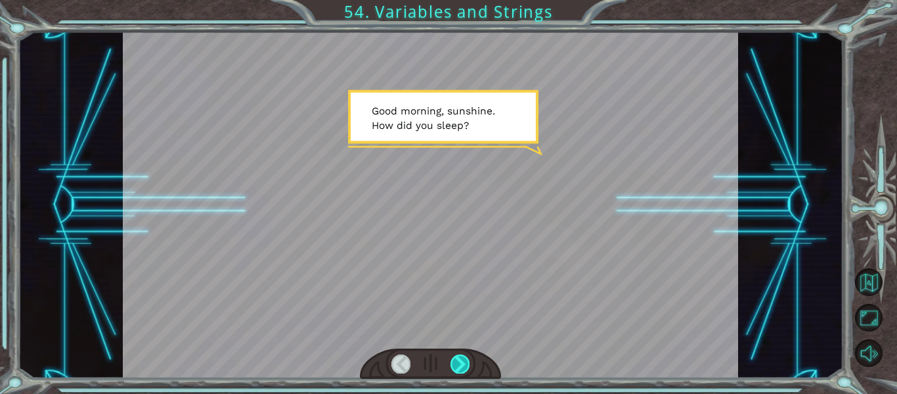
click at [461, 361] on div at bounding box center [460, 363] width 19 height 18
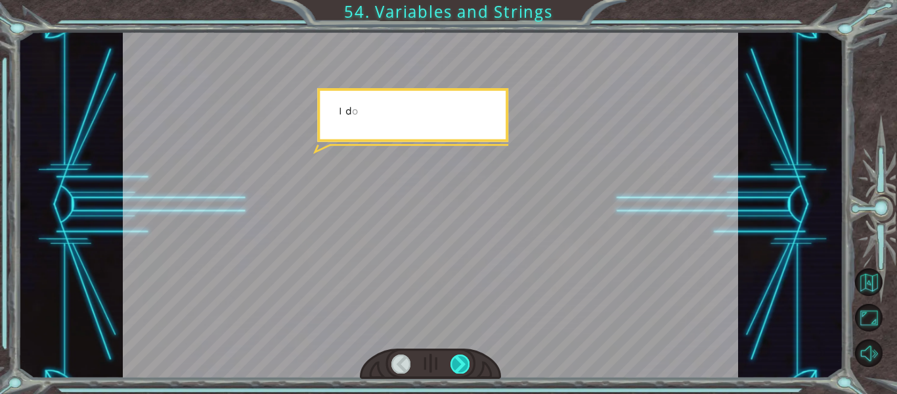
click at [463, 362] on div at bounding box center [460, 363] width 19 height 18
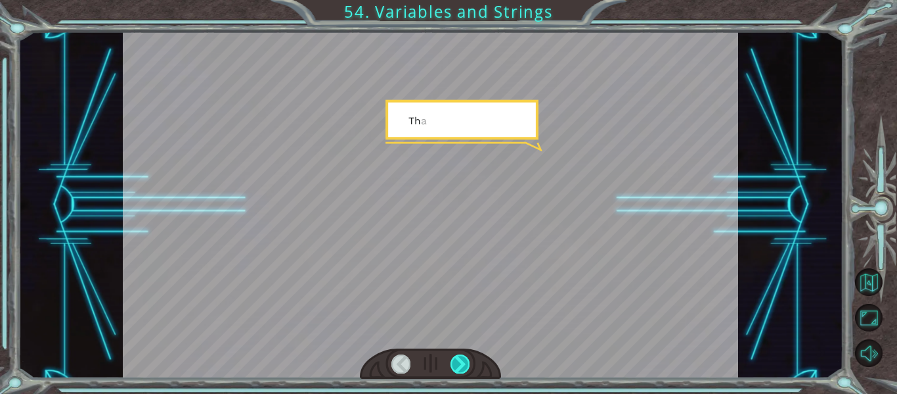
click at [463, 362] on div at bounding box center [460, 363] width 19 height 18
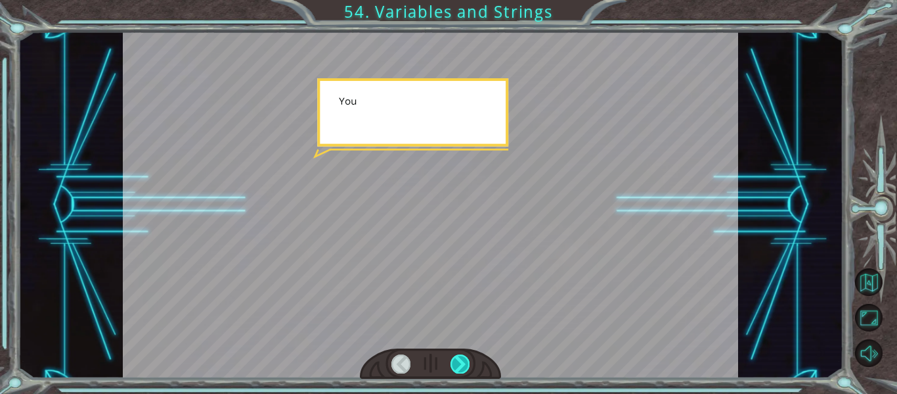
click at [463, 362] on div at bounding box center [460, 363] width 19 height 18
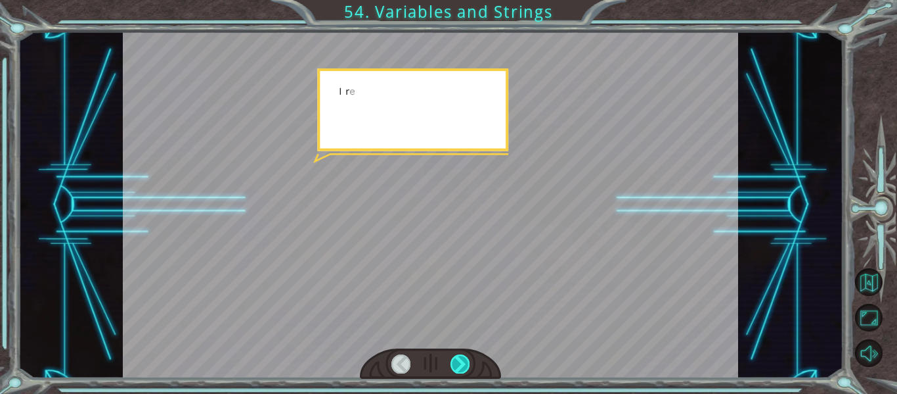
click at [463, 362] on div at bounding box center [460, 363] width 19 height 18
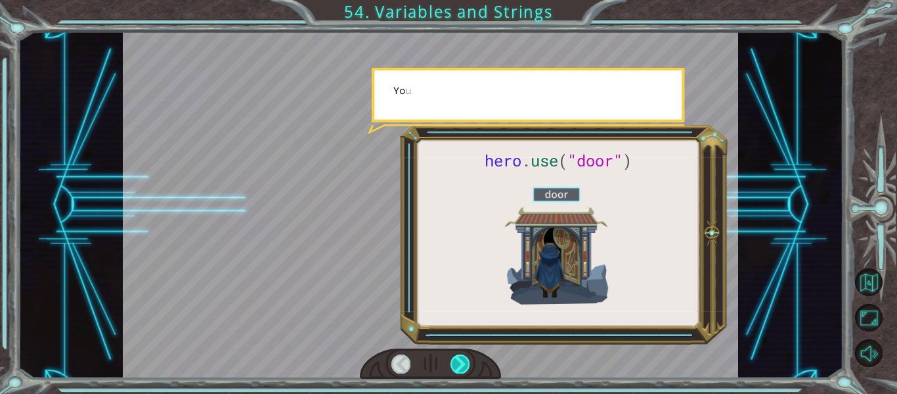
click at [463, 362] on div at bounding box center [460, 363] width 19 height 18
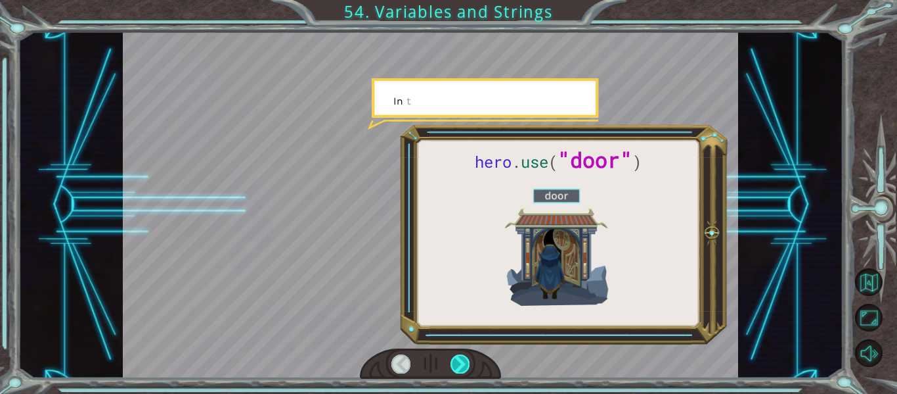
click at [463, 362] on div at bounding box center [460, 363] width 19 height 18
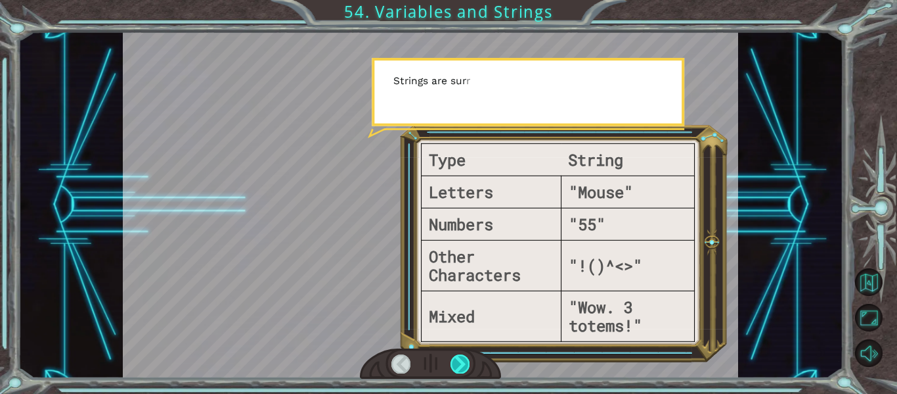
click at [463, 362] on div at bounding box center [460, 363] width 19 height 18
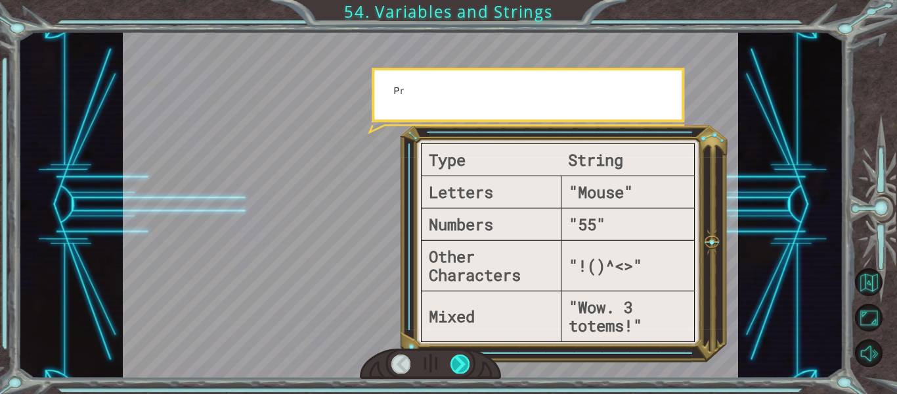
click at [463, 362] on div at bounding box center [460, 363] width 19 height 18
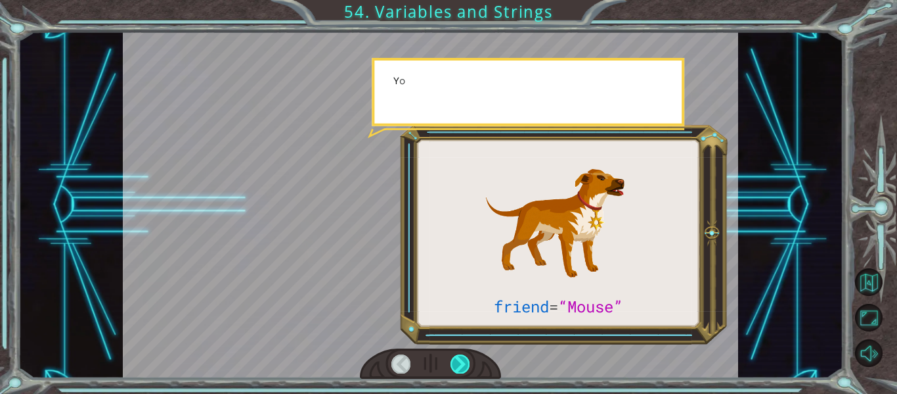
click at [463, 362] on div at bounding box center [460, 363] width 19 height 18
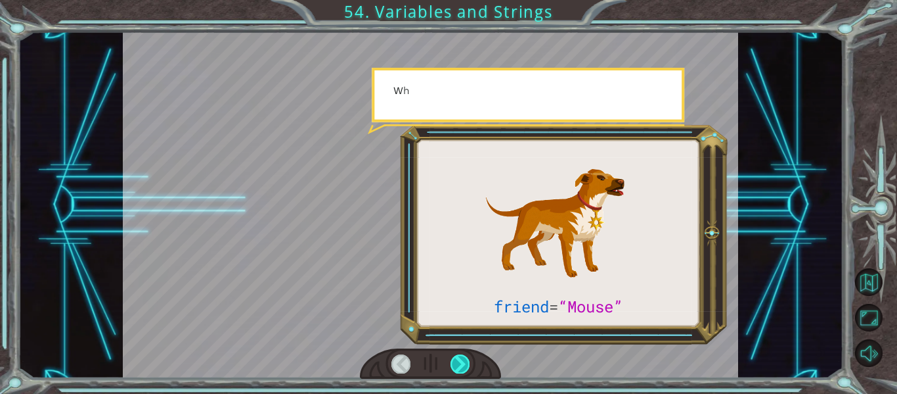
click at [463, 362] on div at bounding box center [460, 363] width 19 height 18
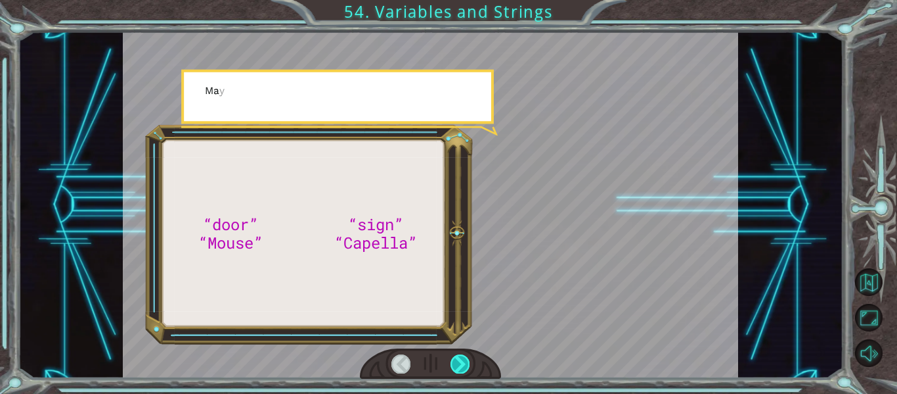
click at [463, 362] on div at bounding box center [460, 363] width 19 height 18
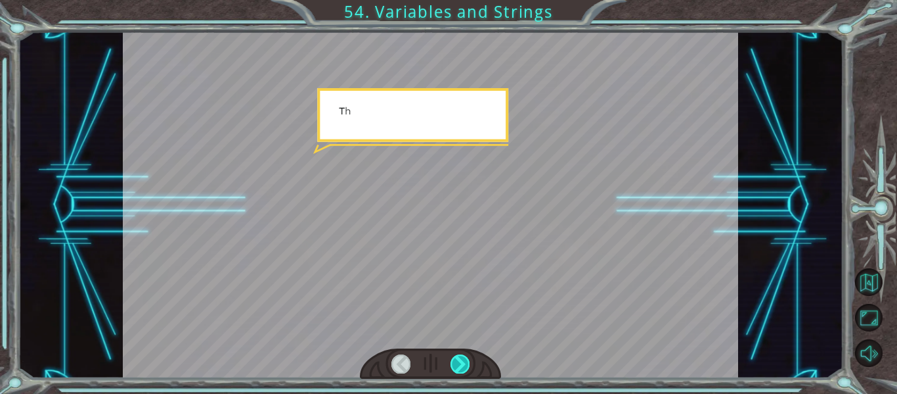
click at [463, 362] on div at bounding box center [460, 363] width 19 height 18
click at [463, 0] on div "“door” “Mouse” “sign” “Capella” G o o d m o r n i n g , s u n s h i n e . H o w…" at bounding box center [448, 0] width 897 height 0
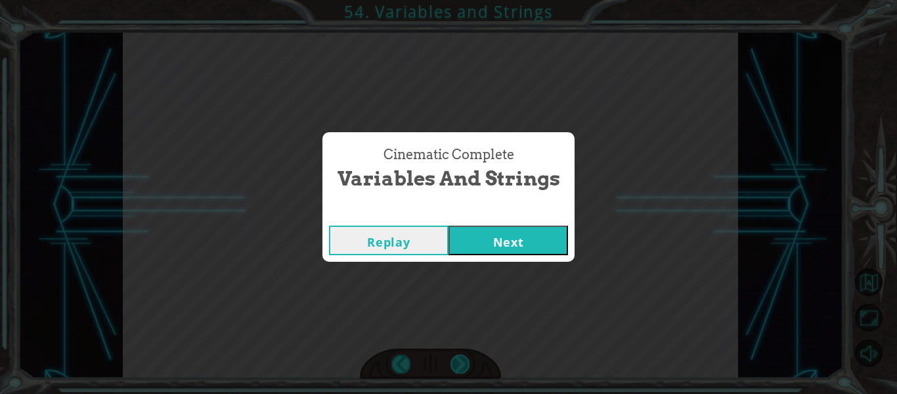
click at [463, 362] on div "Cinematic Complete Variables and Strings Replay Next" at bounding box center [448, 197] width 897 height 394
click at [542, 237] on button "Next" at bounding box center [509, 240] width 120 height 30
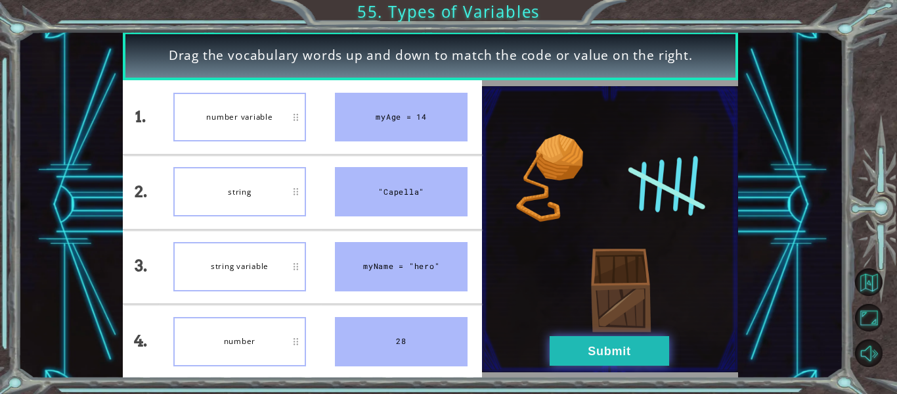
click at [558, 355] on button "Submit" at bounding box center [610, 351] width 120 height 30
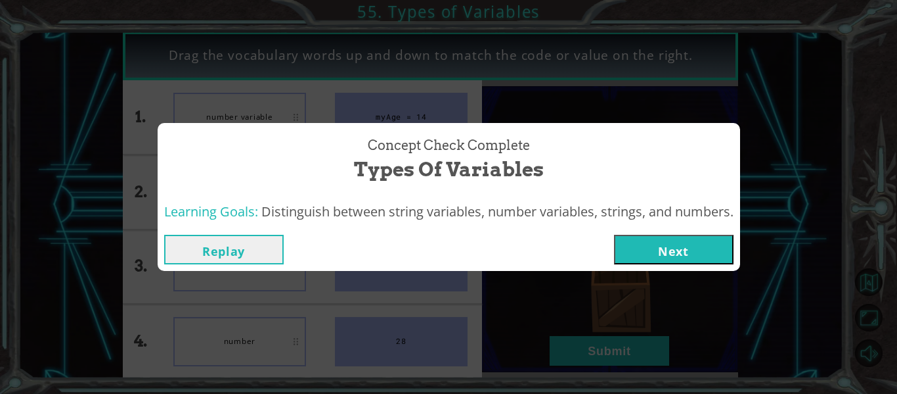
click at [658, 245] on button "Next" at bounding box center [674, 250] width 120 height 30
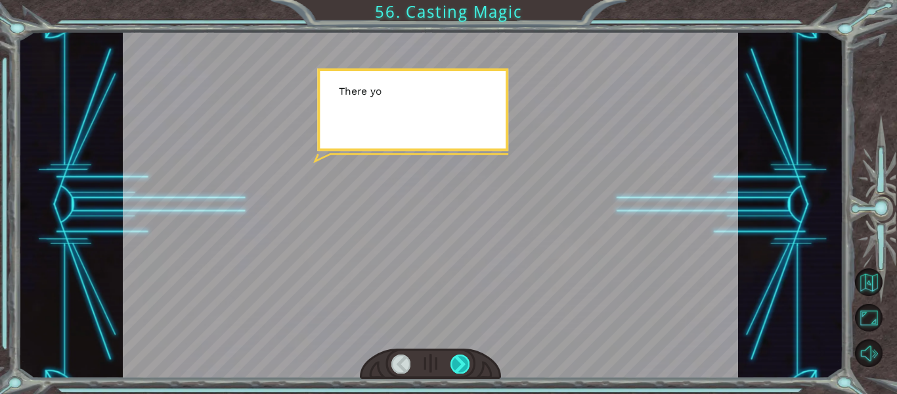
click at [464, 363] on div at bounding box center [460, 363] width 19 height 18
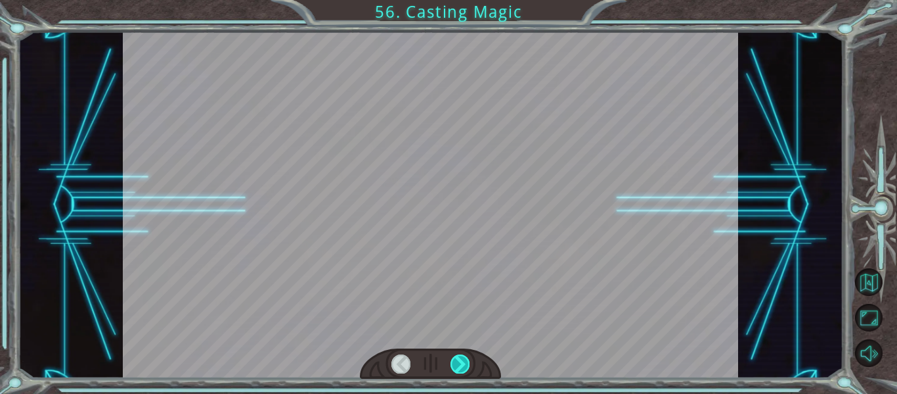
click at [464, 363] on div at bounding box center [460, 363] width 19 height 18
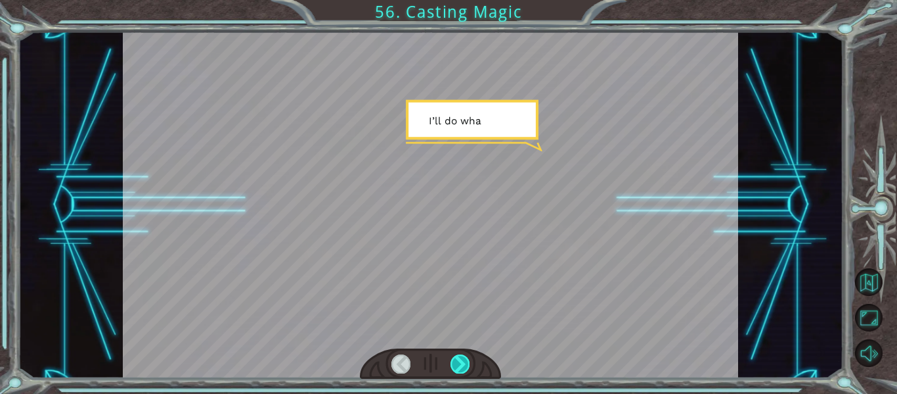
click at [464, 363] on div at bounding box center [460, 363] width 19 height 18
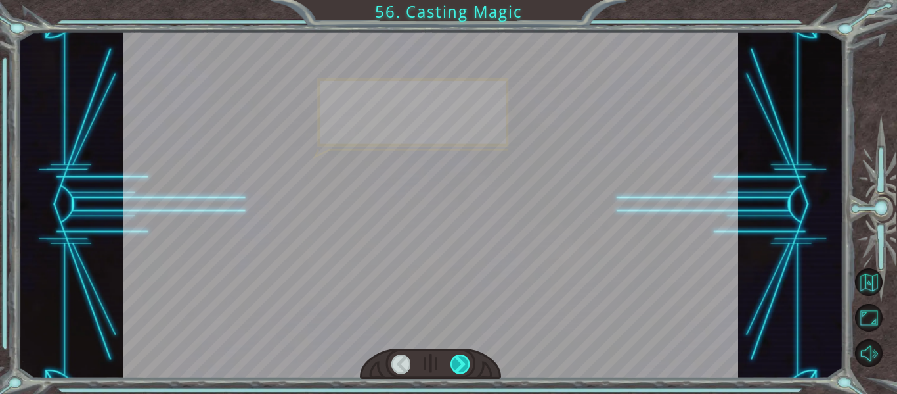
click at [464, 363] on div at bounding box center [460, 363] width 19 height 18
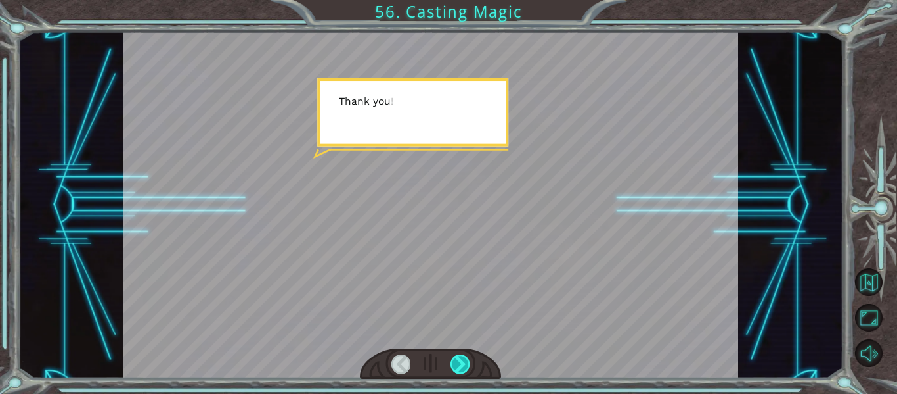
click at [464, 363] on div at bounding box center [460, 363] width 19 height 18
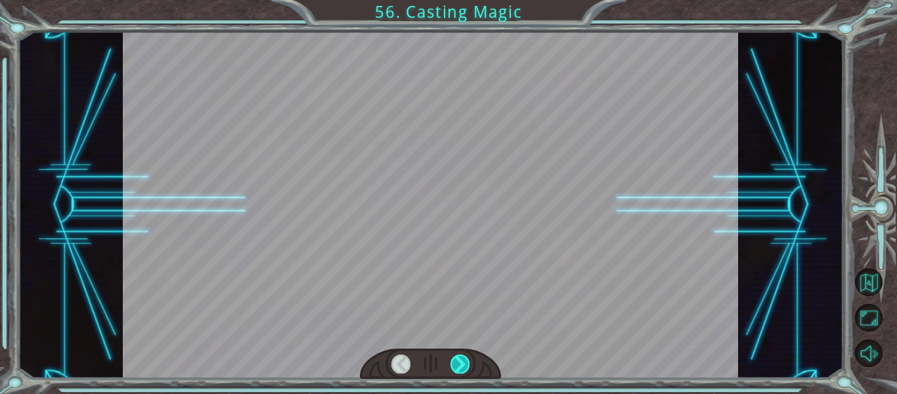
click at [464, 363] on div at bounding box center [460, 363] width 19 height 18
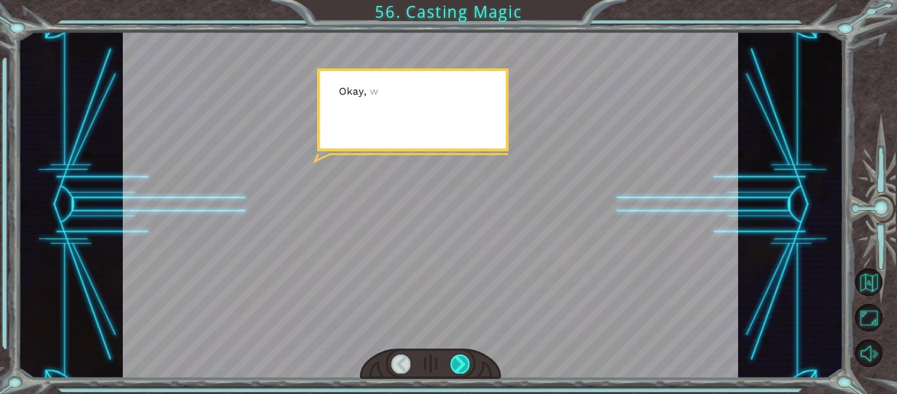
click at [464, 363] on div at bounding box center [460, 363] width 19 height 18
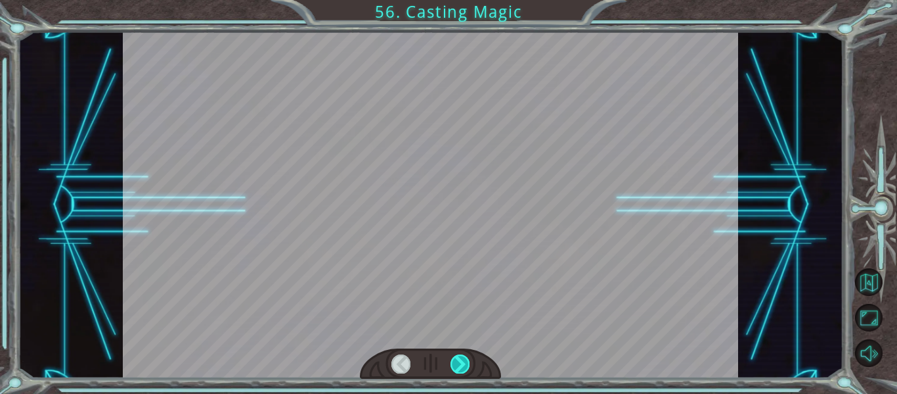
click at [464, 363] on div at bounding box center [460, 363] width 19 height 18
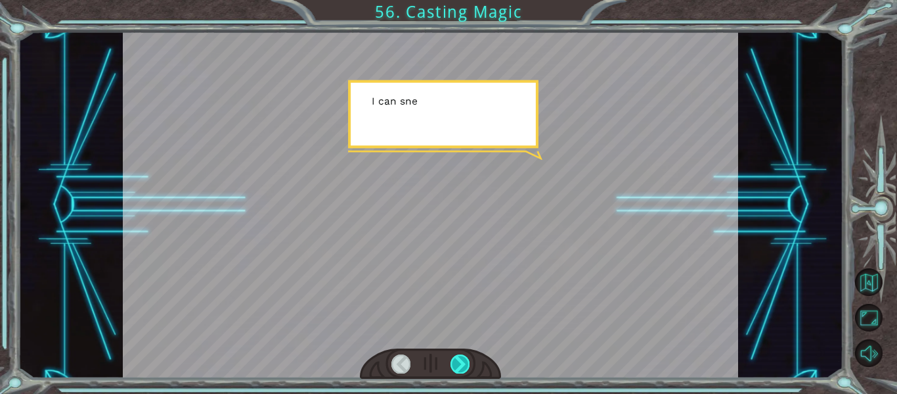
click at [464, 363] on div at bounding box center [460, 363] width 19 height 18
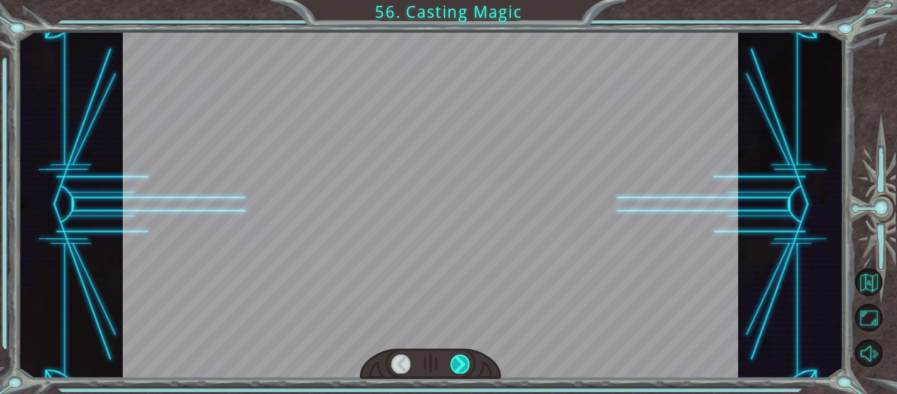
click at [464, 363] on div at bounding box center [460, 363] width 19 height 18
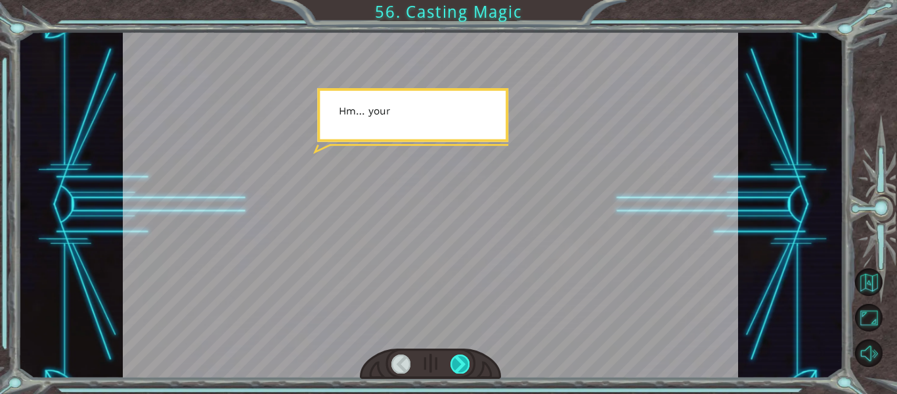
click at [464, 363] on div at bounding box center [460, 363] width 19 height 18
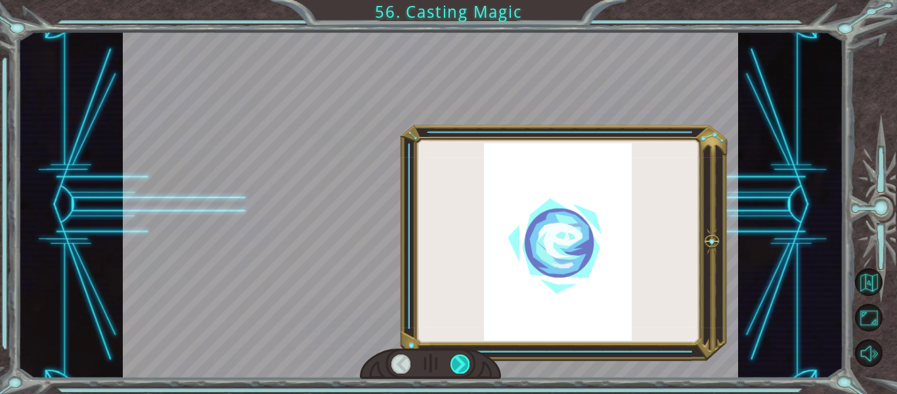
click at [464, 363] on div at bounding box center [460, 363] width 19 height 18
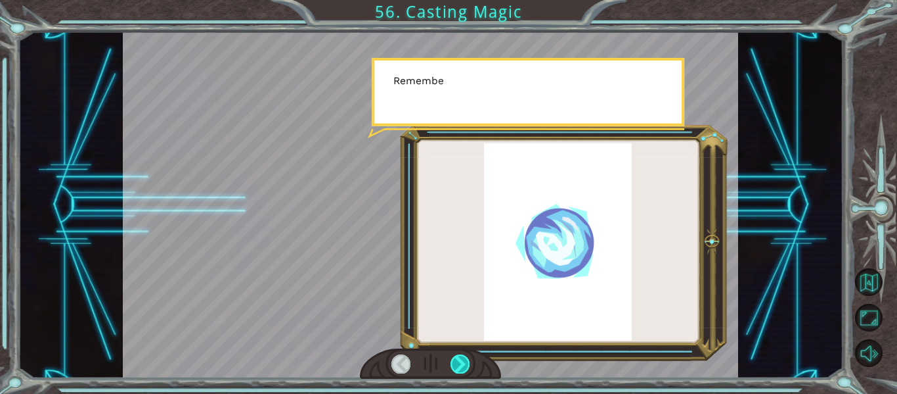
click at [464, 363] on div at bounding box center [460, 363] width 19 height 18
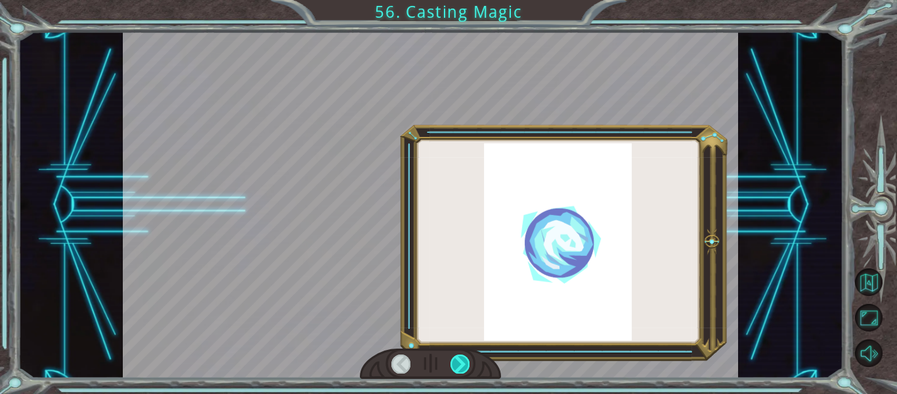
click at [464, 363] on div at bounding box center [460, 363] width 19 height 18
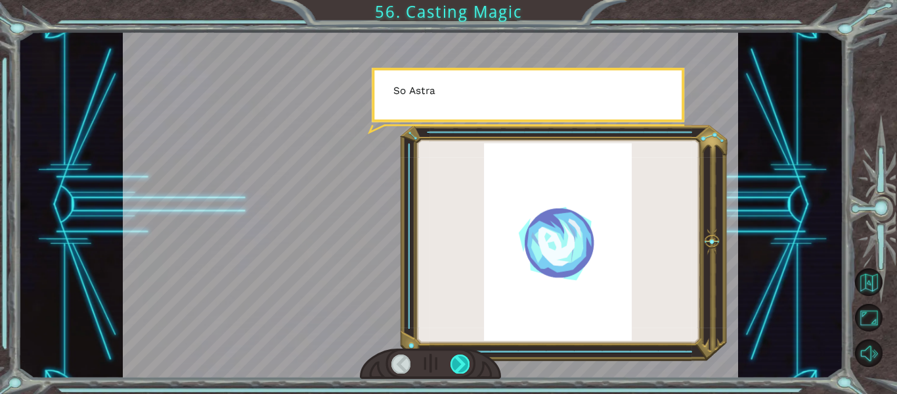
click at [464, 363] on div at bounding box center [460, 363] width 19 height 18
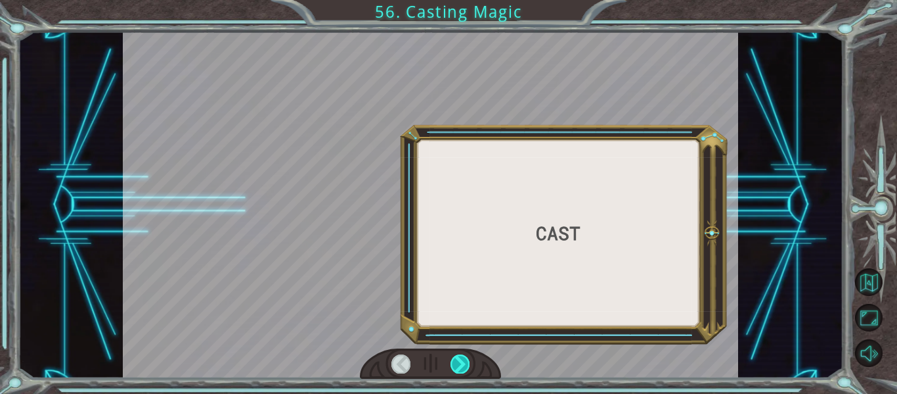
click at [464, 363] on div at bounding box center [460, 363] width 19 height 18
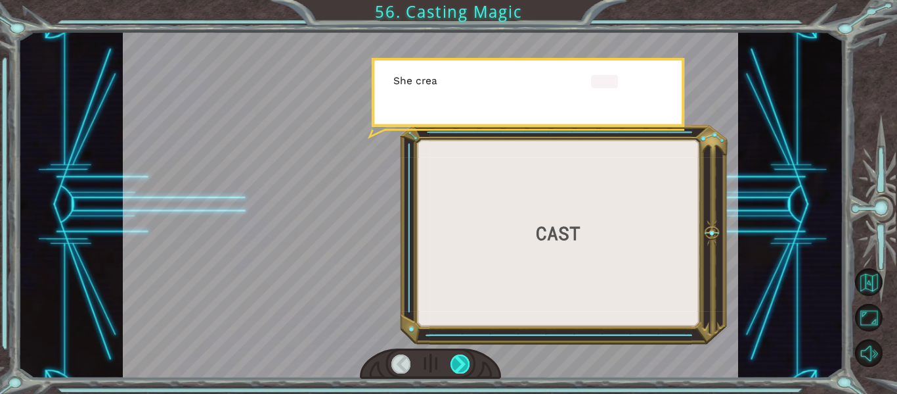
click at [464, 363] on div at bounding box center [460, 363] width 19 height 18
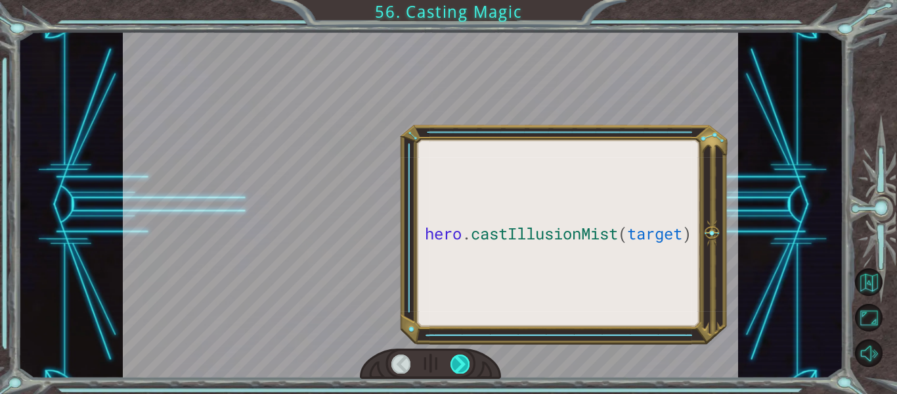
click at [464, 363] on div at bounding box center [460, 363] width 19 height 18
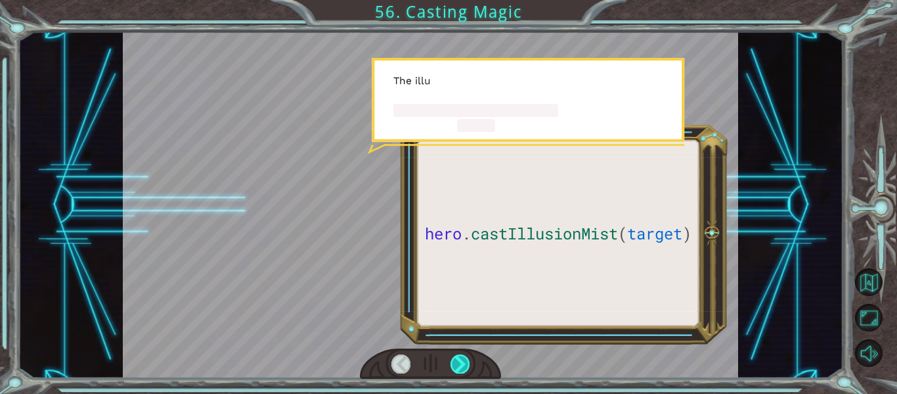
click at [464, 363] on div at bounding box center [460, 363] width 19 height 18
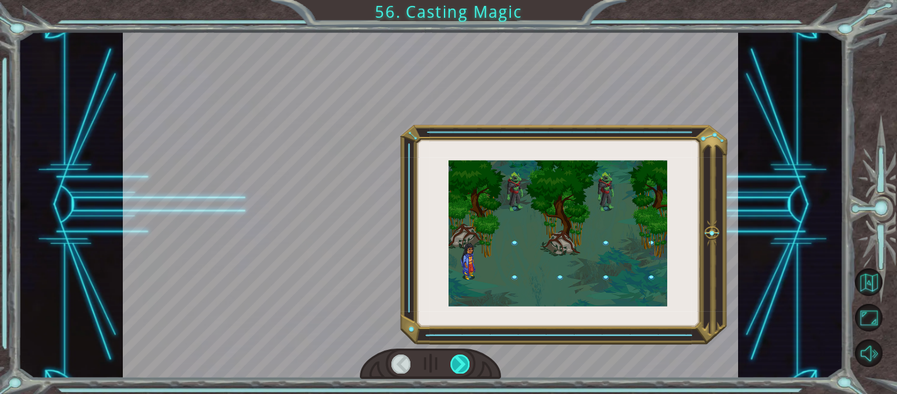
click at [464, 363] on div at bounding box center [460, 363] width 19 height 18
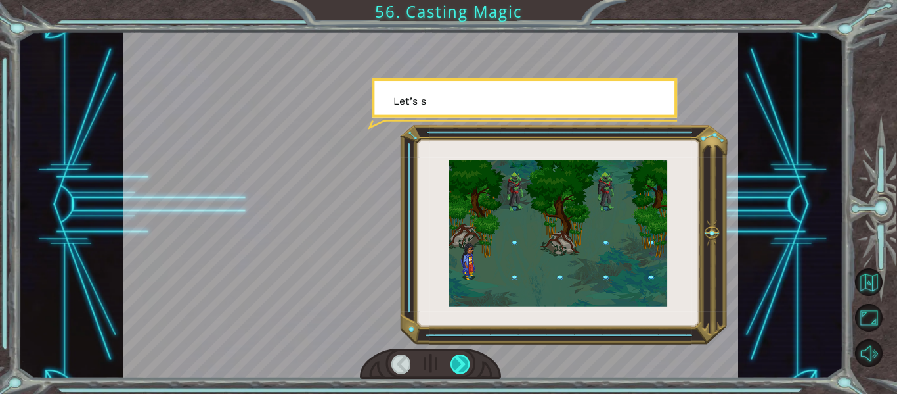
click at [464, 363] on div at bounding box center [460, 363] width 19 height 18
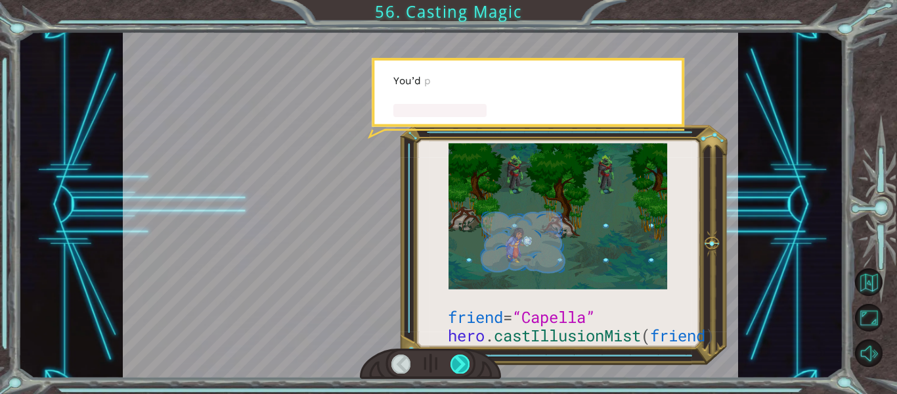
click at [464, 363] on div at bounding box center [460, 363] width 19 height 18
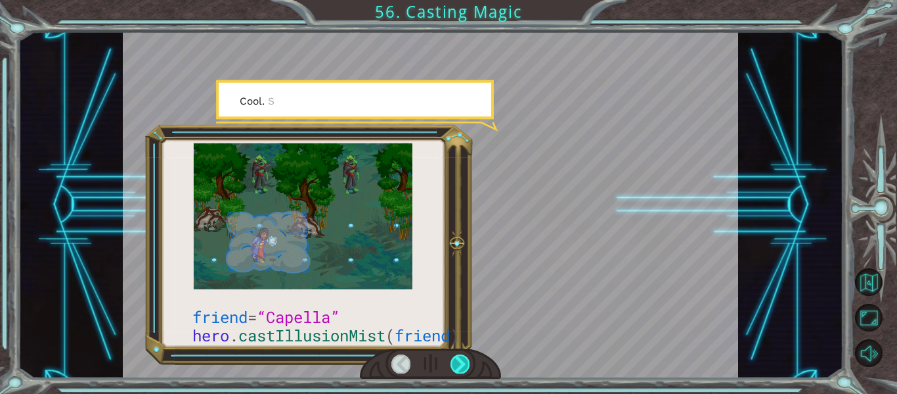
click at [464, 363] on div at bounding box center [460, 363] width 19 height 18
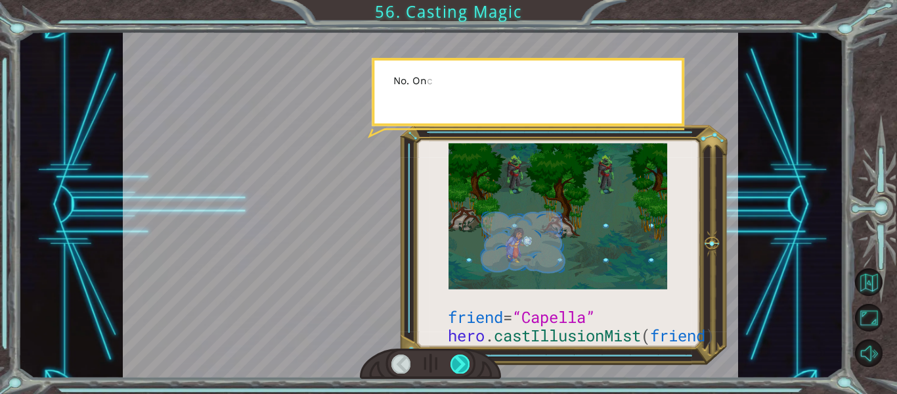
click at [464, 363] on div at bounding box center [460, 363] width 19 height 18
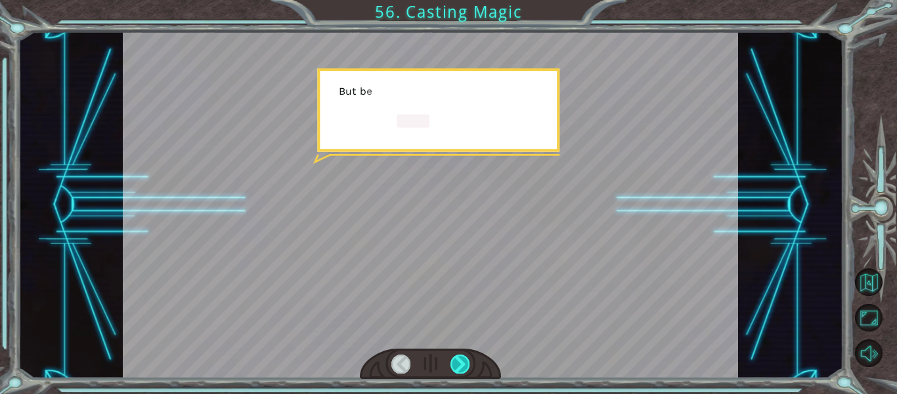
click at [464, 363] on div at bounding box center [460, 363] width 19 height 18
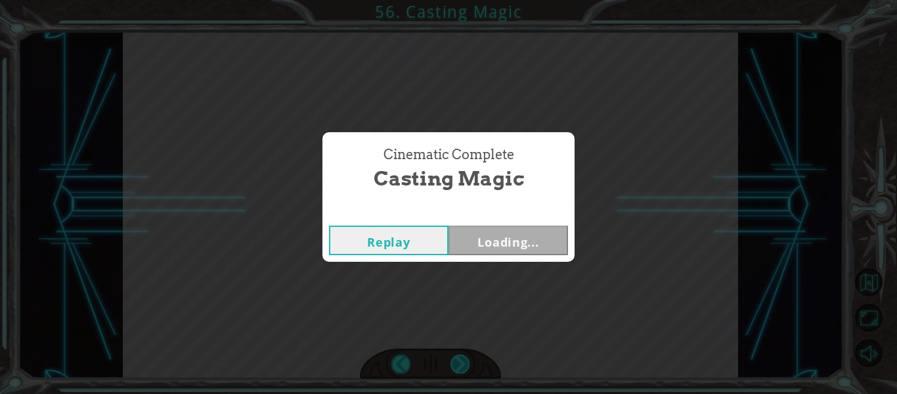
click at [464, 363] on div "Cinematic Complete Casting Magic Replay Loading..." at bounding box center [448, 197] width 897 height 394
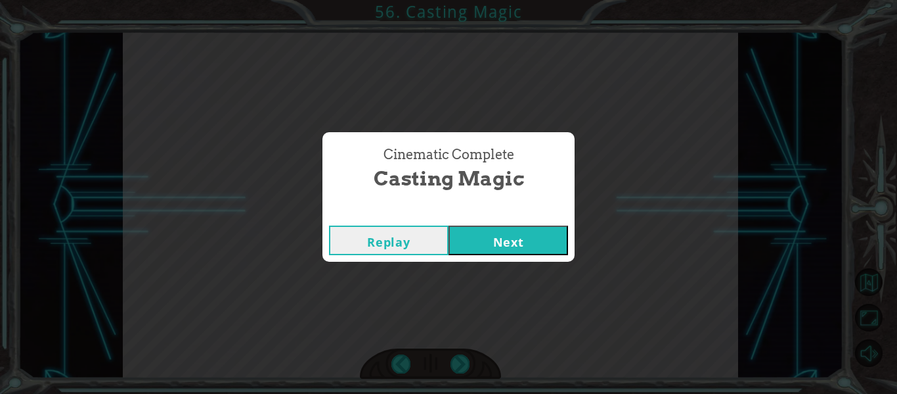
click at [554, 231] on button "Next" at bounding box center [509, 240] width 120 height 30
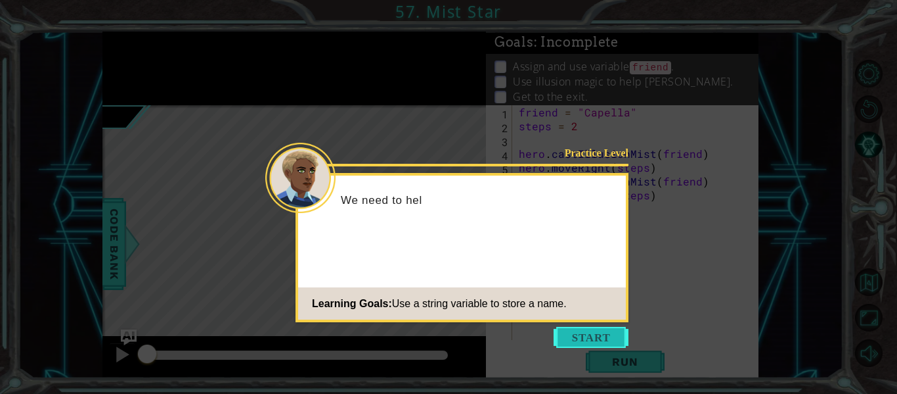
click at [583, 344] on button "Start" at bounding box center [591, 337] width 75 height 21
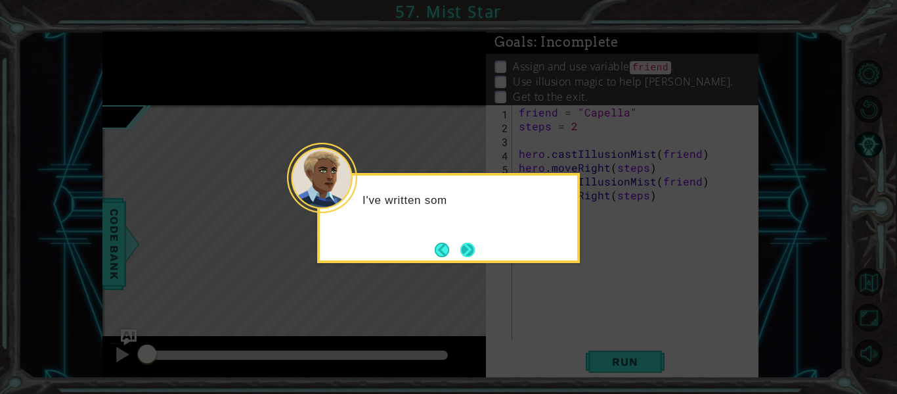
click at [462, 254] on button "Next" at bounding box center [468, 249] width 14 height 14
click at [462, 254] on icon at bounding box center [448, 197] width 897 height 394
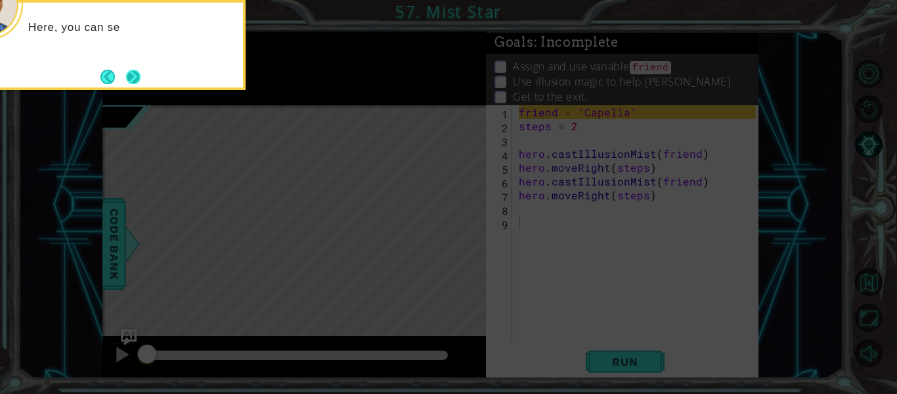
click at [137, 78] on button "Next" at bounding box center [133, 77] width 14 height 14
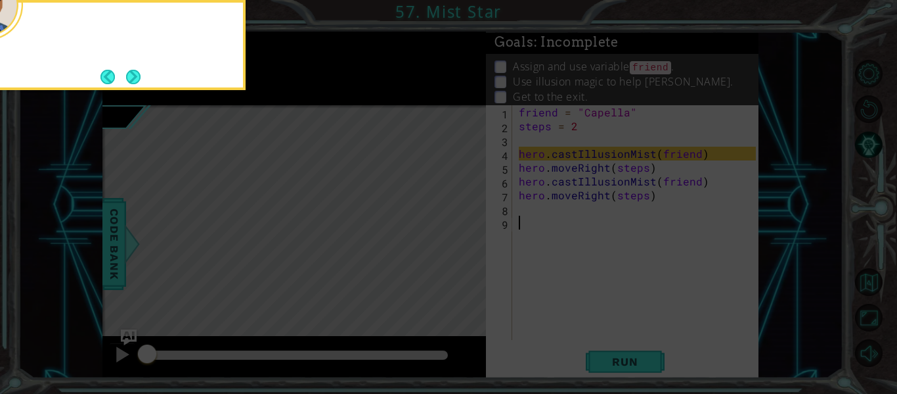
click at [137, 78] on button "Next" at bounding box center [133, 77] width 14 height 14
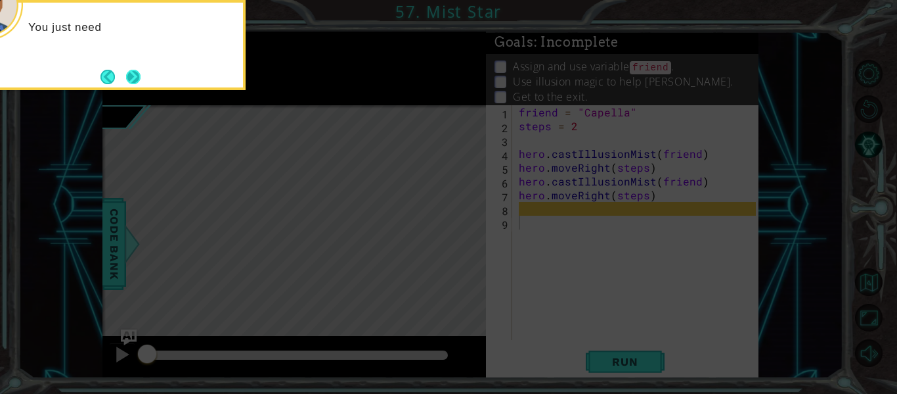
click at [133, 76] on button "Next" at bounding box center [133, 77] width 14 height 14
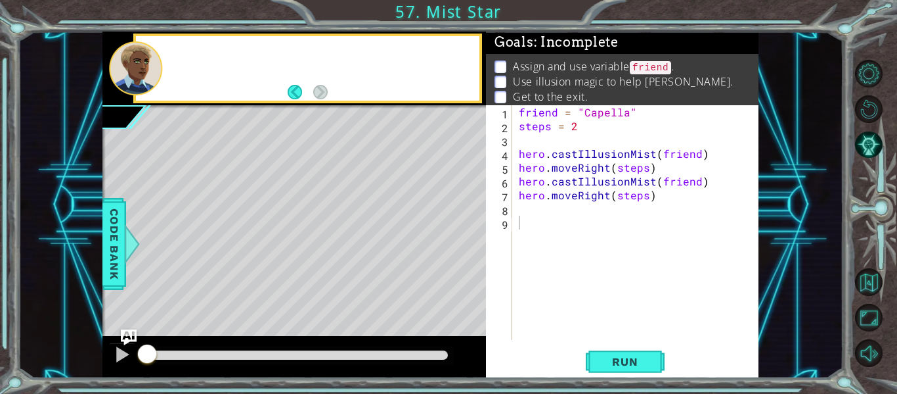
click at [133, 76] on div at bounding box center [135, 68] width 53 height 54
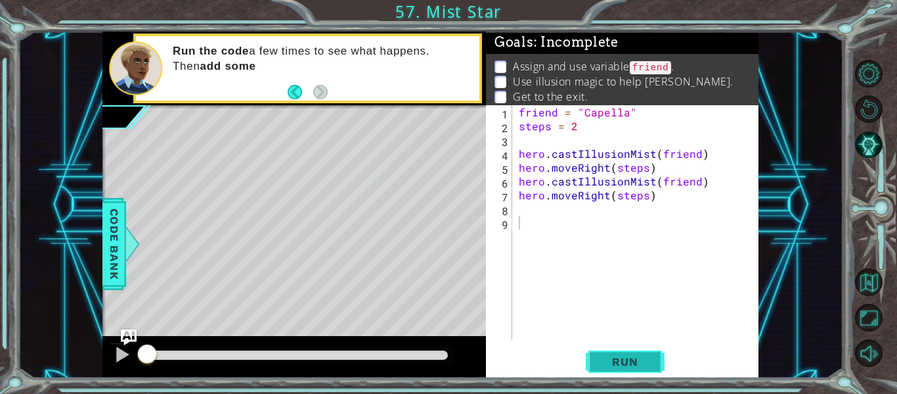
click at [639, 359] on span "Run" at bounding box center [625, 361] width 52 height 13
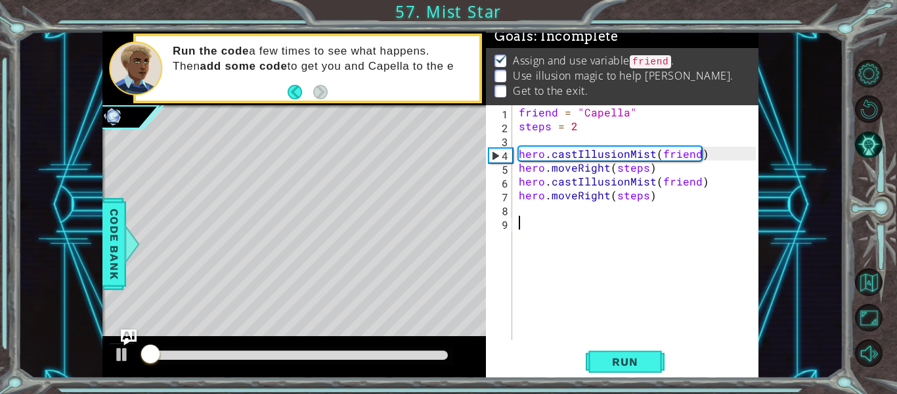
scroll to position [11, 0]
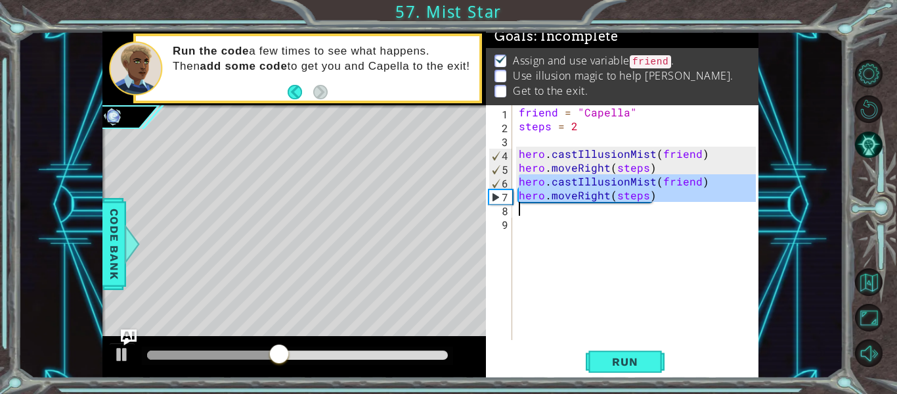
drag, startPoint x: 518, startPoint y: 179, endPoint x: 661, endPoint y: 205, distance: 145.0
click at [661, 205] on div "friend = "Capella" steps = 2 hero . castIllusionMist ( friend ) hero . moveRigh…" at bounding box center [639, 236] width 246 height 262
type textarea "hero.moveRight(steps)"
click at [685, 238] on div "friend = "Capella" steps = 2 hero . castIllusionMist ( friend ) hero . moveRigh…" at bounding box center [639, 236] width 246 height 262
drag, startPoint x: 520, startPoint y: 180, endPoint x: 646, endPoint y: 206, distance: 129.5
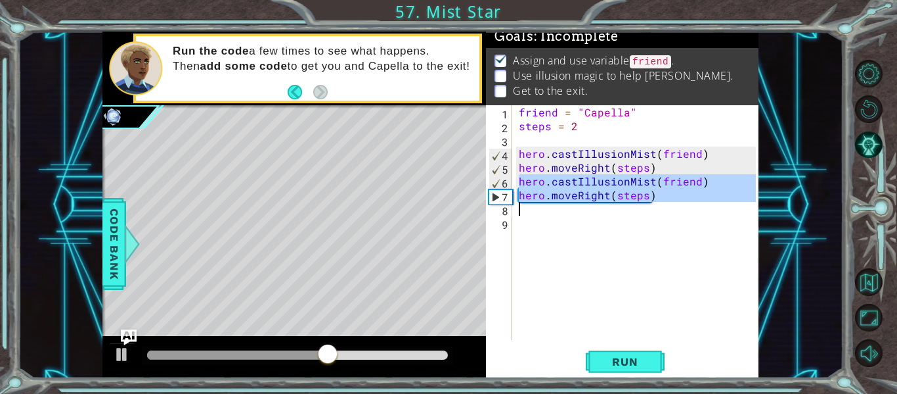
click at [646, 206] on div "friend = "Capella" steps = 2 hero . castIllusionMist ( friend ) hero . moveRigh…" at bounding box center [639, 236] width 246 height 262
type textarea "hero.moveRight(steps)"
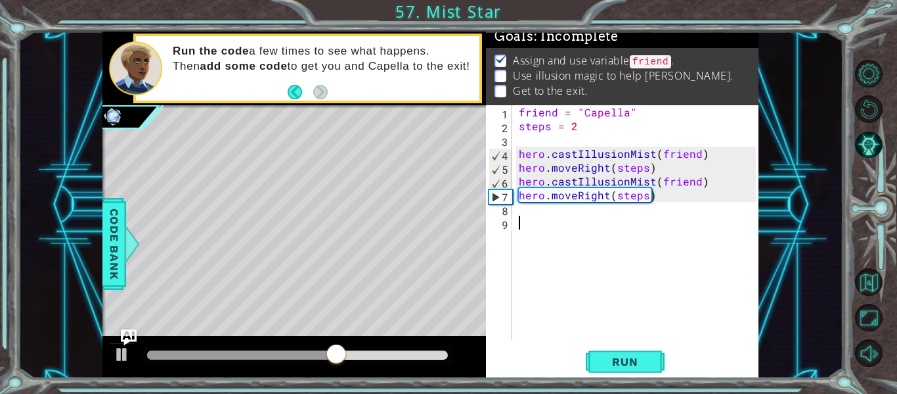
click at [632, 233] on div "friend = "Capella" steps = 2 hero . castIllusionMist ( friend ) hero . moveRigh…" at bounding box center [639, 236] width 246 height 262
click at [625, 223] on div "friend = "Capella" steps = 2 hero . castIllusionMist ( friend ) hero . moveRigh…" at bounding box center [639, 236] width 246 height 262
click at [620, 221] on div "friend = "Capella" steps = 2 hero . castIllusionMist ( friend ) hero . moveRigh…" at bounding box center [639, 236] width 246 height 262
click at [615, 221] on div "friend = "Capella" steps = 2 hero . castIllusionMist ( friend ) hero . moveRigh…" at bounding box center [639, 236] width 246 height 262
click at [610, 215] on div "friend = "Capella" steps = 2 hero . castIllusionMist ( friend ) hero . moveRigh…" at bounding box center [639, 236] width 246 height 262
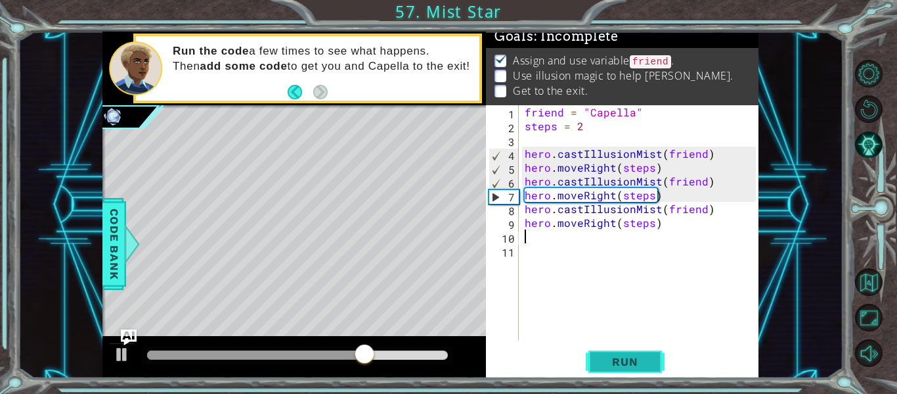
click at [627, 353] on button "Run" at bounding box center [625, 361] width 79 height 27
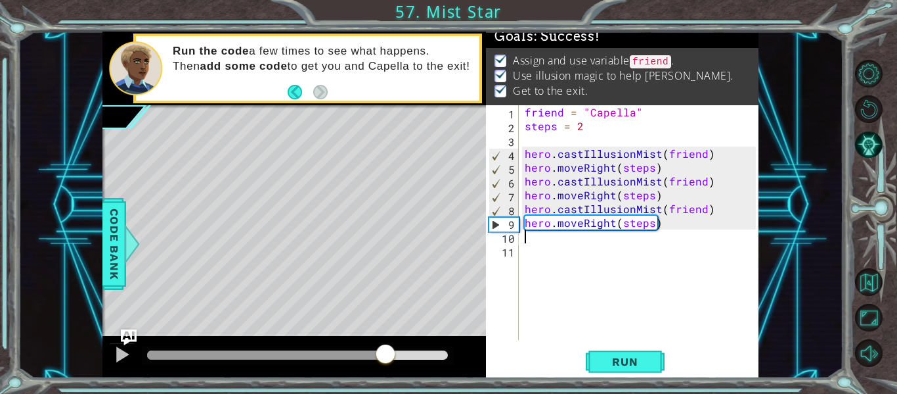
click at [386, 357] on div at bounding box center [297, 354] width 301 height 9
click at [120, 354] on div at bounding box center [122, 354] width 17 height 17
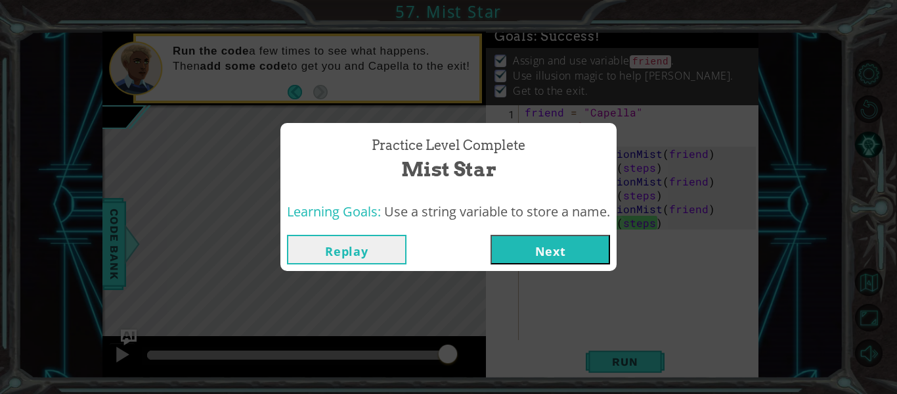
click at [555, 252] on button "Next" at bounding box center [551, 250] width 120 height 30
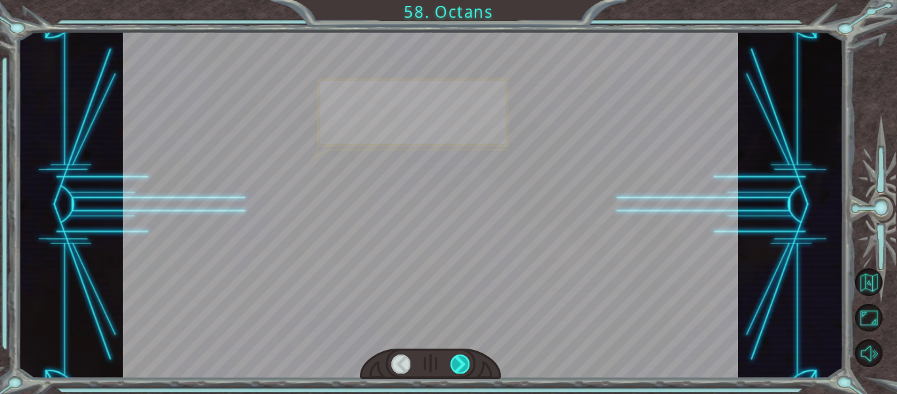
click at [461, 363] on div at bounding box center [460, 363] width 19 height 18
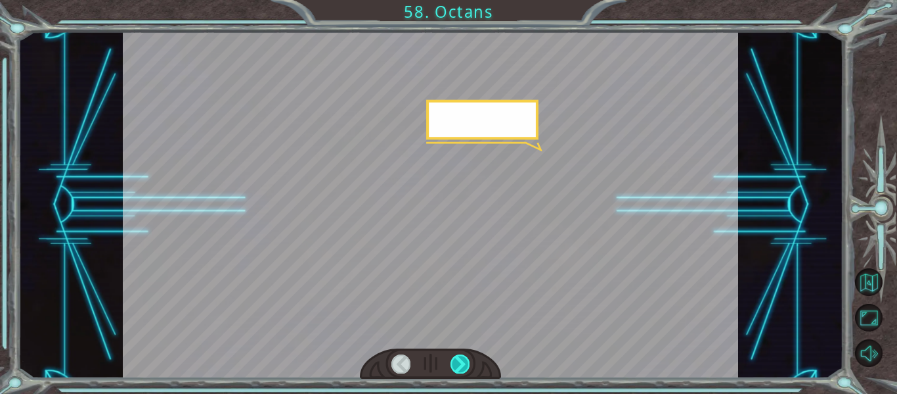
click at [461, 363] on div at bounding box center [460, 363] width 19 height 18
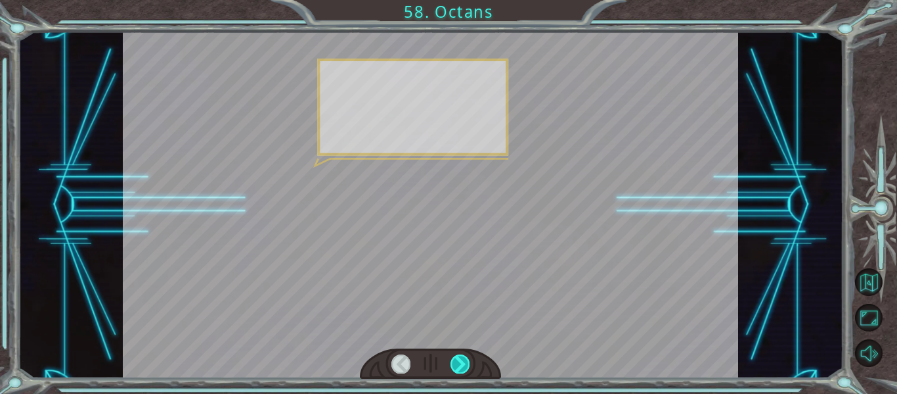
click at [461, 363] on div at bounding box center [460, 363] width 19 height 18
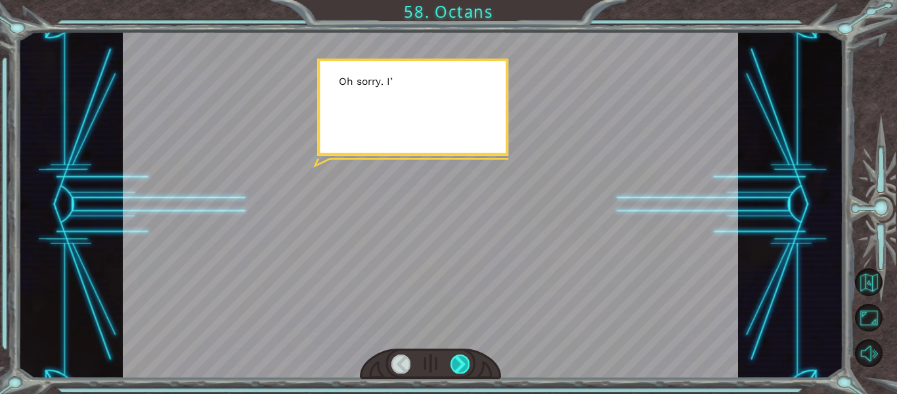
click at [461, 363] on div at bounding box center [460, 363] width 19 height 18
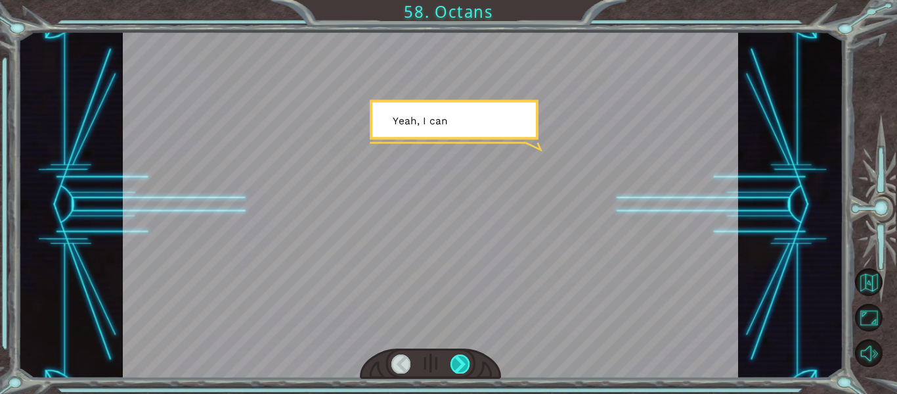
click at [461, 363] on div at bounding box center [460, 363] width 19 height 18
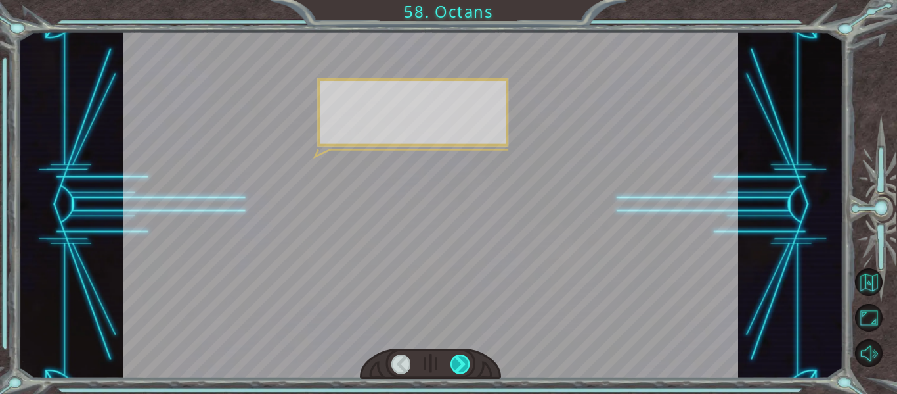
click at [461, 363] on div at bounding box center [460, 363] width 19 height 18
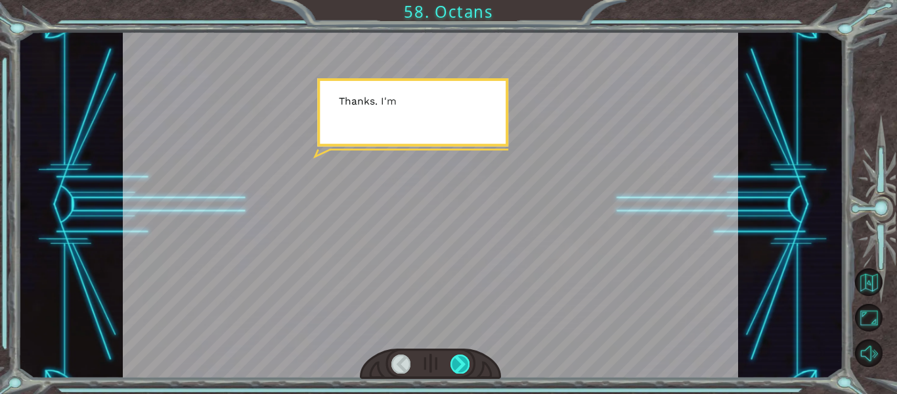
click at [461, 363] on div at bounding box center [460, 363] width 19 height 18
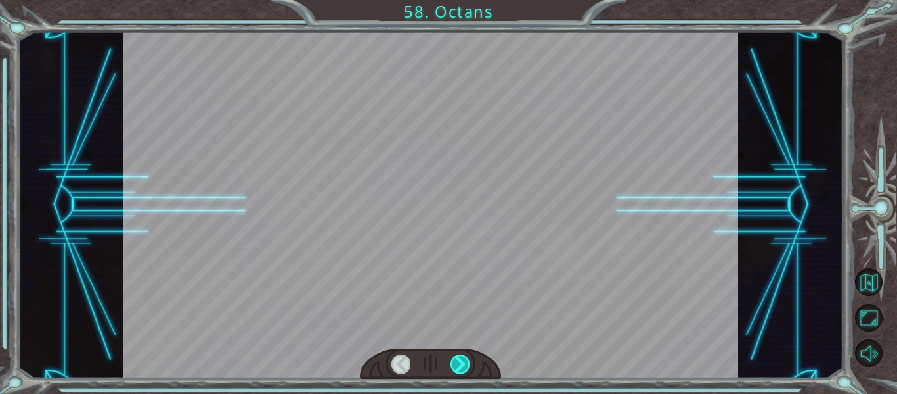
click at [461, 363] on div at bounding box center [460, 363] width 19 height 18
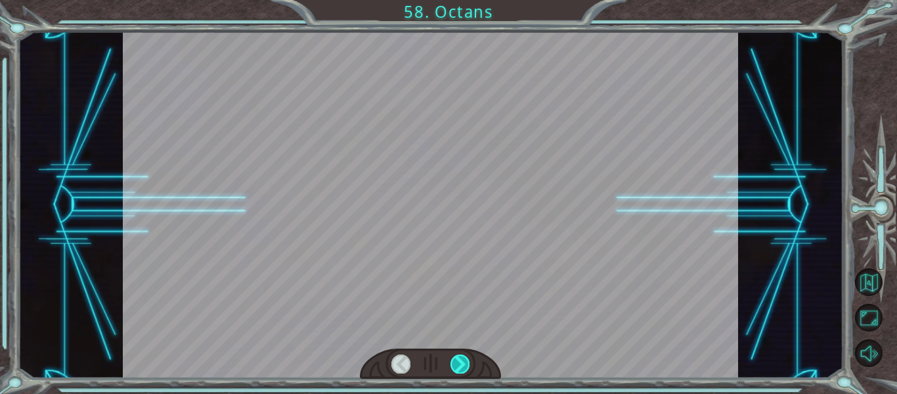
click at [461, 363] on div at bounding box center [460, 363] width 19 height 18
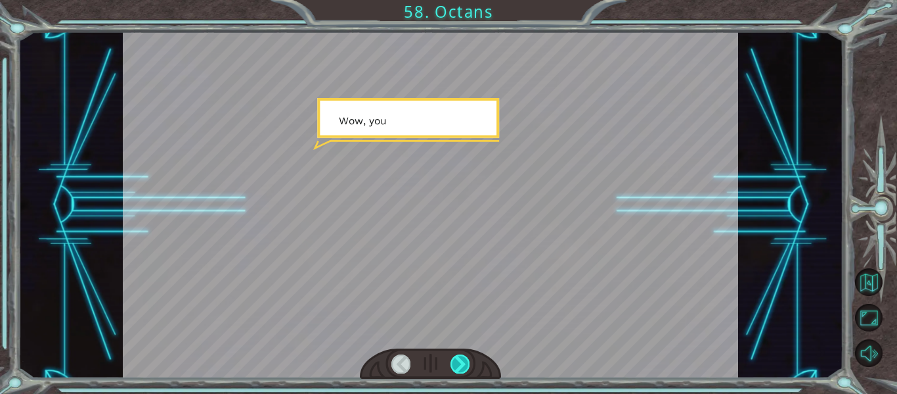
click at [461, 363] on div at bounding box center [460, 363] width 19 height 18
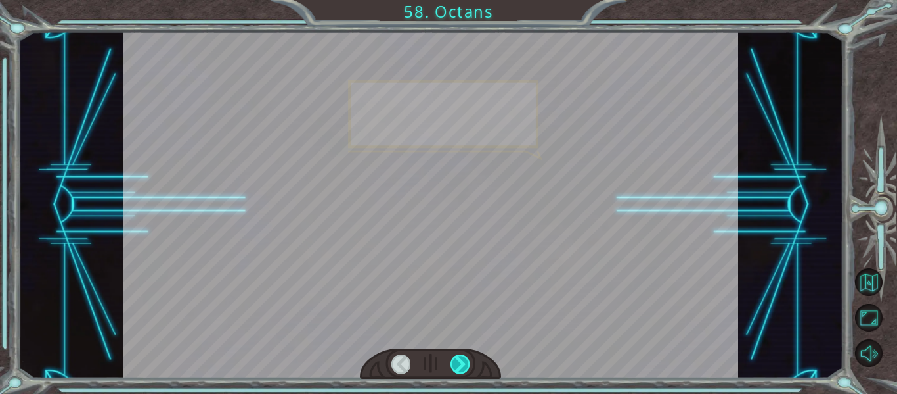
click at [461, 363] on div at bounding box center [460, 363] width 19 height 18
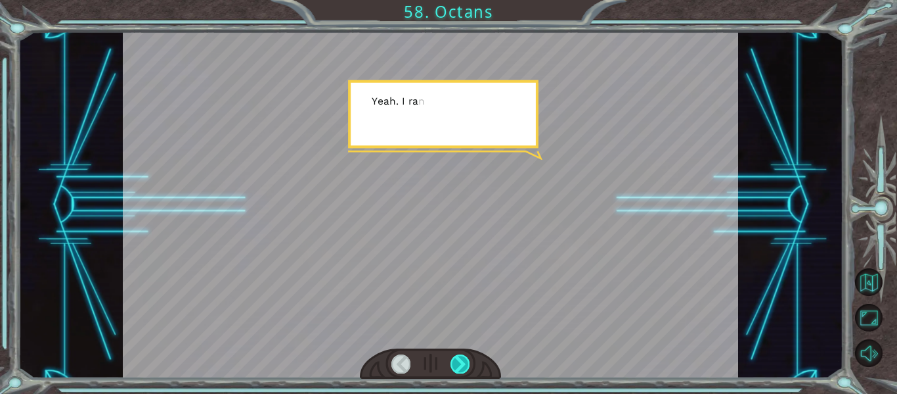
click at [461, 363] on div at bounding box center [460, 363] width 19 height 18
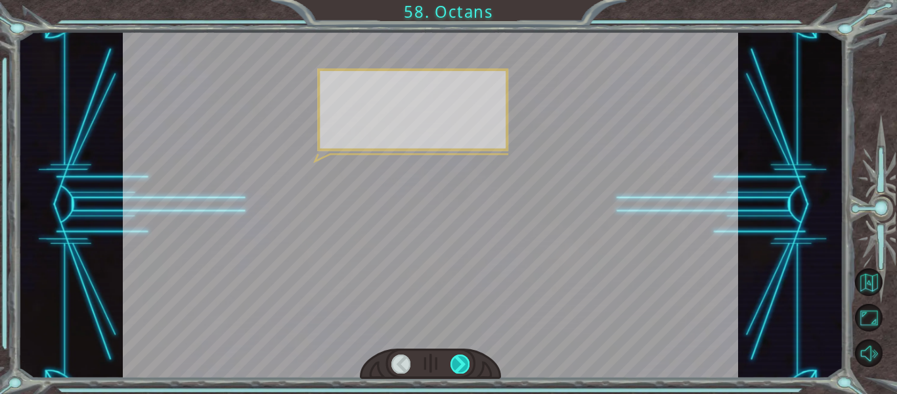
click at [461, 363] on div at bounding box center [460, 363] width 19 height 18
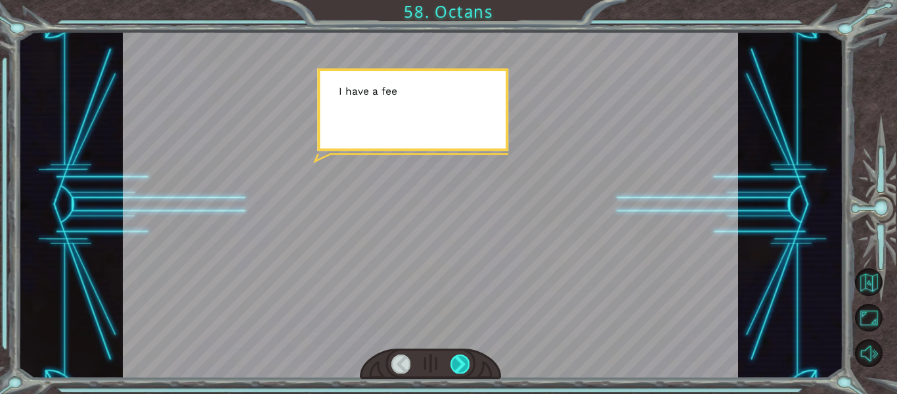
click at [461, 363] on div at bounding box center [460, 363] width 19 height 18
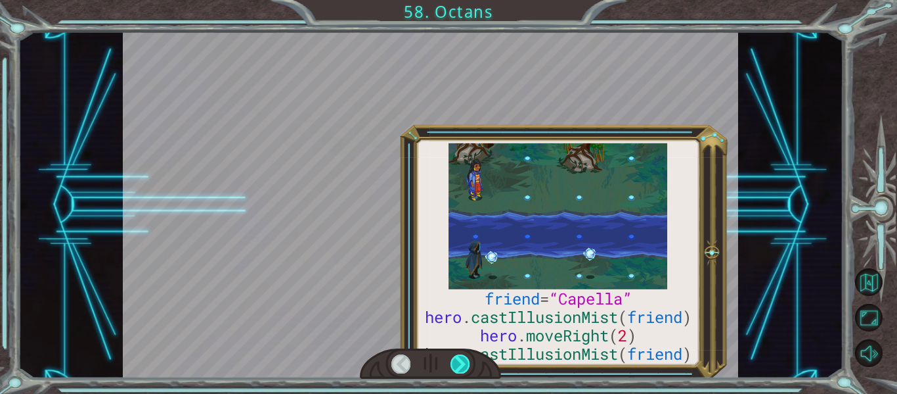
click at [461, 363] on div at bounding box center [460, 363] width 19 height 18
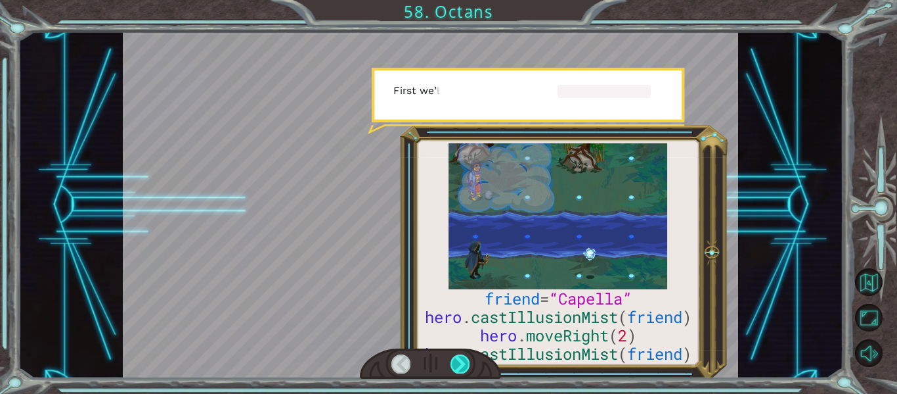
click at [461, 363] on div at bounding box center [460, 363] width 19 height 18
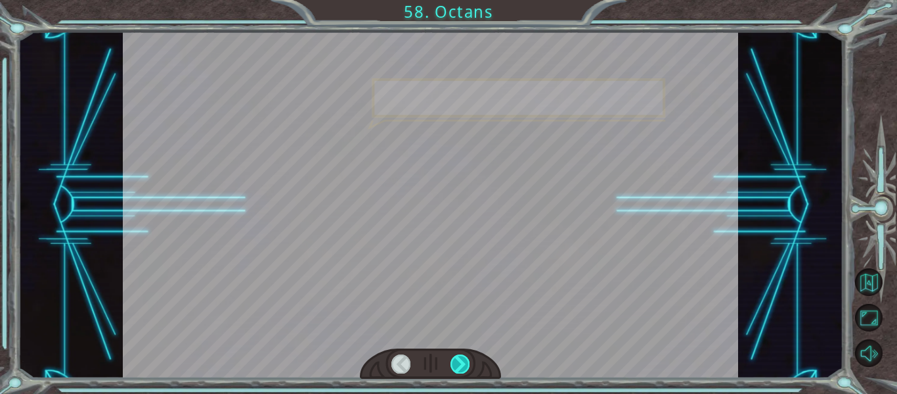
click at [461, 363] on div at bounding box center [460, 363] width 19 height 18
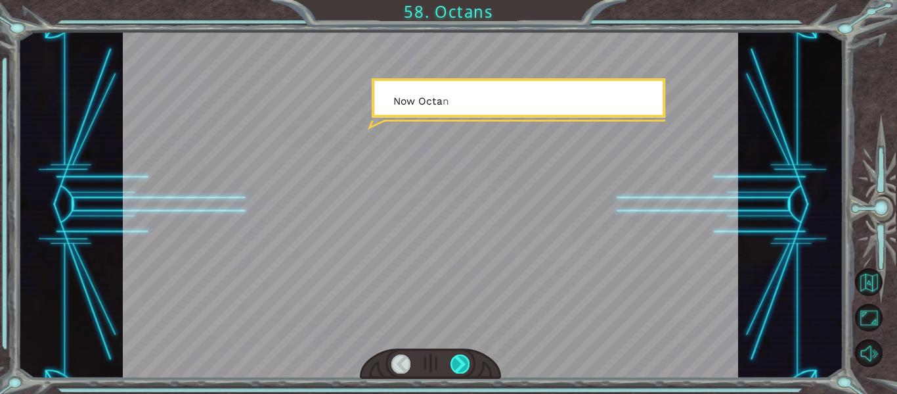
click at [461, 363] on div at bounding box center [460, 363] width 19 height 18
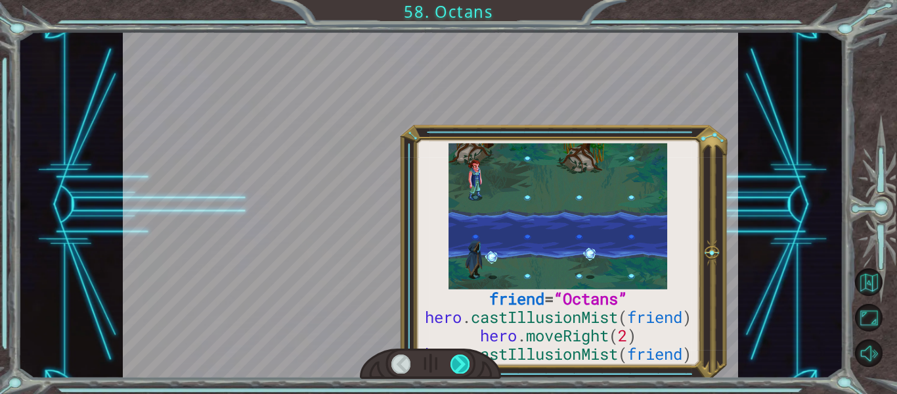
click at [461, 363] on div at bounding box center [460, 363] width 19 height 18
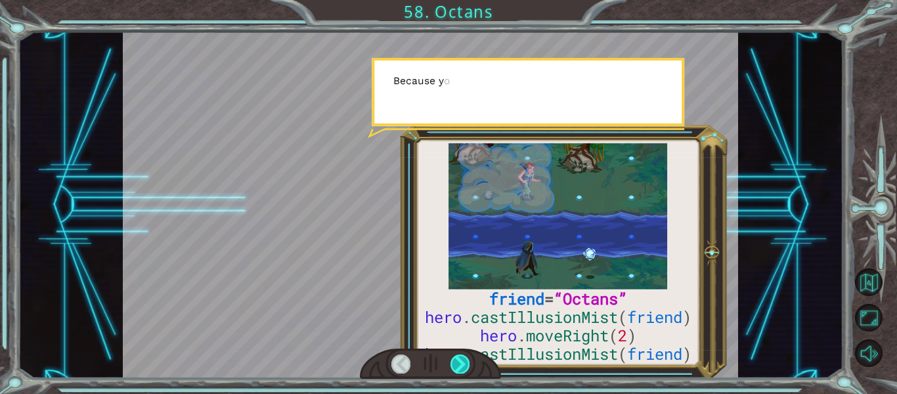
click at [461, 363] on div at bounding box center [460, 363] width 19 height 18
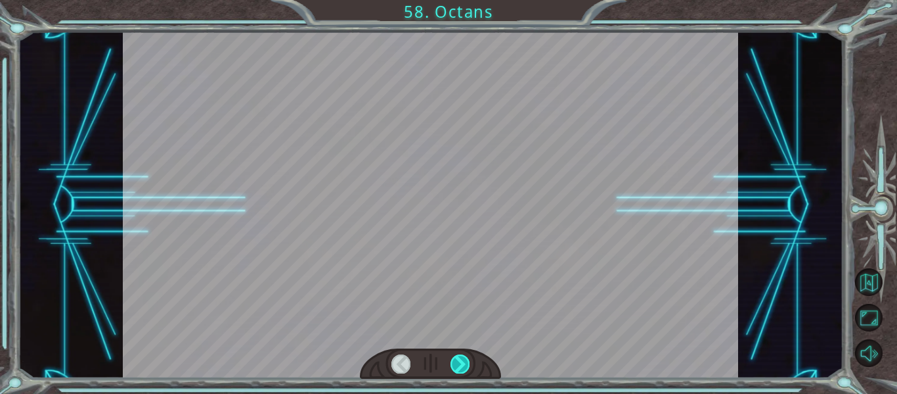
click at [461, 363] on div at bounding box center [460, 363] width 19 height 18
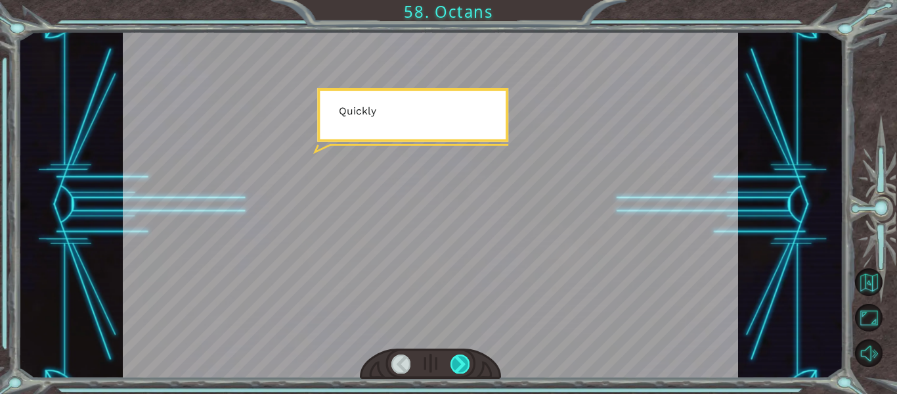
click at [461, 363] on div at bounding box center [460, 363] width 19 height 18
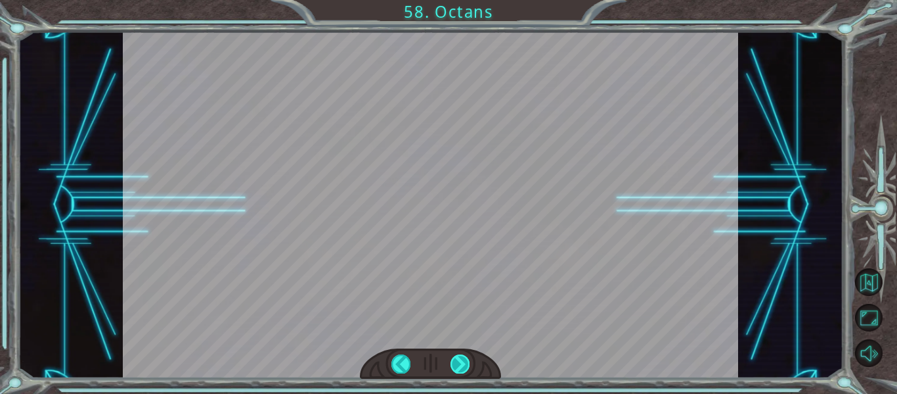
click at [461, 0] on div "friend = “Octans” hero . castIllusionMist ( friend ) hero . moveRight ( 2 ) her…" at bounding box center [448, 0] width 897 height 0
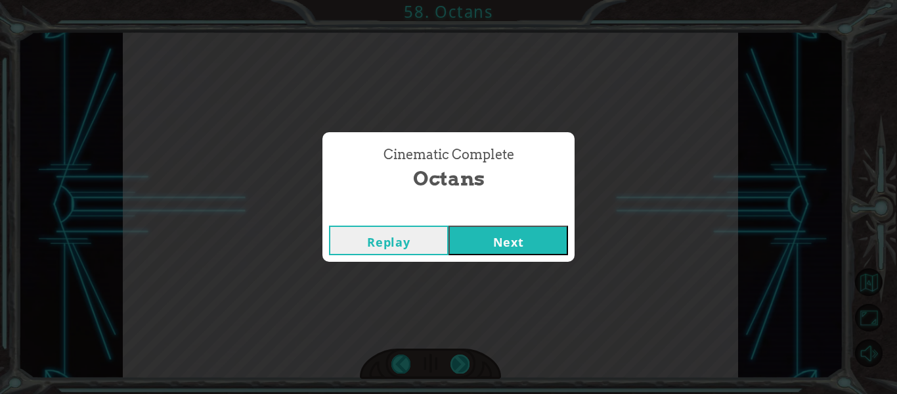
click at [461, 363] on div "Cinematic Complete Octans Replay Next" at bounding box center [448, 197] width 897 height 394
click at [539, 245] on button "Next" at bounding box center [509, 240] width 120 height 30
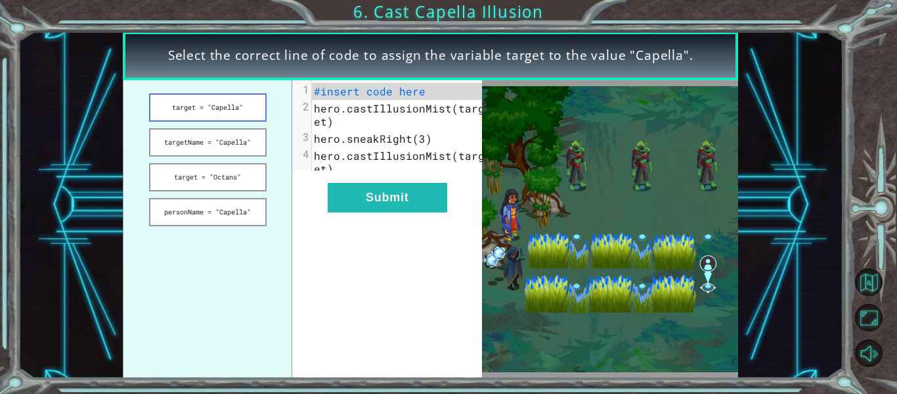
click at [244, 112] on button "target = "Capella"" at bounding box center [208, 107] width 118 height 28
click at [232, 154] on button "targetName = "Capella"" at bounding box center [208, 142] width 118 height 28
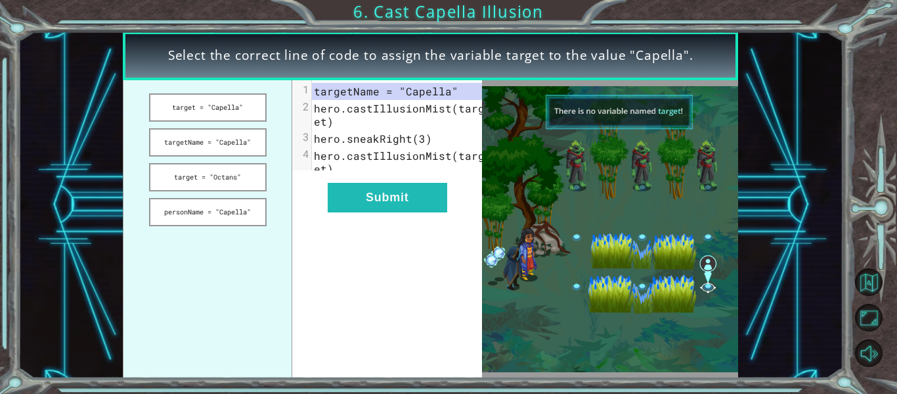
click at [246, 195] on ul "target = "Capella" targetName = "Capella" target = "Octans" personName = "Capel…" at bounding box center [208, 229] width 170 height 298
click at [254, 213] on button "personName = "Capella"" at bounding box center [208, 212] width 118 height 28
click at [254, 216] on button "personName = "Capella"" at bounding box center [208, 212] width 118 height 28
click at [212, 172] on button "target = "Octans"" at bounding box center [208, 177] width 118 height 28
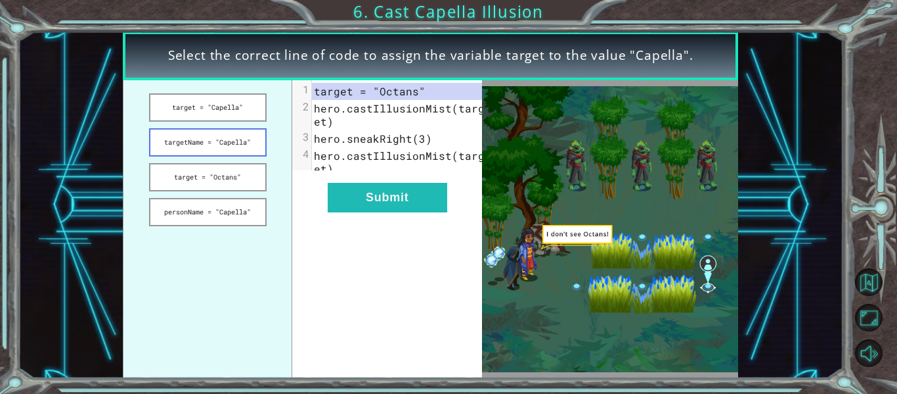
click at [214, 140] on button "targetName = "Capella"" at bounding box center [208, 142] width 118 height 28
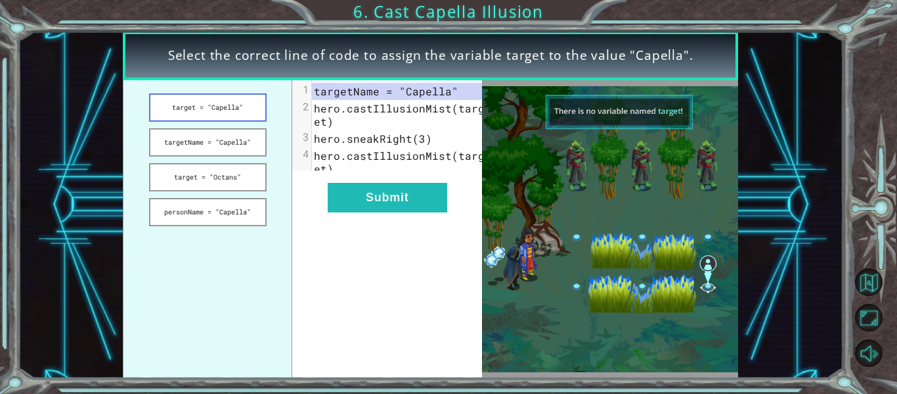
click at [211, 101] on button "target = "Capella"" at bounding box center [208, 107] width 118 height 28
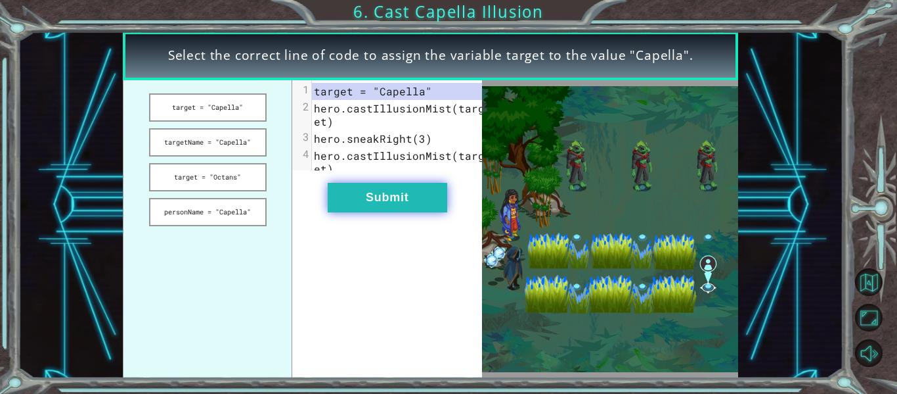
click at [366, 206] on button "Submit" at bounding box center [388, 198] width 120 height 30
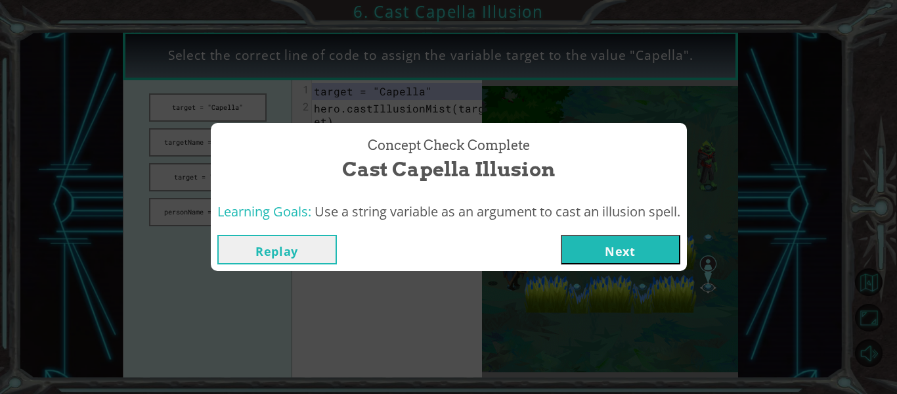
click at [646, 258] on button "Next" at bounding box center [621, 250] width 120 height 30
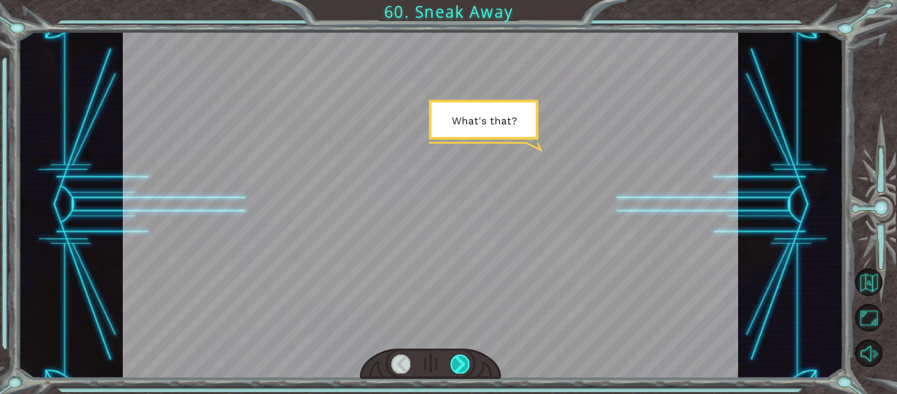
click at [461, 359] on div at bounding box center [460, 363] width 19 height 18
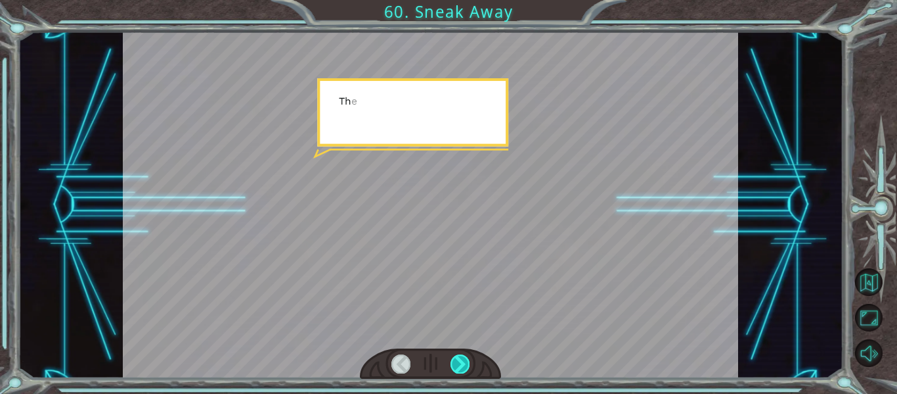
click at [461, 359] on div at bounding box center [460, 363] width 19 height 18
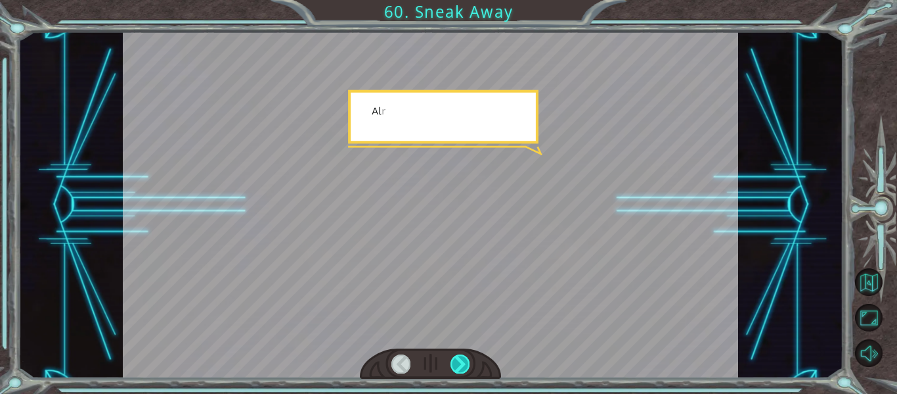
click at [461, 359] on div at bounding box center [460, 363] width 19 height 18
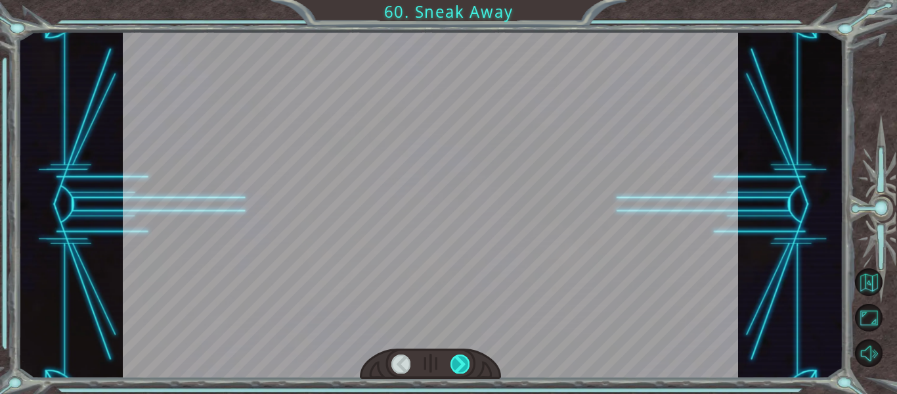
click at [461, 359] on div at bounding box center [460, 363] width 19 height 18
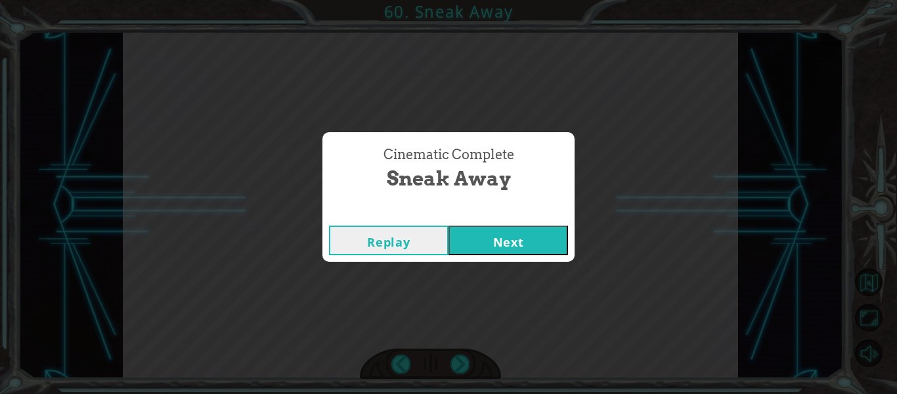
click at [512, 227] on button "Next" at bounding box center [509, 240] width 120 height 30
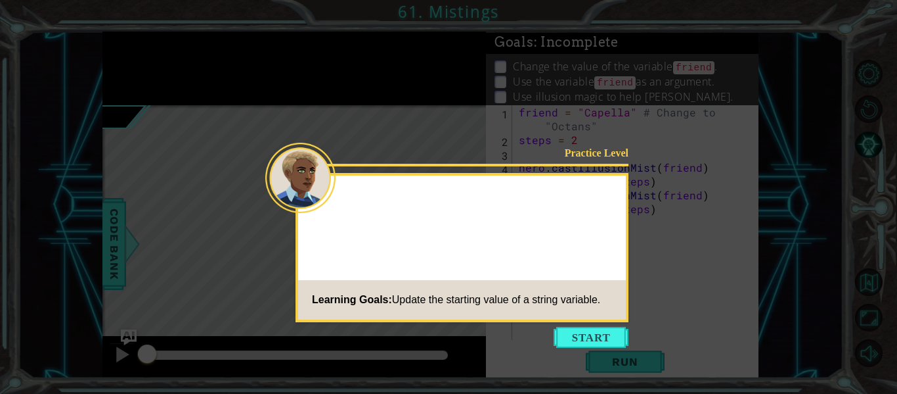
click at [599, 326] on icon at bounding box center [448, 197] width 897 height 394
click at [610, 344] on button "Start" at bounding box center [591, 337] width 75 height 21
click at [610, 344] on icon at bounding box center [448, 197] width 897 height 394
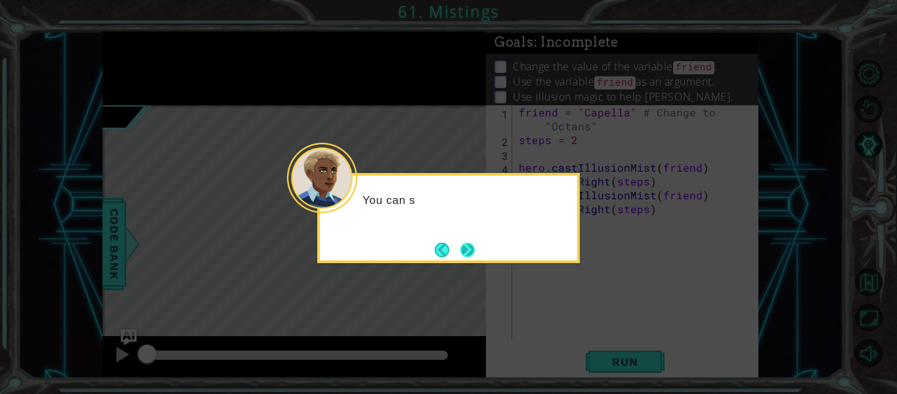
click at [468, 257] on button "Next" at bounding box center [468, 249] width 14 height 14
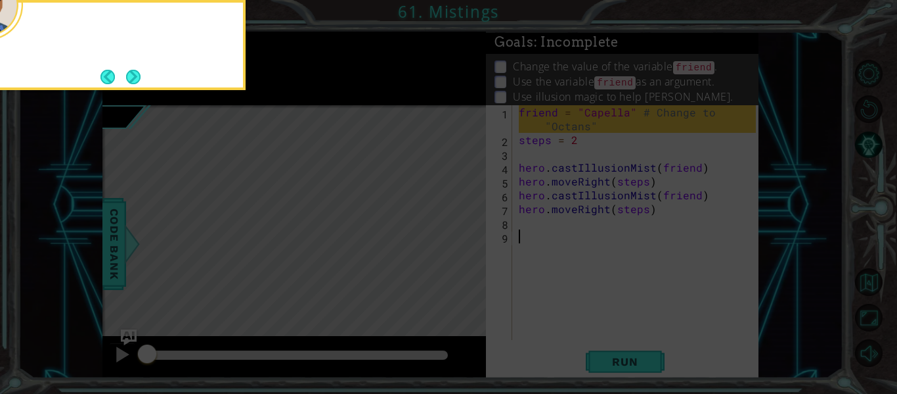
click at [468, 259] on icon at bounding box center [448, 58] width 897 height 669
click at [139, 89] on div "Change the name s" at bounding box center [114, 45] width 263 height 90
click at [139, 89] on div "Change the name so you can save [PERSON_NAME]" at bounding box center [114, 45] width 263 height 90
click at [139, 89] on div "Change the name so you can save Octans inste" at bounding box center [114, 45] width 263 height 90
click at [136, 85] on footer at bounding box center [121, 77] width 40 height 20
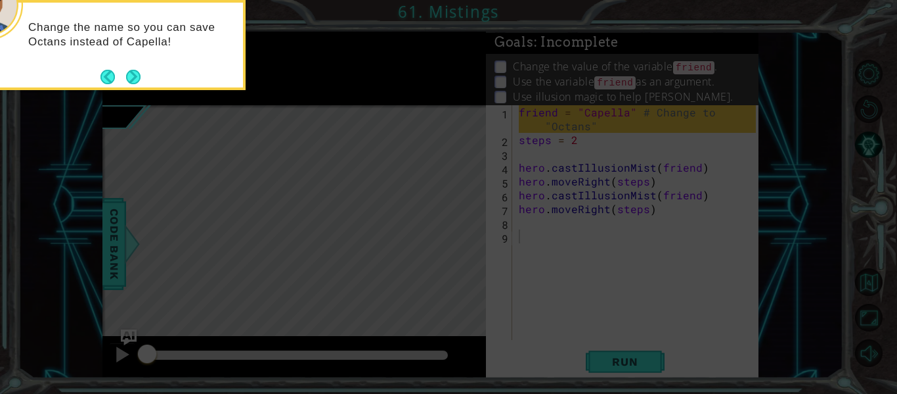
click at [136, 85] on footer at bounding box center [121, 77] width 40 height 20
click at [127, 73] on button "Next" at bounding box center [133, 77] width 14 height 14
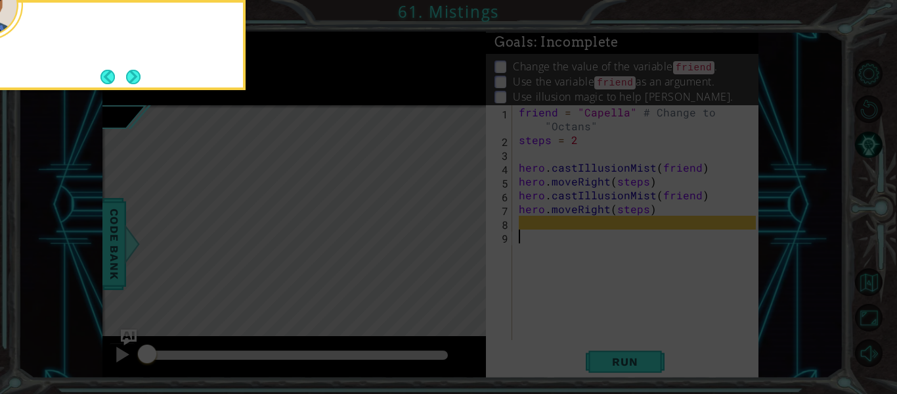
click at [127, 73] on button "Next" at bounding box center [133, 77] width 14 height 14
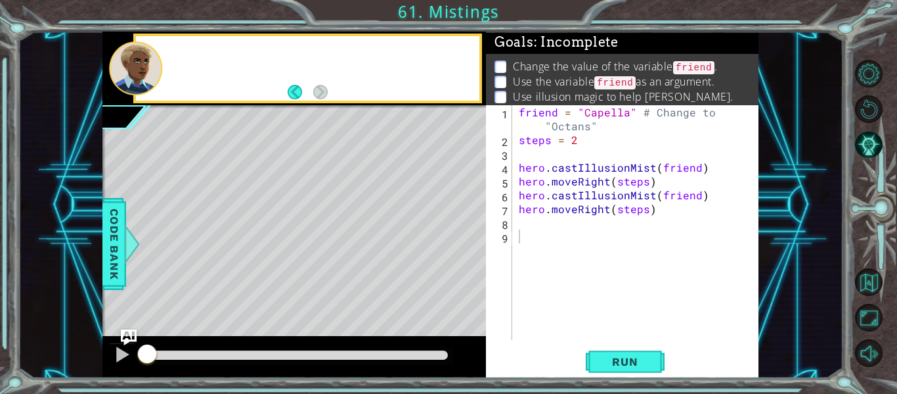
click at [127, 70] on div at bounding box center [135, 68] width 53 height 54
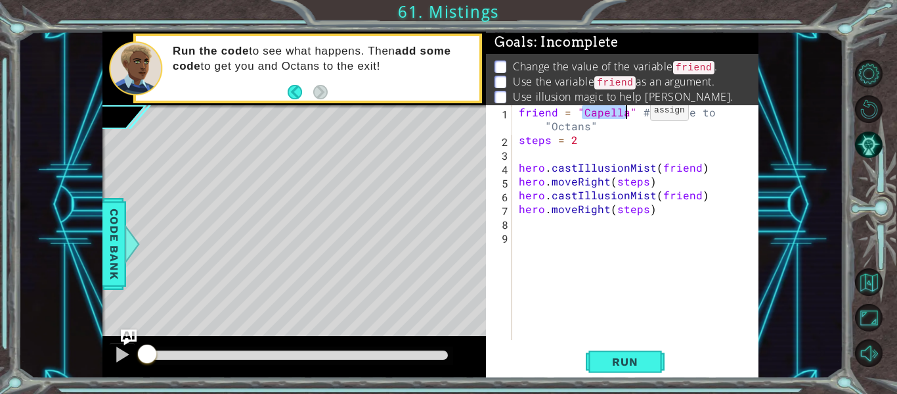
drag, startPoint x: 580, startPoint y: 111, endPoint x: 628, endPoint y: 114, distance: 48.0
click at [628, 114] on div "friend = "Capella" # Change to "Octans" steps = 2 hero . castIllusionMist ( fri…" at bounding box center [639, 243] width 246 height 276
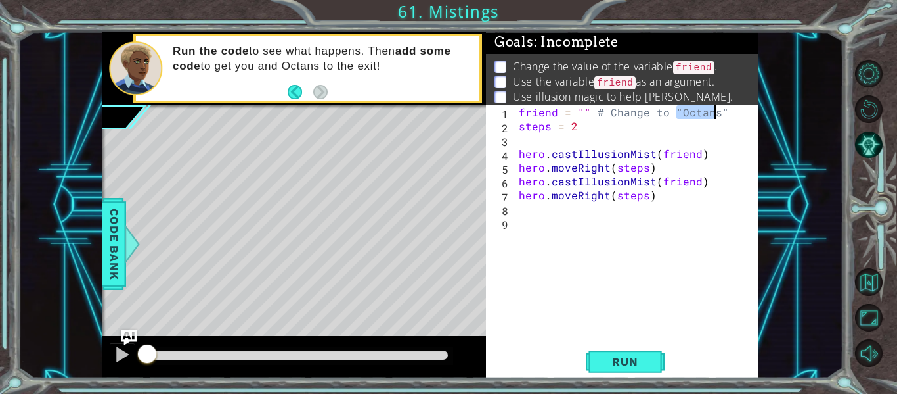
drag, startPoint x: 676, startPoint y: 110, endPoint x: 717, endPoint y: 116, distance: 41.8
click at [717, 116] on div "friend = "" # Change to "Octans" steps = 2 hero . castIllusionMist ( friend ) h…" at bounding box center [639, 236] width 246 height 262
click at [581, 110] on div "friend = "" # Change to "Octans" steps = 2 hero . castIllusionMist ( friend ) h…" at bounding box center [639, 236] width 246 height 262
paste textarea "Octans"
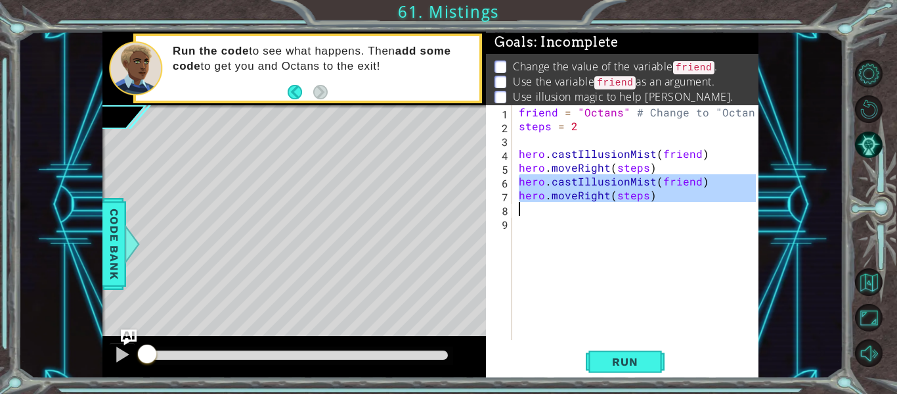
drag, startPoint x: 519, startPoint y: 183, endPoint x: 622, endPoint y: 206, distance: 105.7
click at [622, 206] on div "friend = "Octans" # Change to "Octans" steps = 2 hero . castIllusionMist ( frie…" at bounding box center [639, 236] width 246 height 262
type textarea "hero.moveRight(steps)"
paste textarea "Code Area"
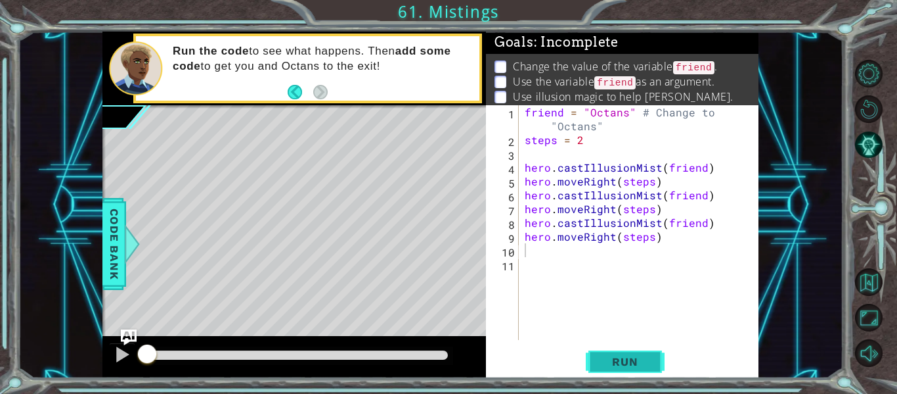
click at [623, 360] on span "Run" at bounding box center [625, 361] width 52 height 13
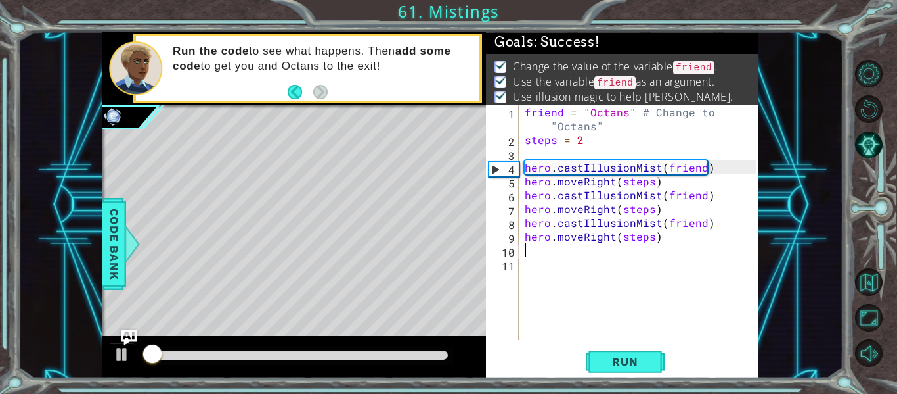
click at [391, 354] on div at bounding box center [297, 354] width 301 height 9
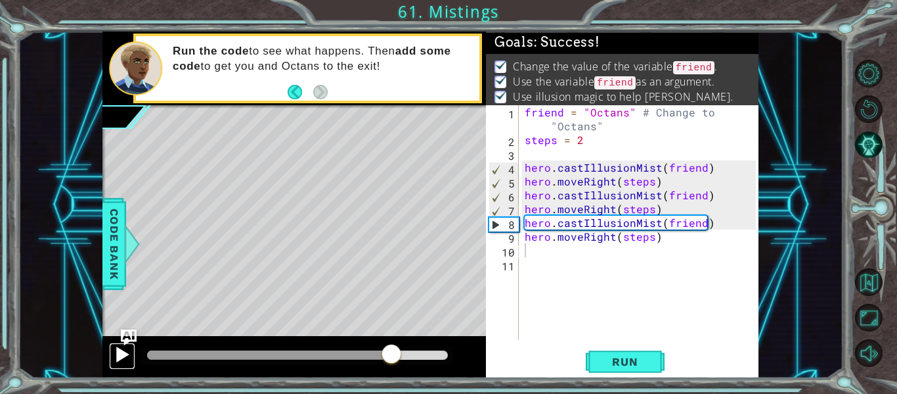
click at [128, 350] on div at bounding box center [122, 354] width 17 height 17
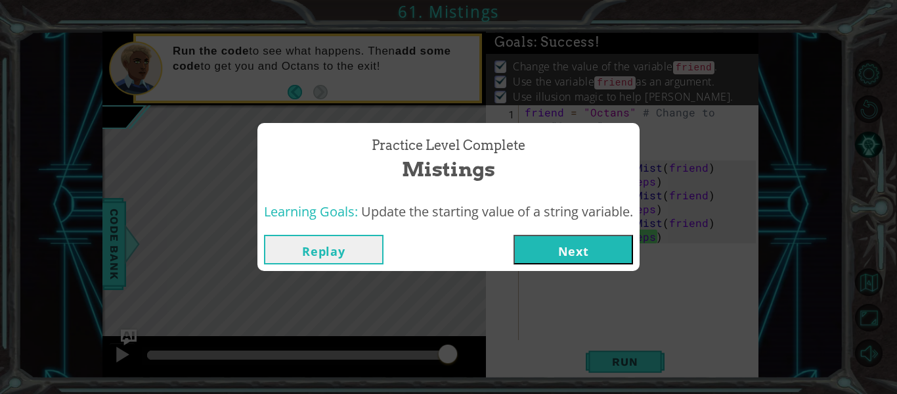
click at [583, 244] on button "Next" at bounding box center [574, 250] width 120 height 30
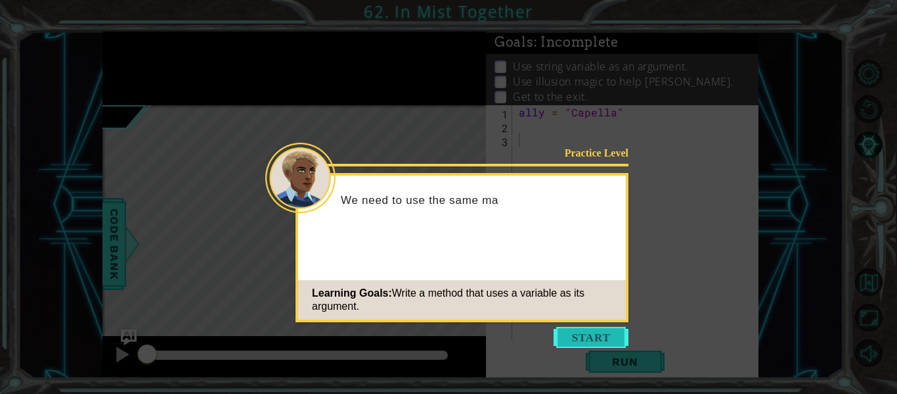
click at [569, 340] on button "Start" at bounding box center [591, 337] width 75 height 21
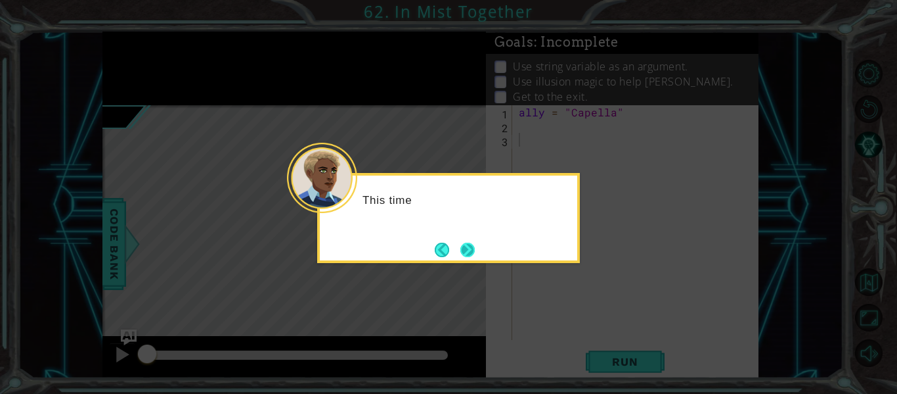
click at [466, 250] on button "Next" at bounding box center [468, 249] width 14 height 14
click at [470, 249] on button "Next" at bounding box center [468, 249] width 14 height 14
